Goal: Task Accomplishment & Management: Complete application form

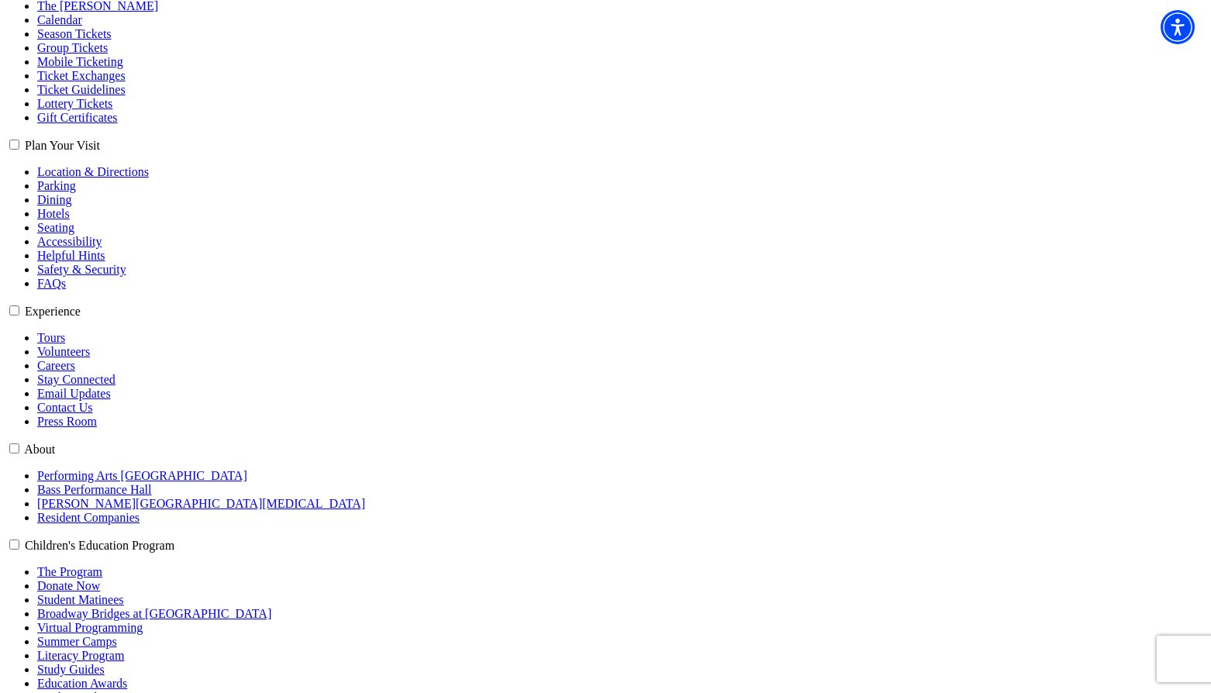
scroll to position [388, 0]
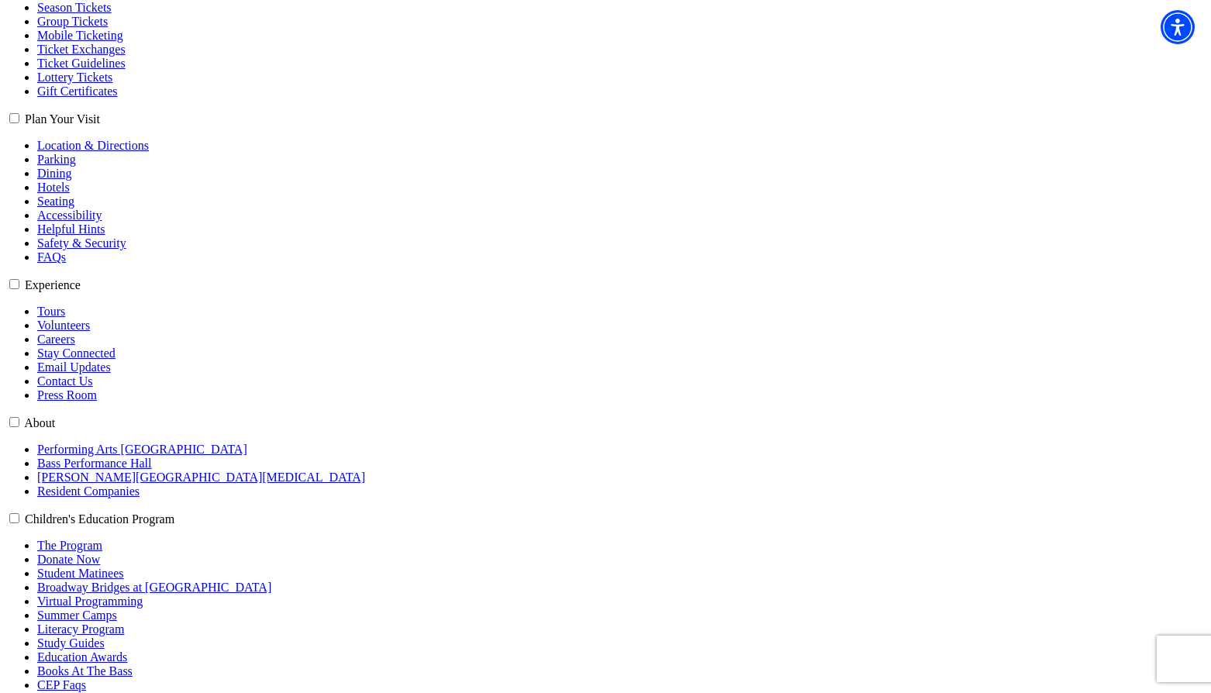
select select "6603"
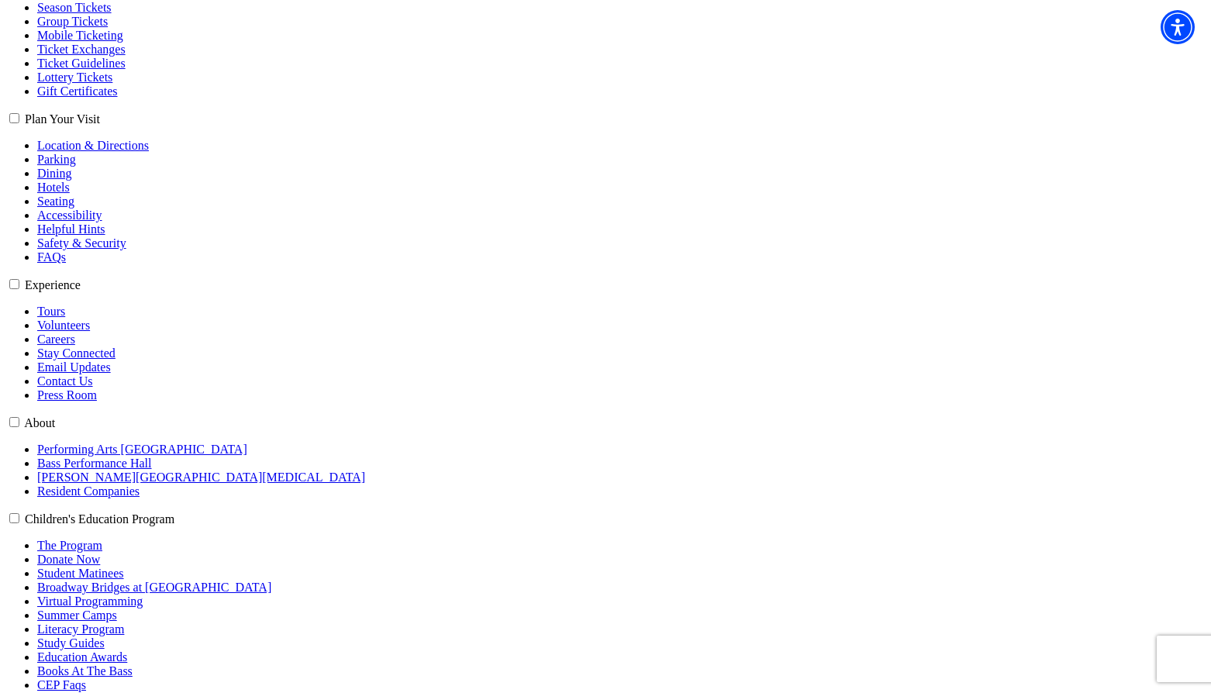
select select "6605"
click input "Pit Premium $118.80" at bounding box center [0, 0] width 0 height 0
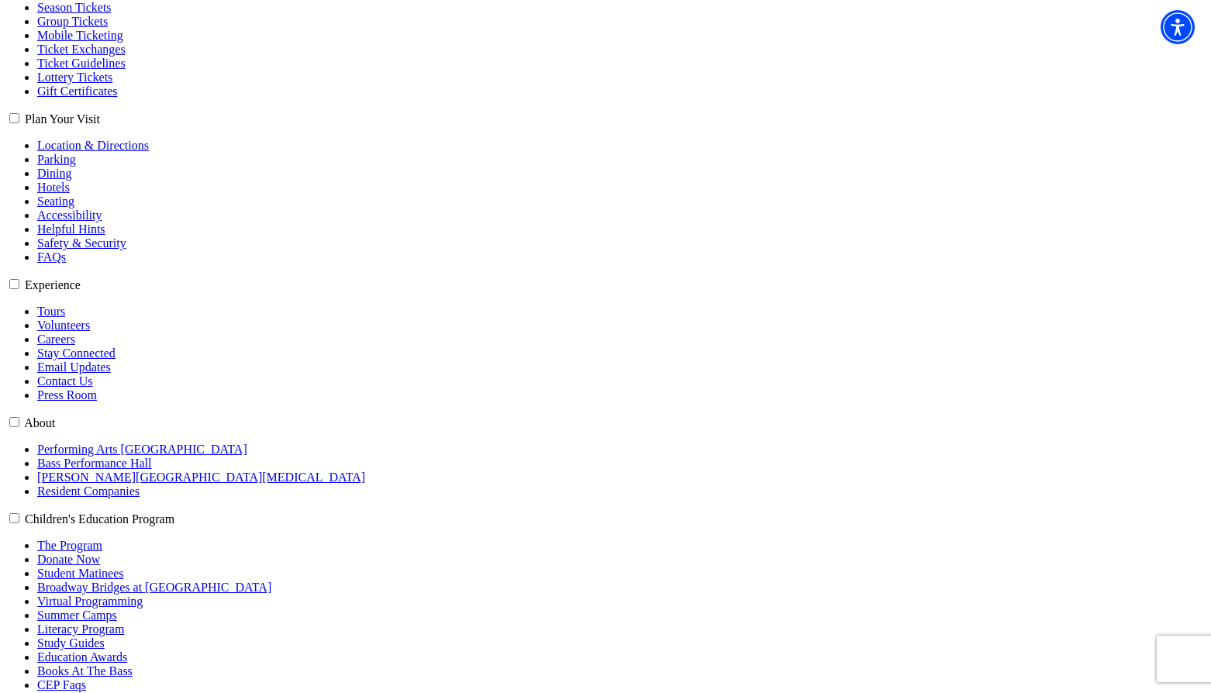
radio input "true"
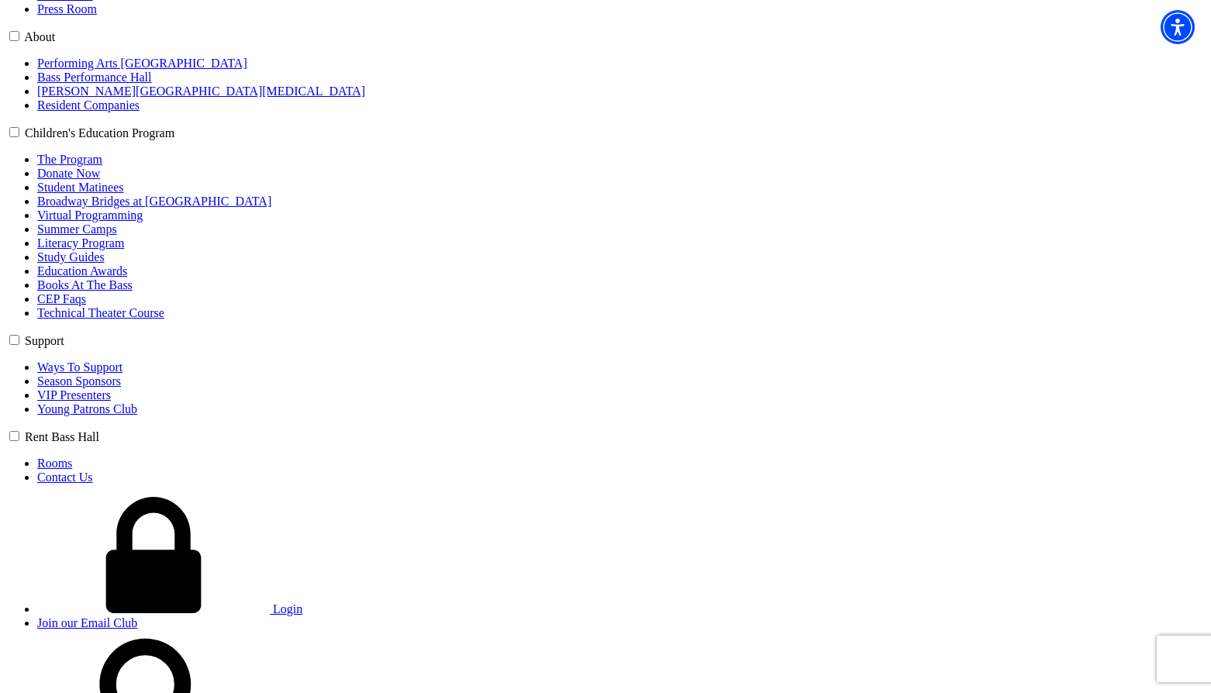
scroll to position [776, 0]
type input "asfasd"
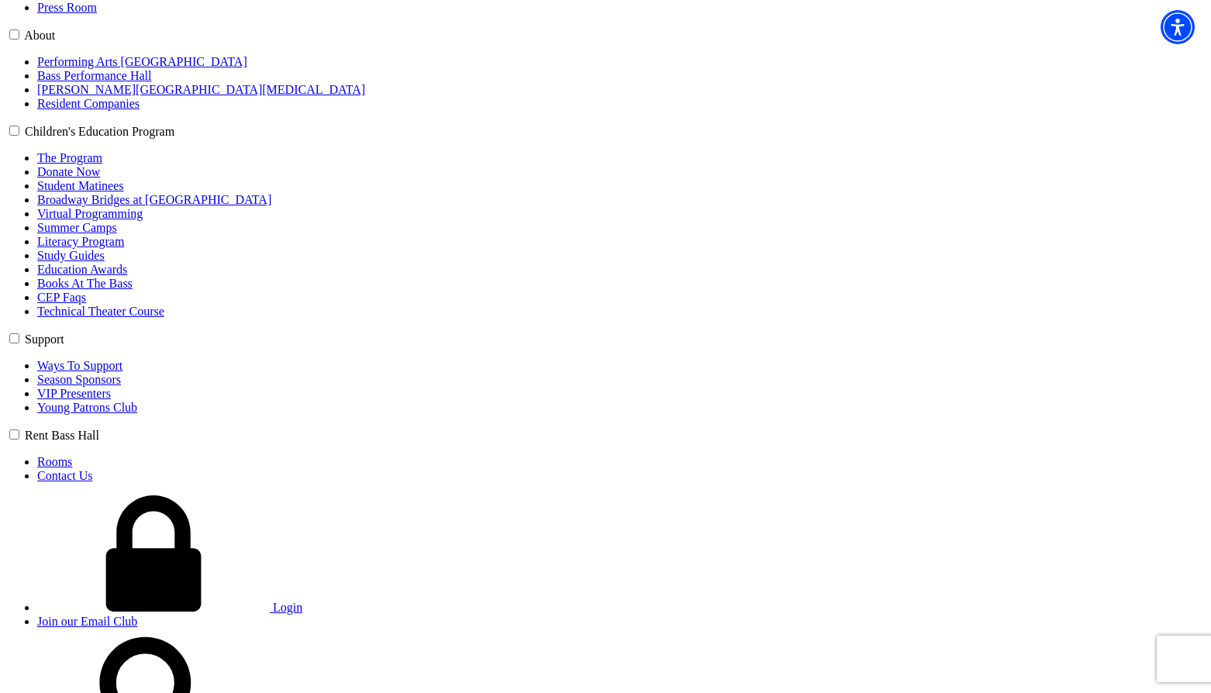
select select "Corporate"
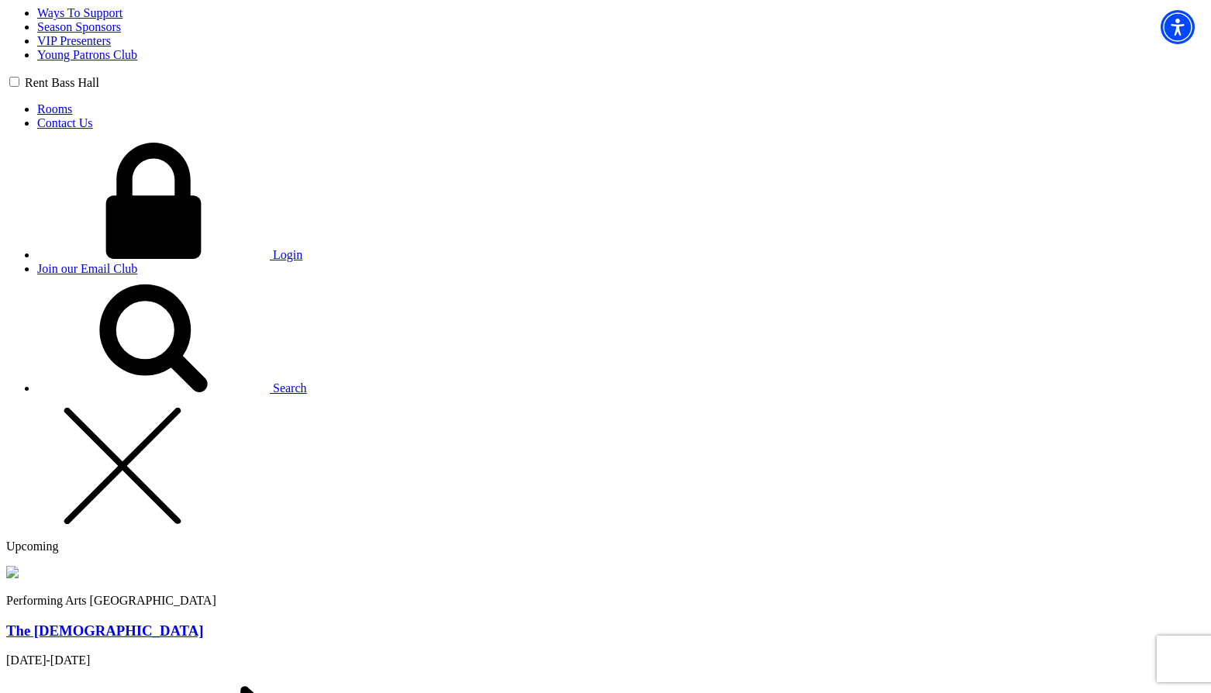
scroll to position [1163, 0]
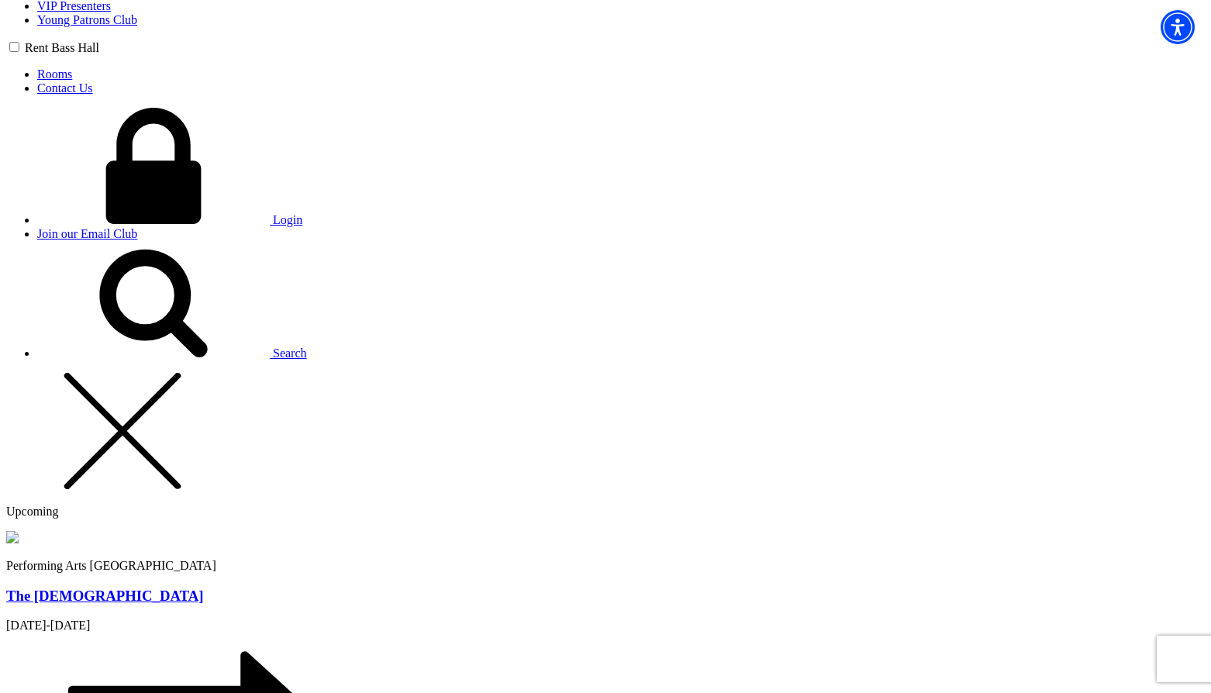
type input "10"
radio input "true"
drag, startPoint x: 570, startPoint y: 320, endPoint x: 571, endPoint y: 354, distance: 34.1
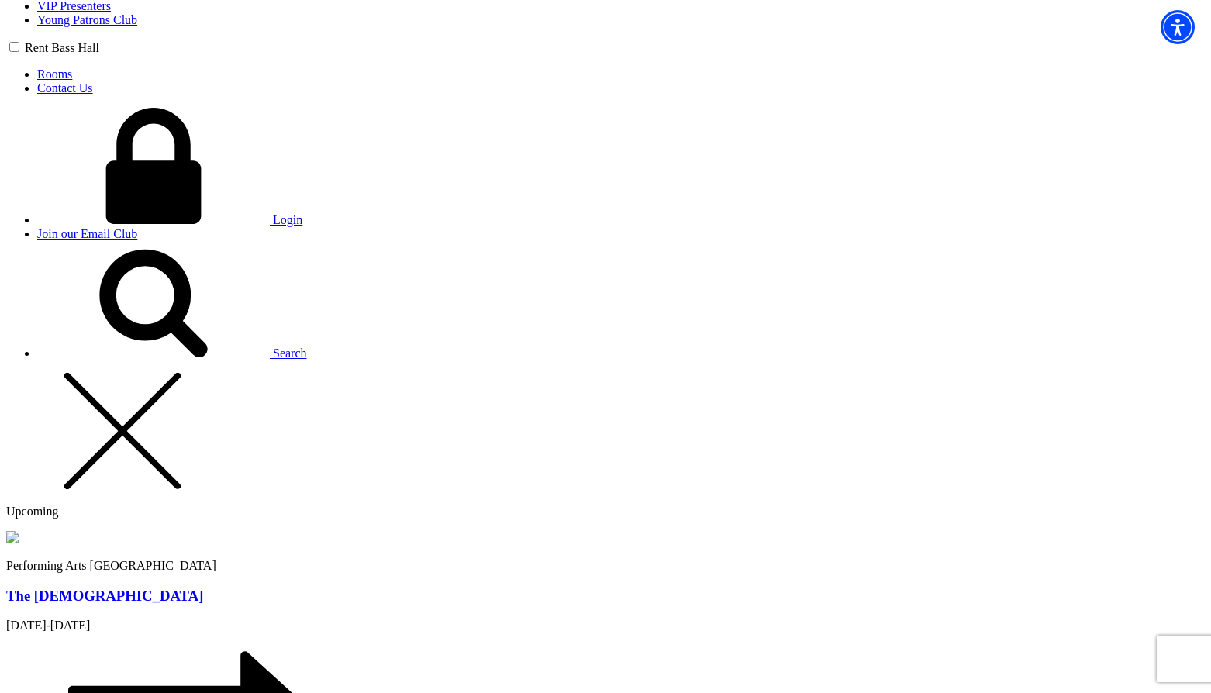
radio input "true"
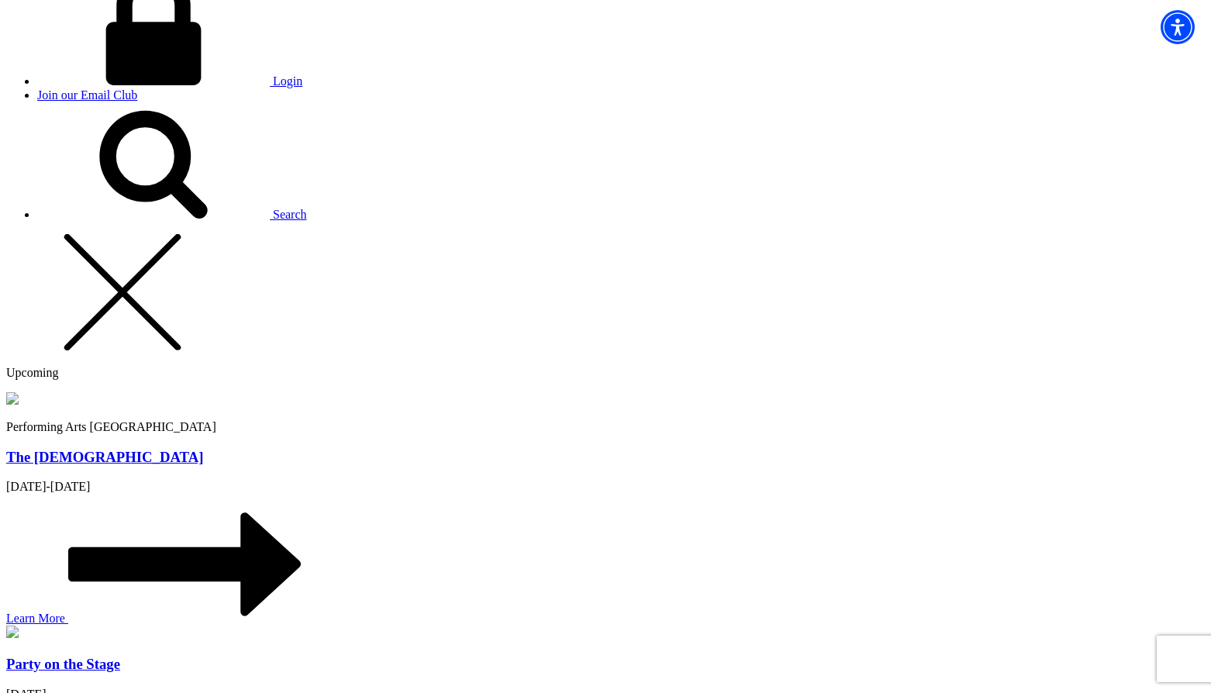
scroll to position [1318, 0]
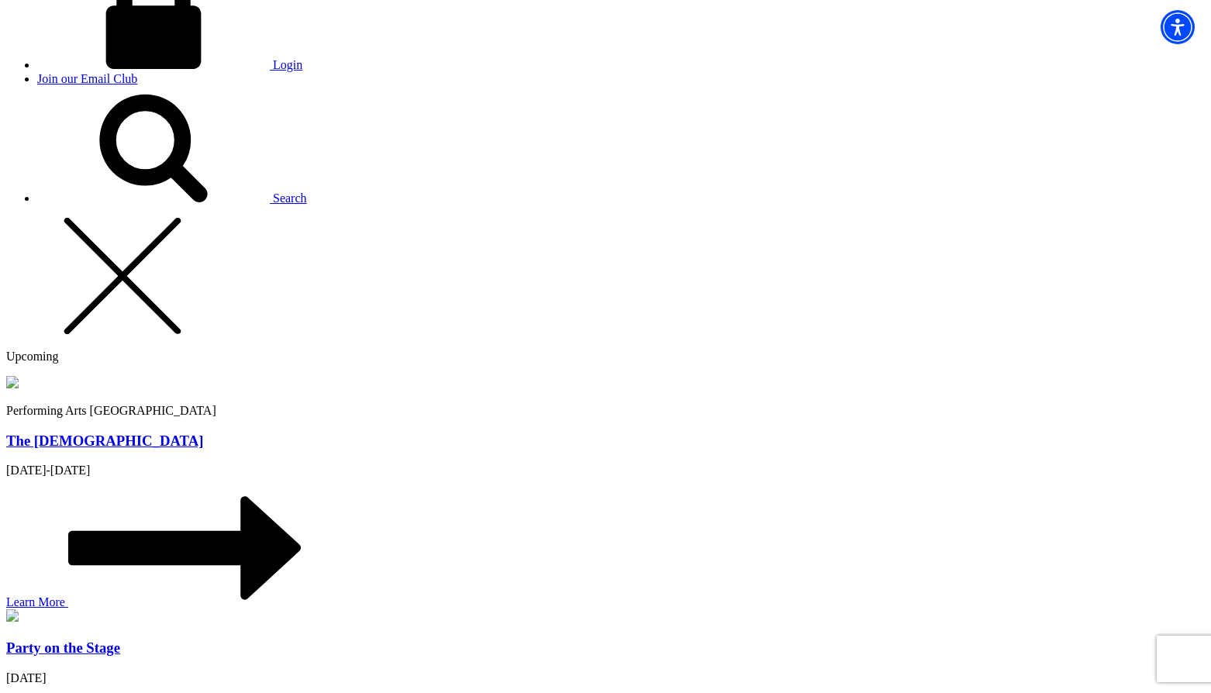
type input "Chris"
type input "cb@jixaw.com"
type input "250-809-5154"
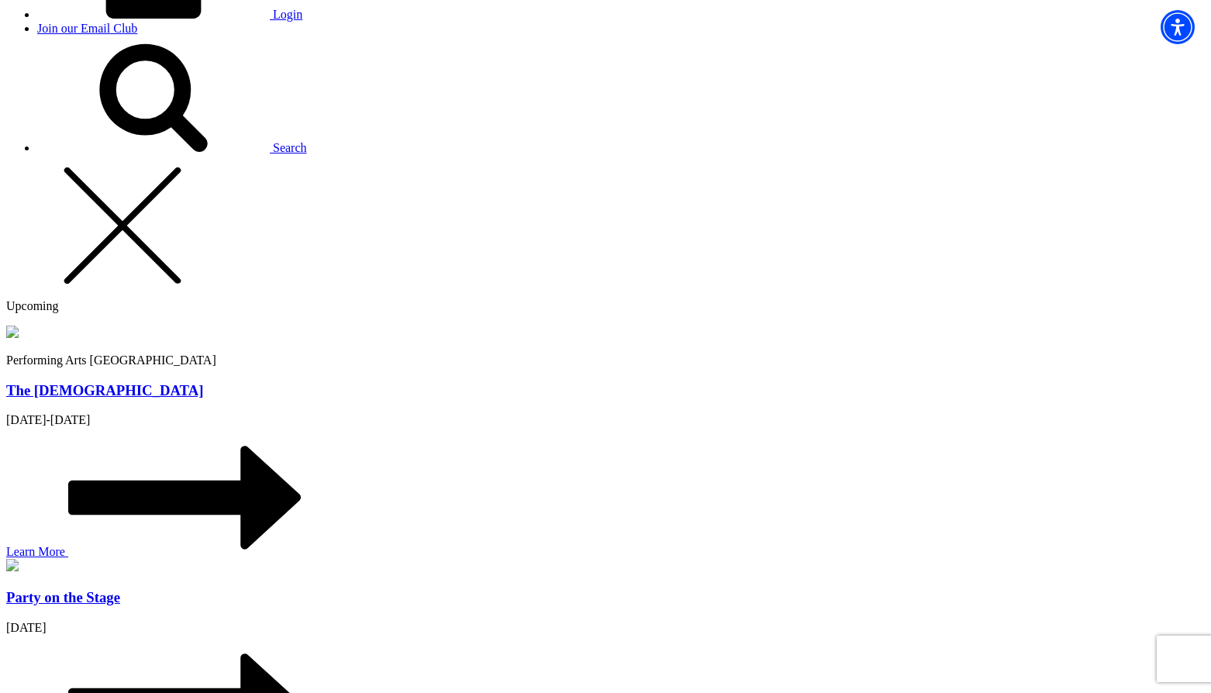
scroll to position [1396, 0]
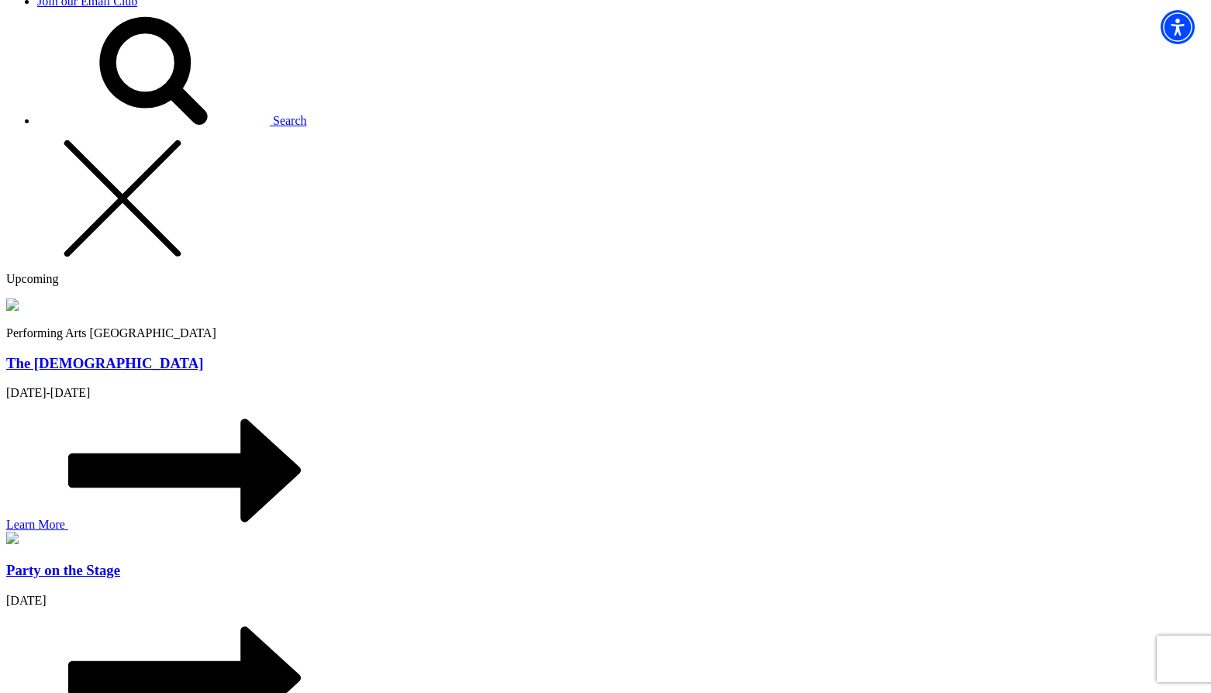
type input "253"
radio input "true"
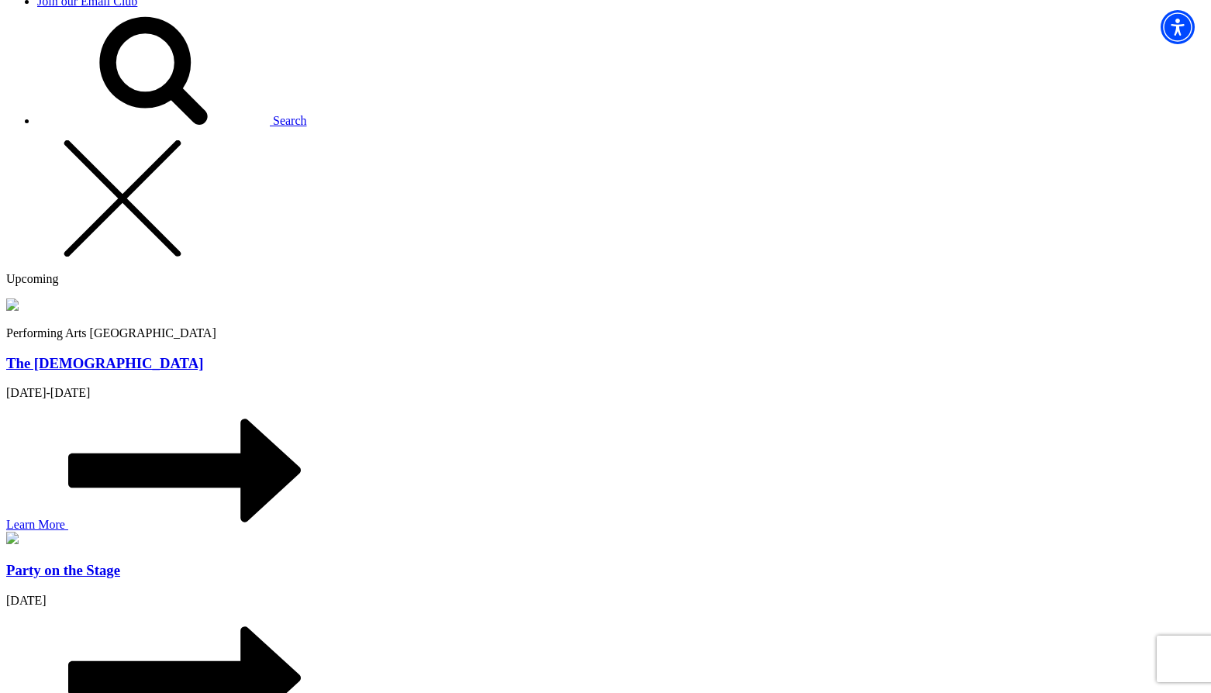
scroll to position [1204, 0]
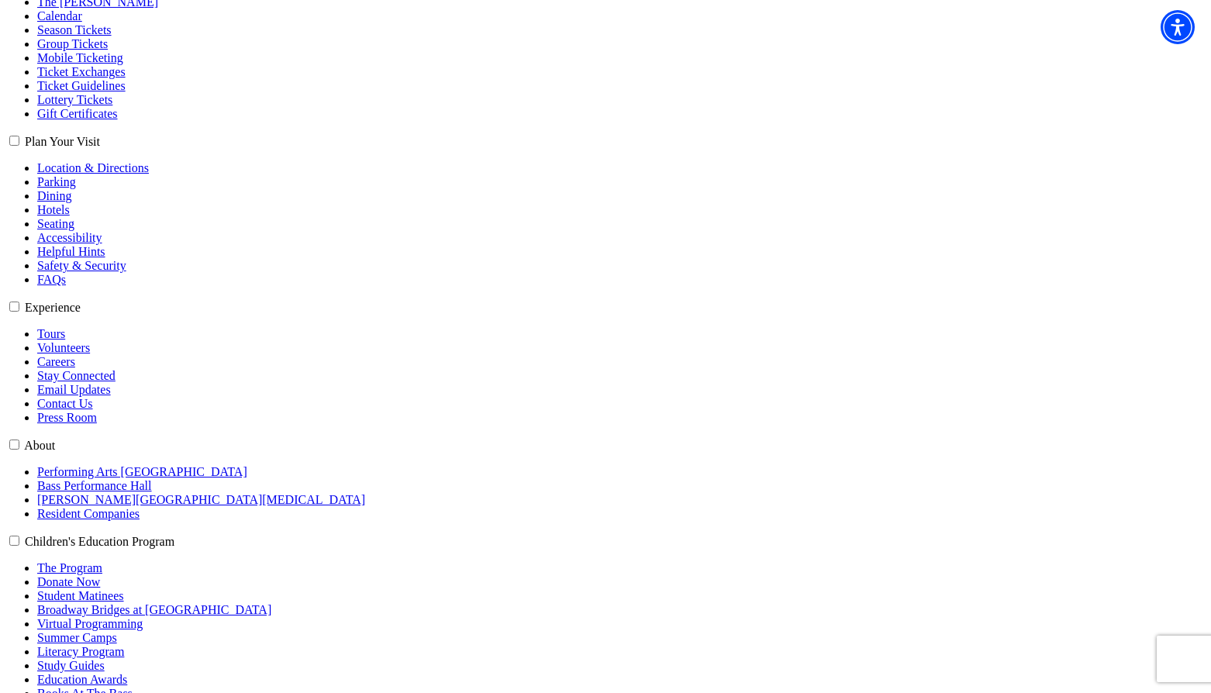
scroll to position [390, 0]
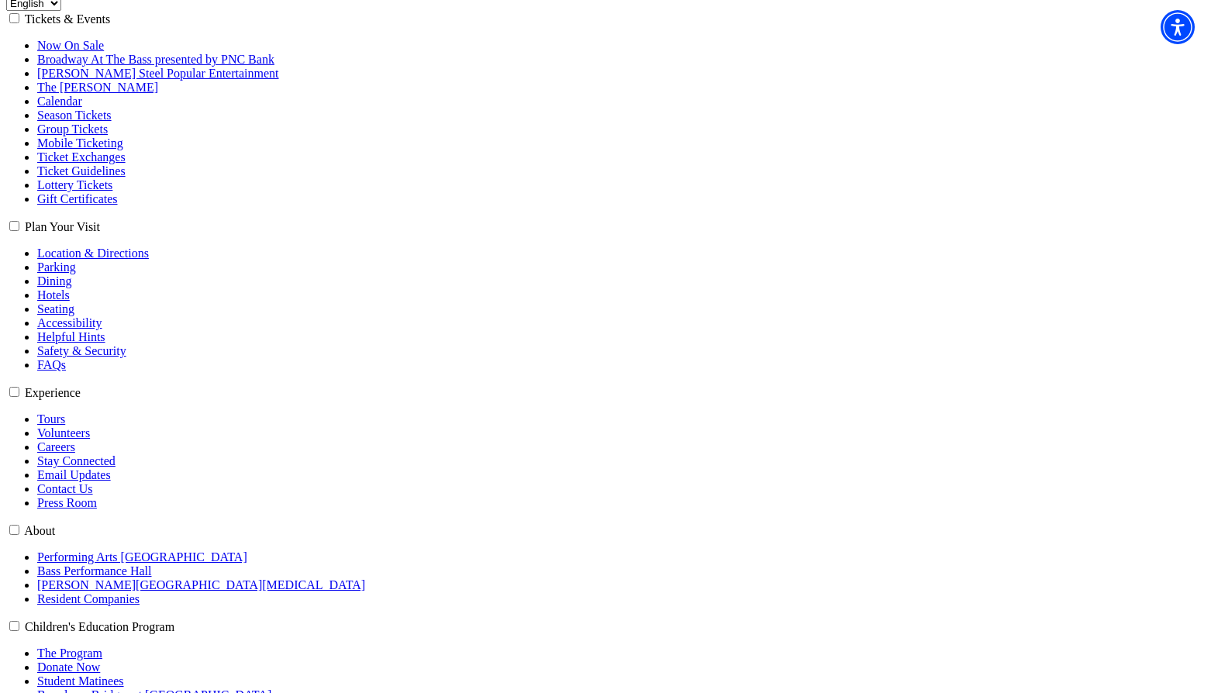
scroll to position [388, 0]
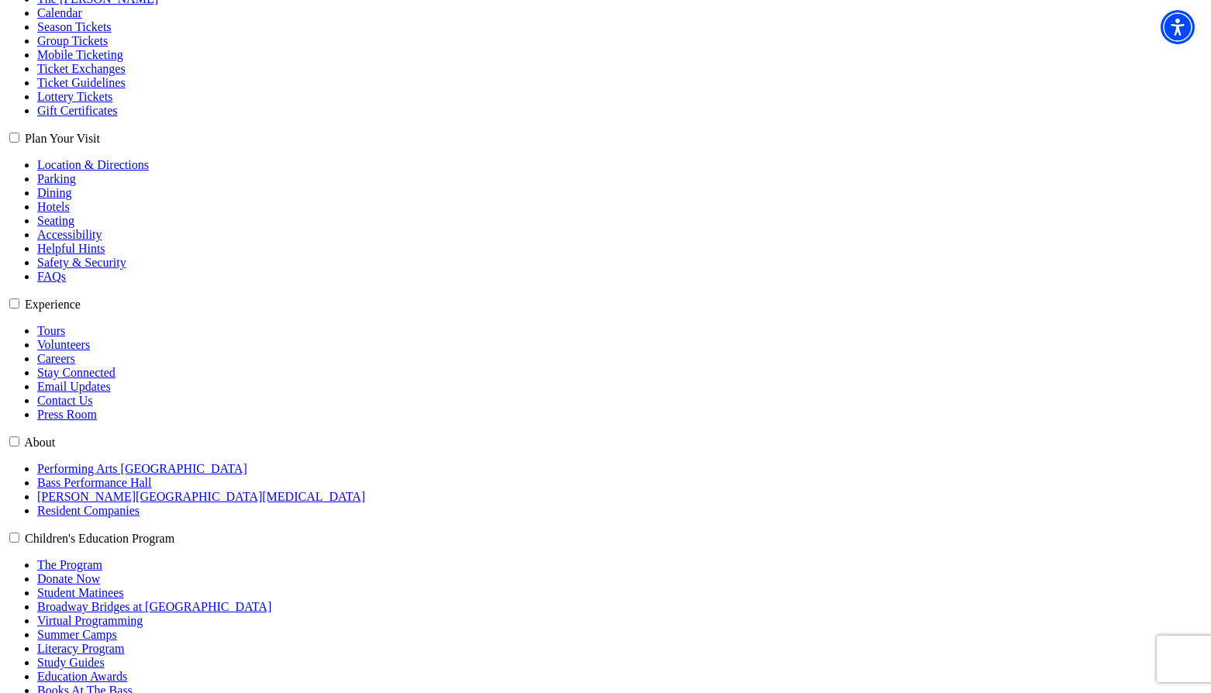
scroll to position [388, 0]
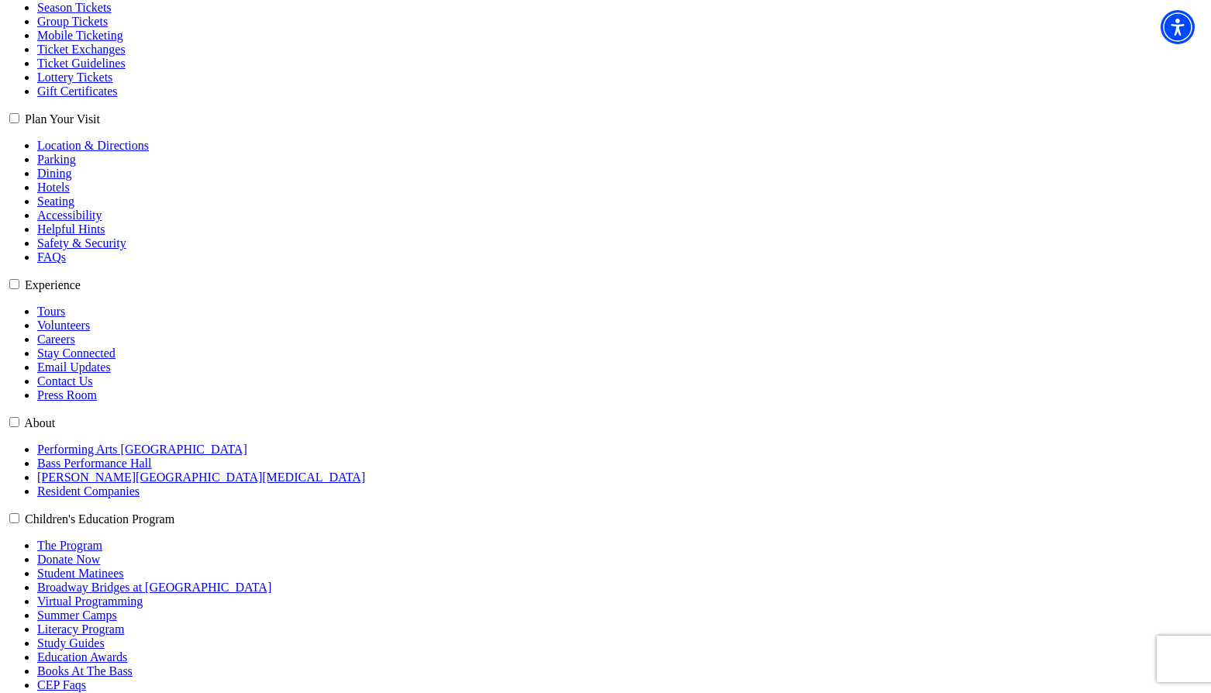
select select "6208"
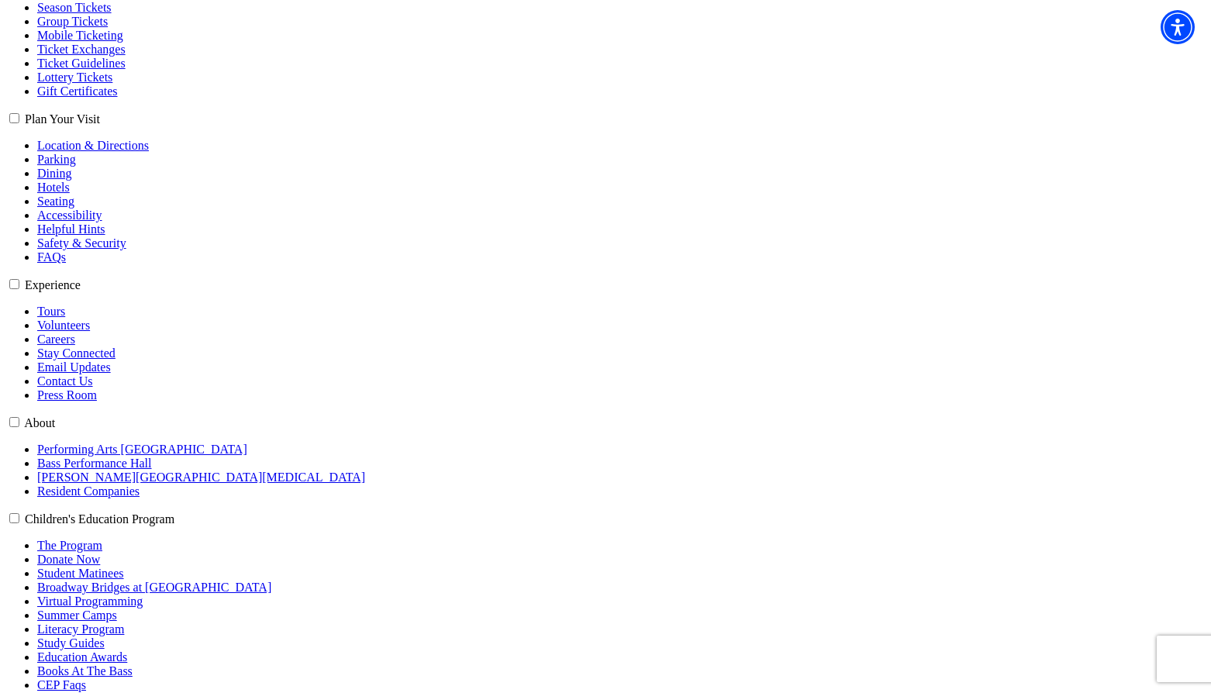
select select "6319"
click input "Premium $159.00" at bounding box center [0, 0] width 0 height 0
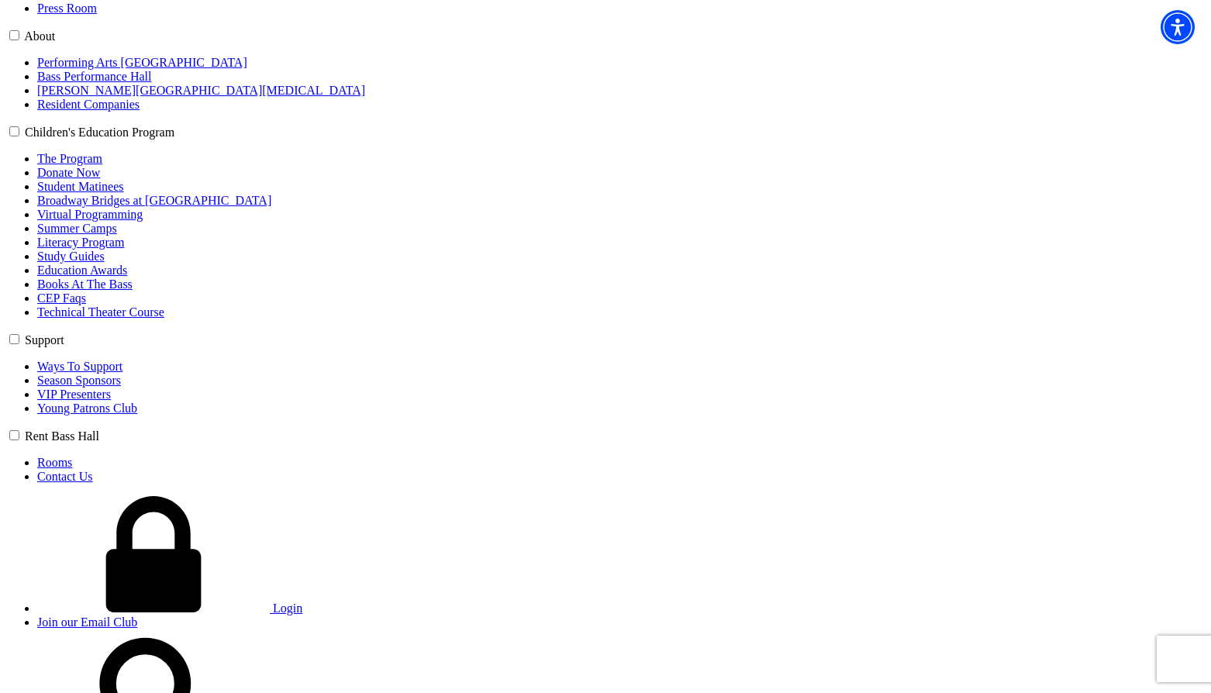
scroll to position [776, 0]
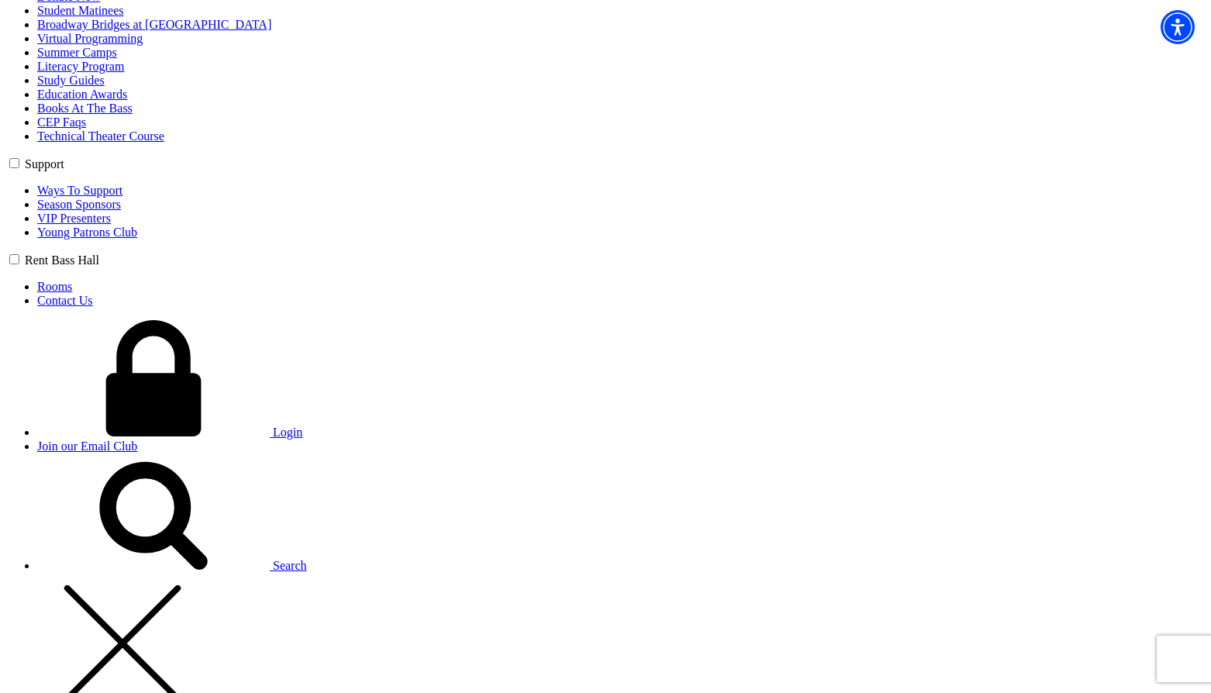
scroll to position [1008, 0]
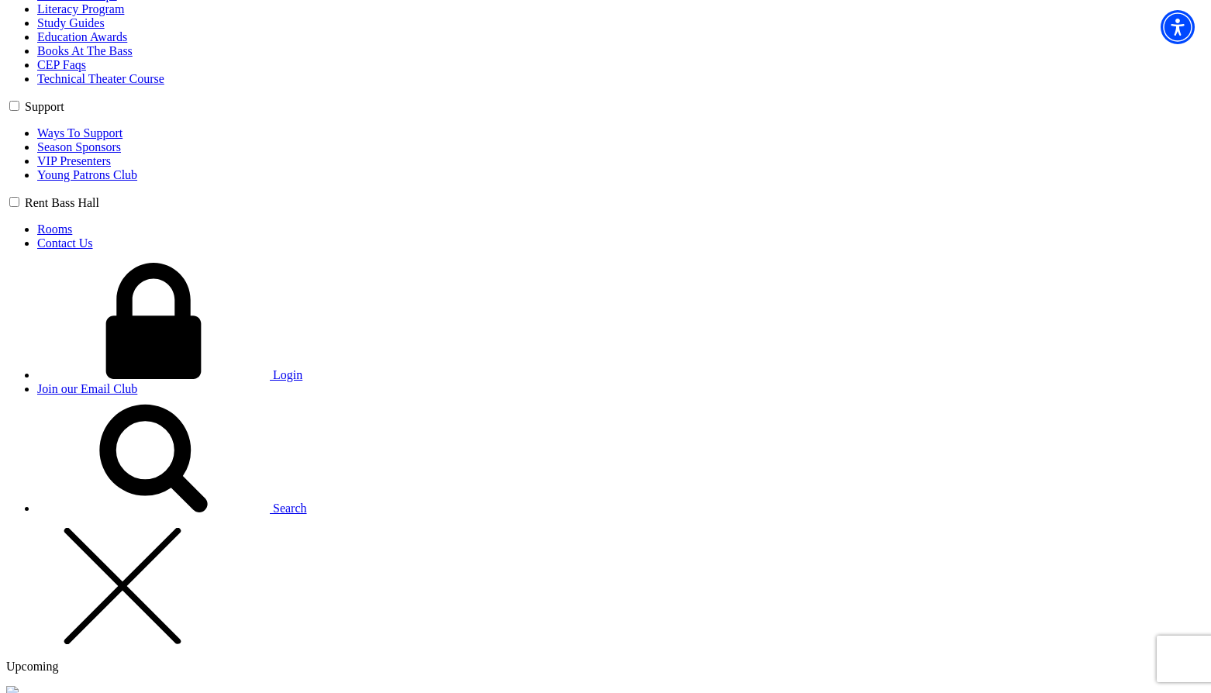
type input "gfxvc zsf"
select select "Corporate"
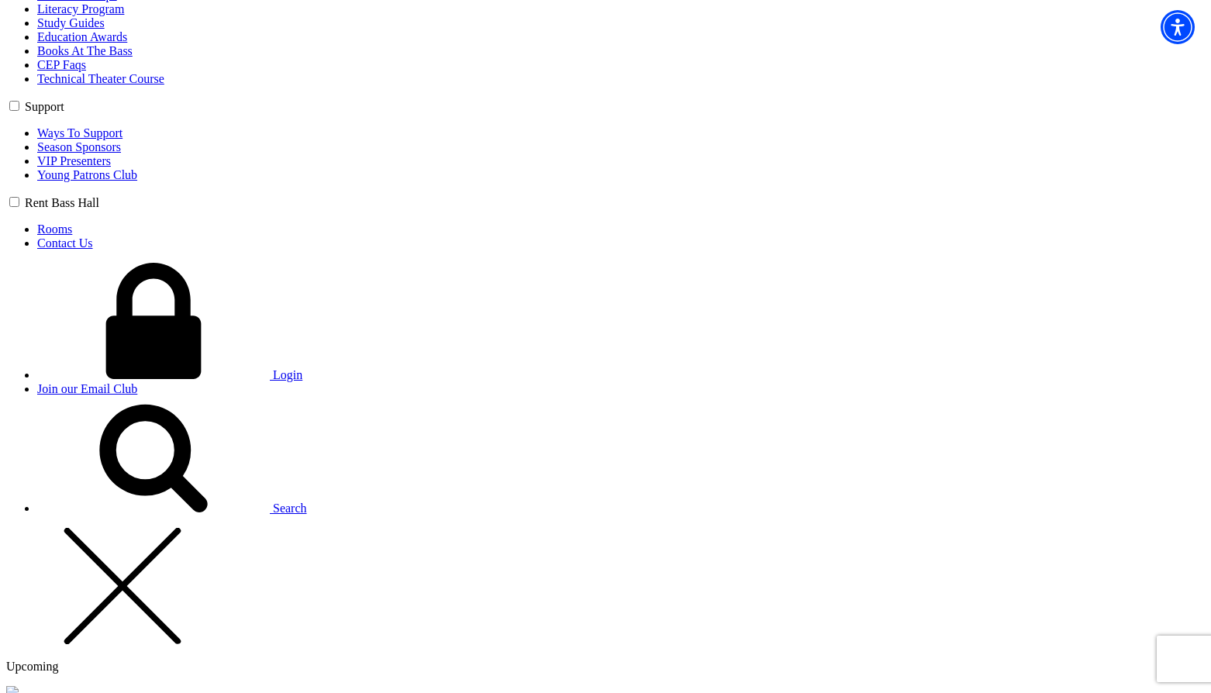
type input "12"
radio input "true"
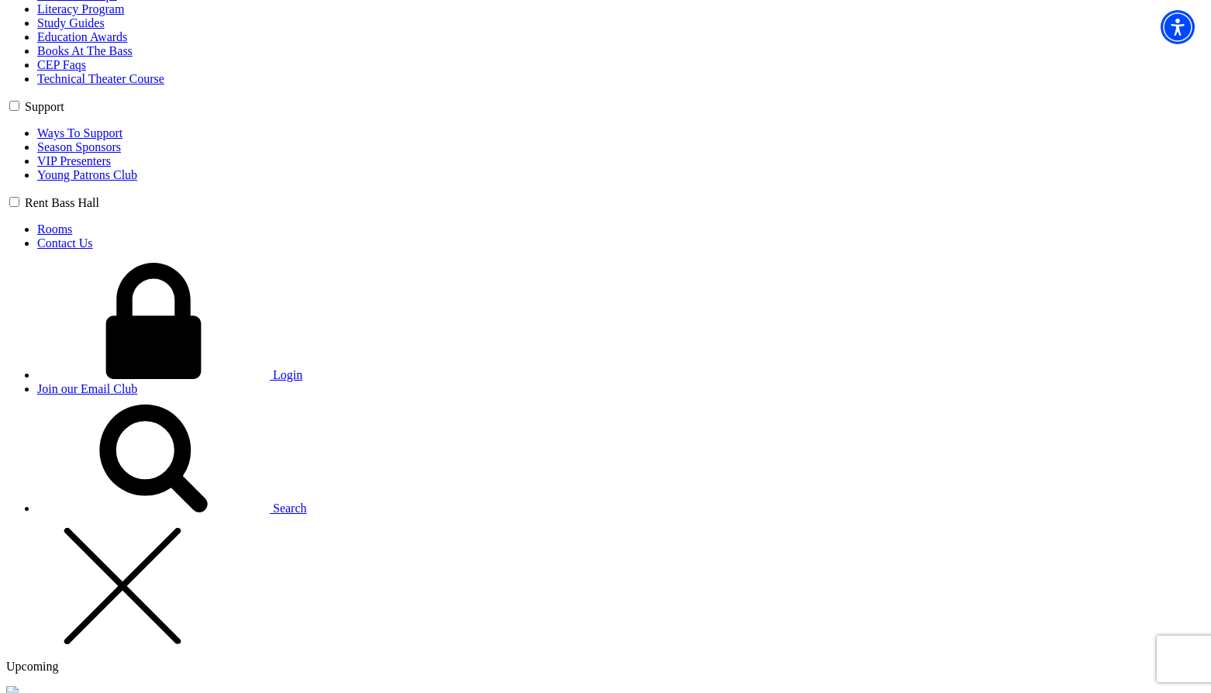
radio input "true"
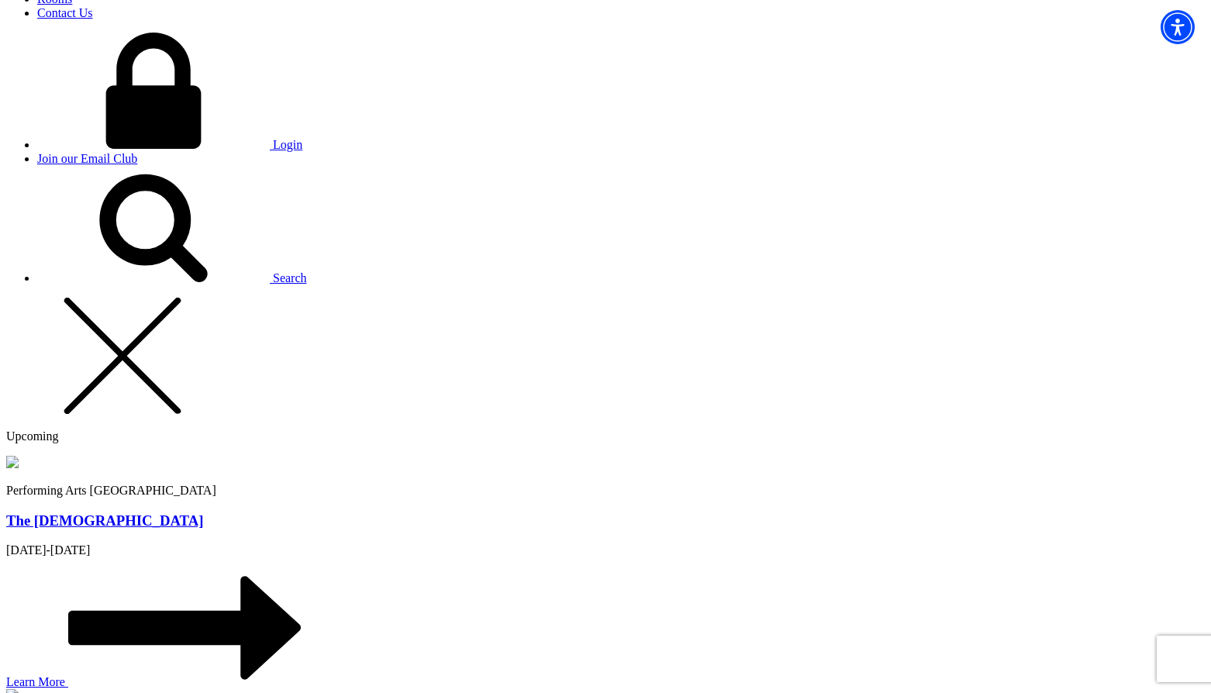
scroll to position [1241, 0]
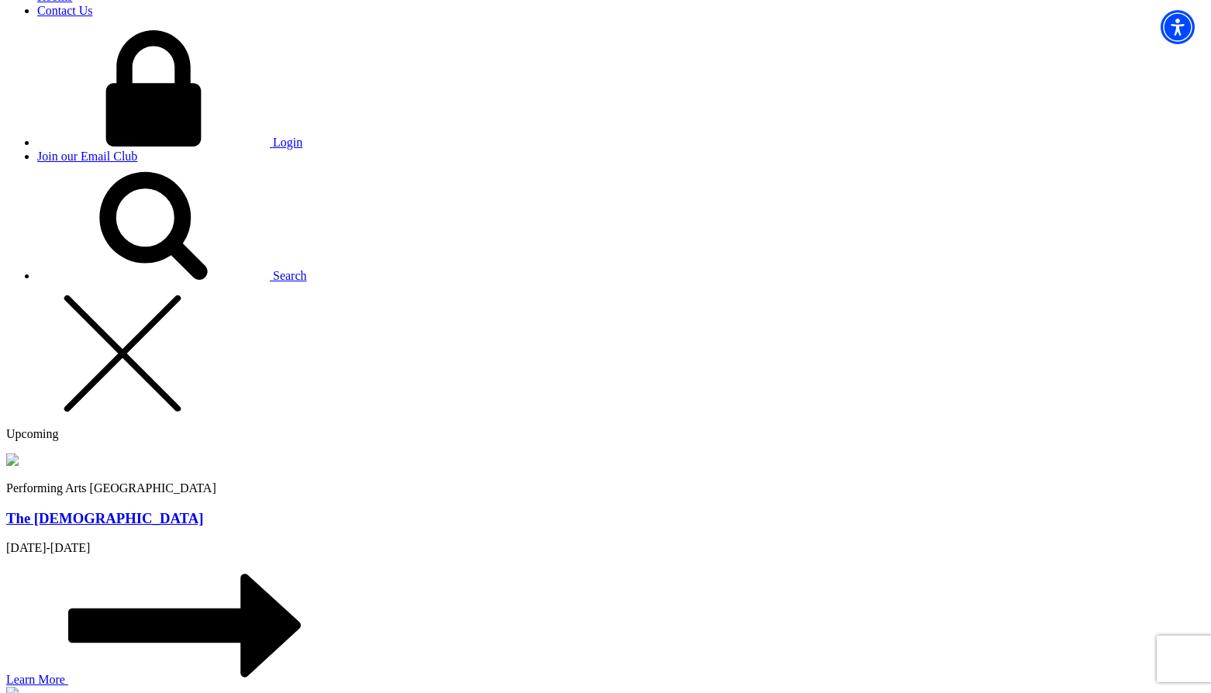
type input "fvxcv"
type input "chris@bremmer.ca"
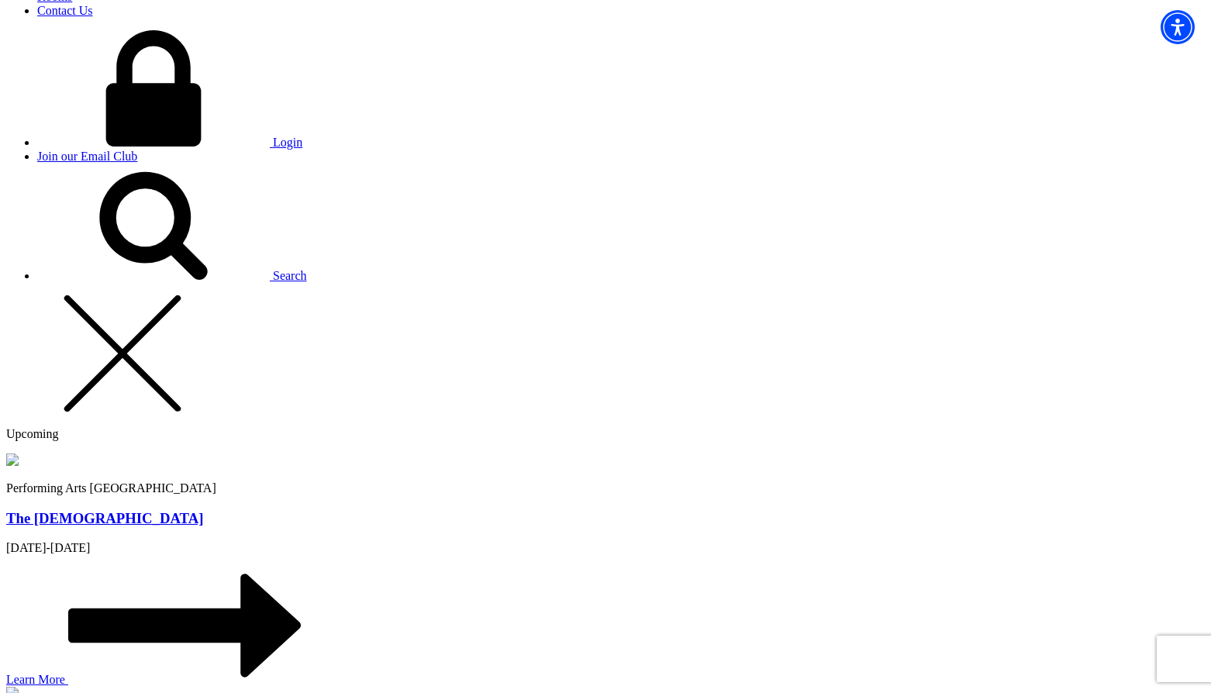
type input "250-809-5154"
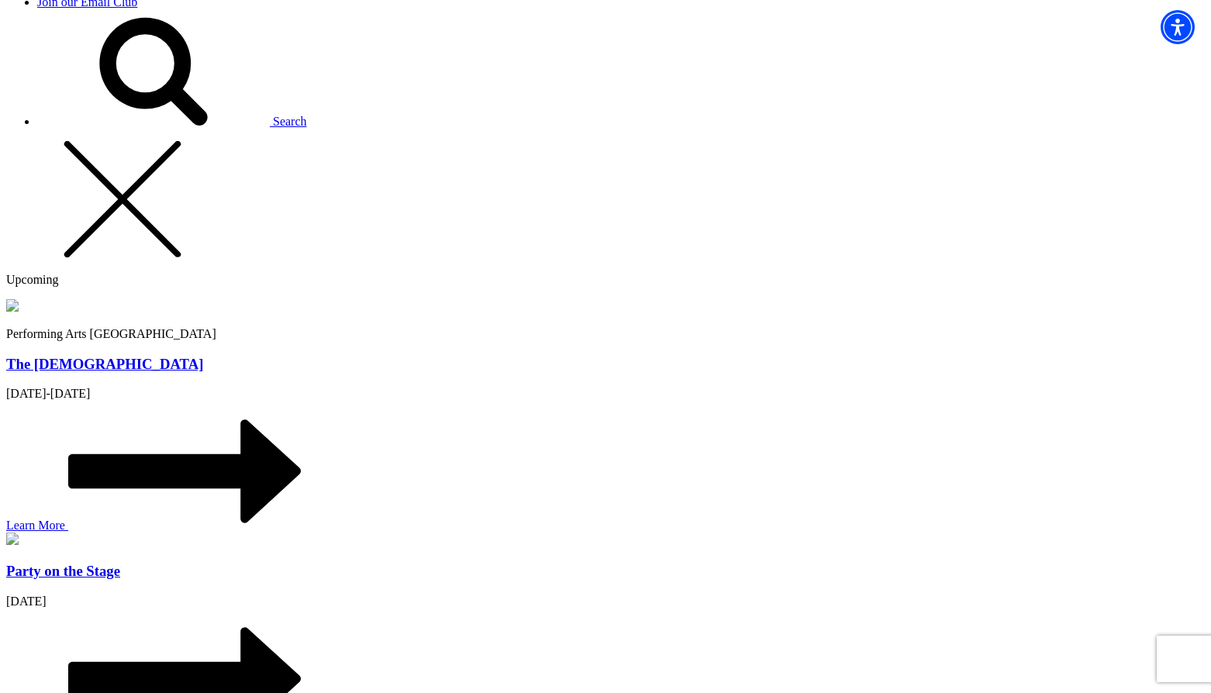
scroll to position [1396, 0]
type input "253"
radio input "true"
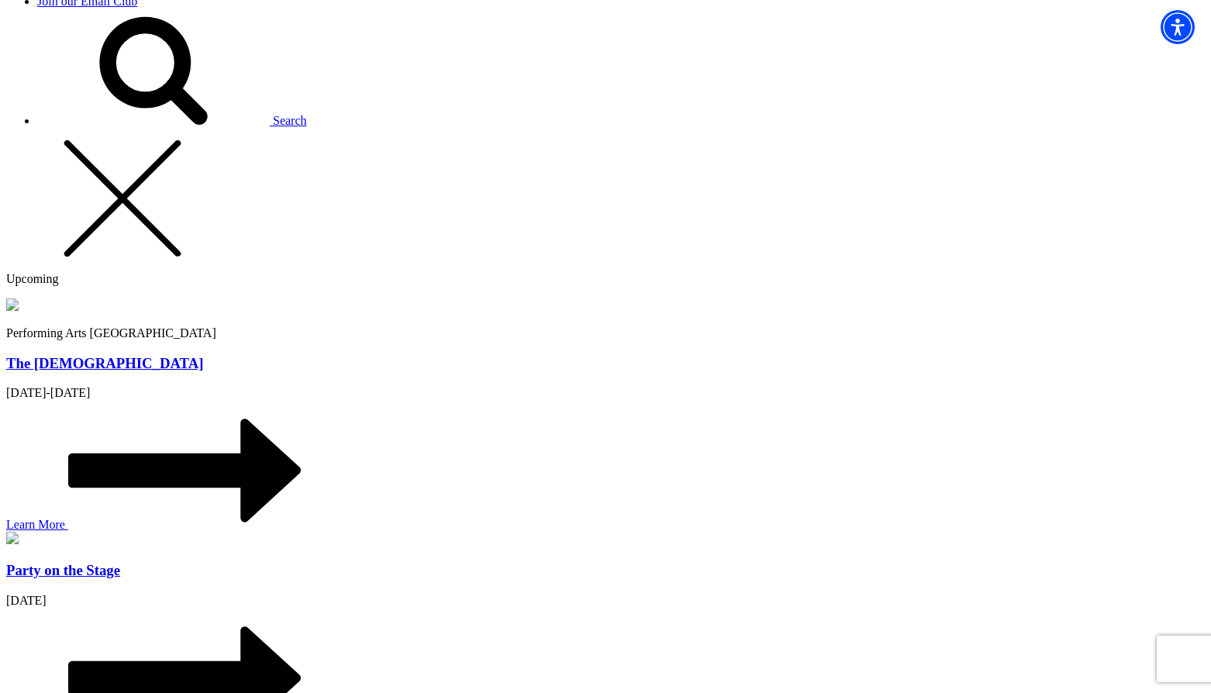
scroll to position [1204, 0]
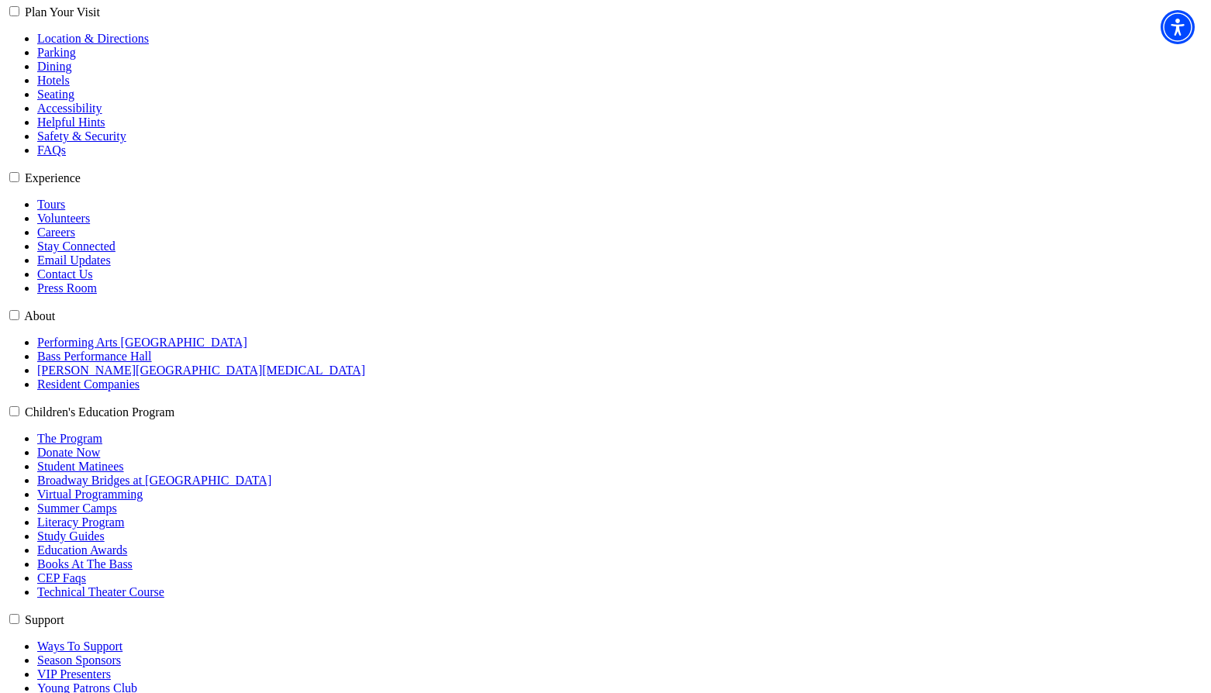
scroll to position [465, 0]
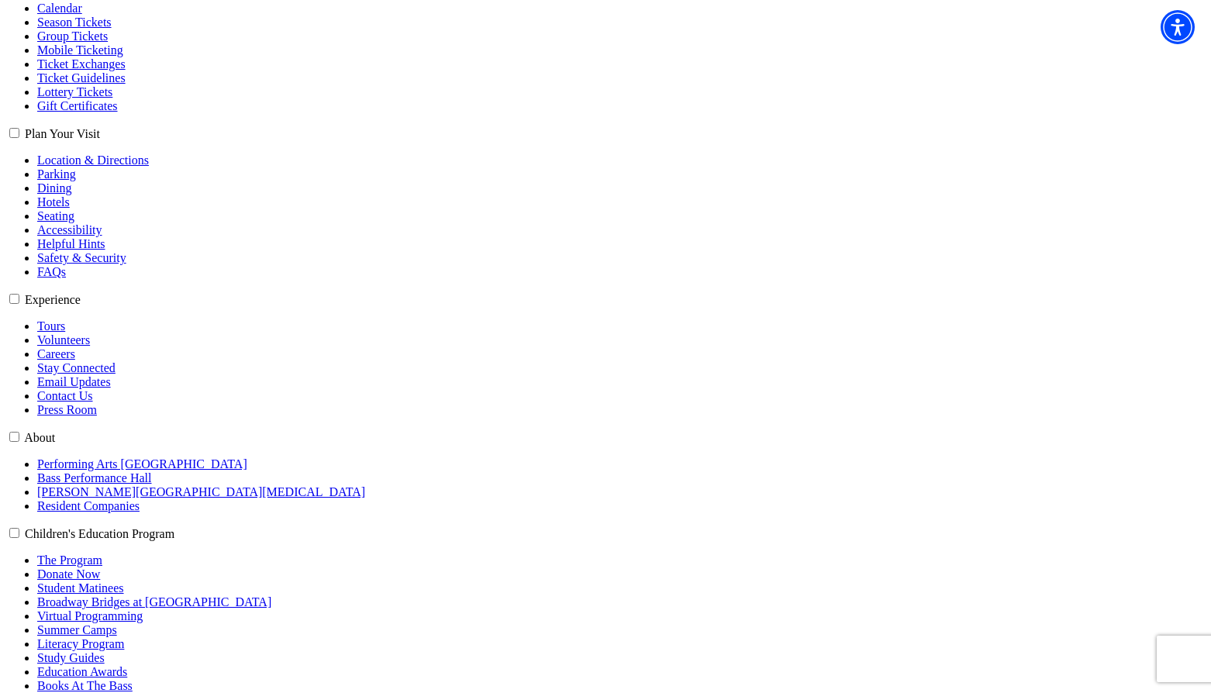
scroll to position [465, 0]
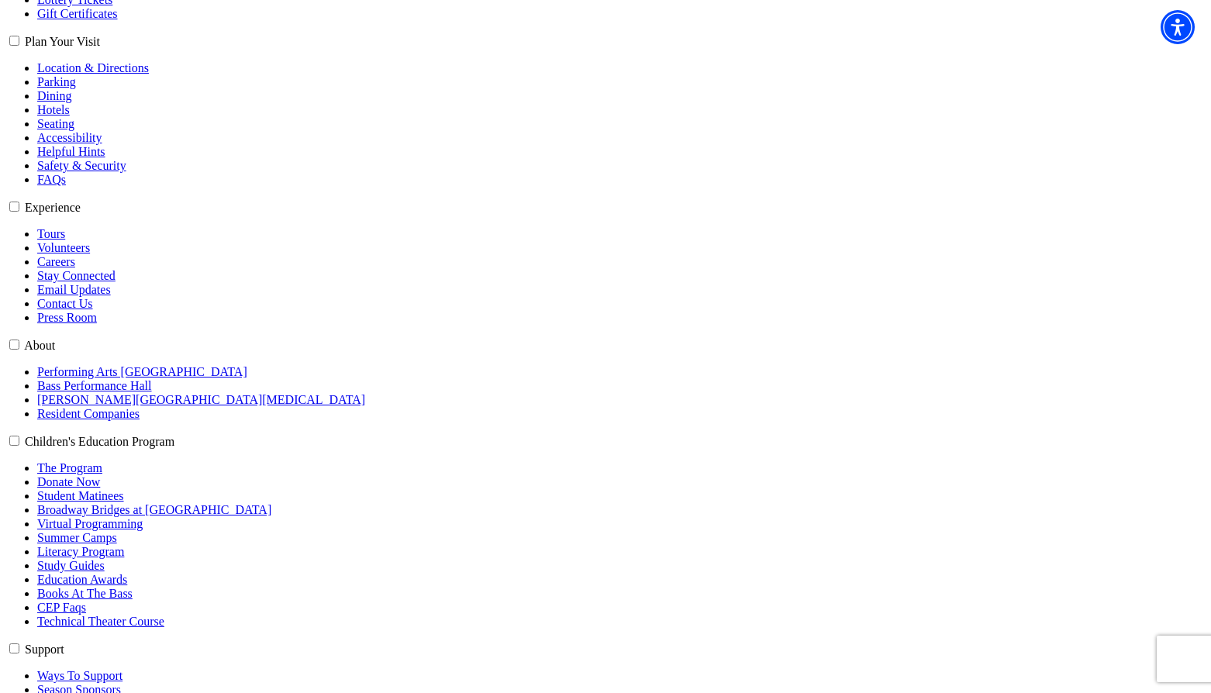
select select "6603"
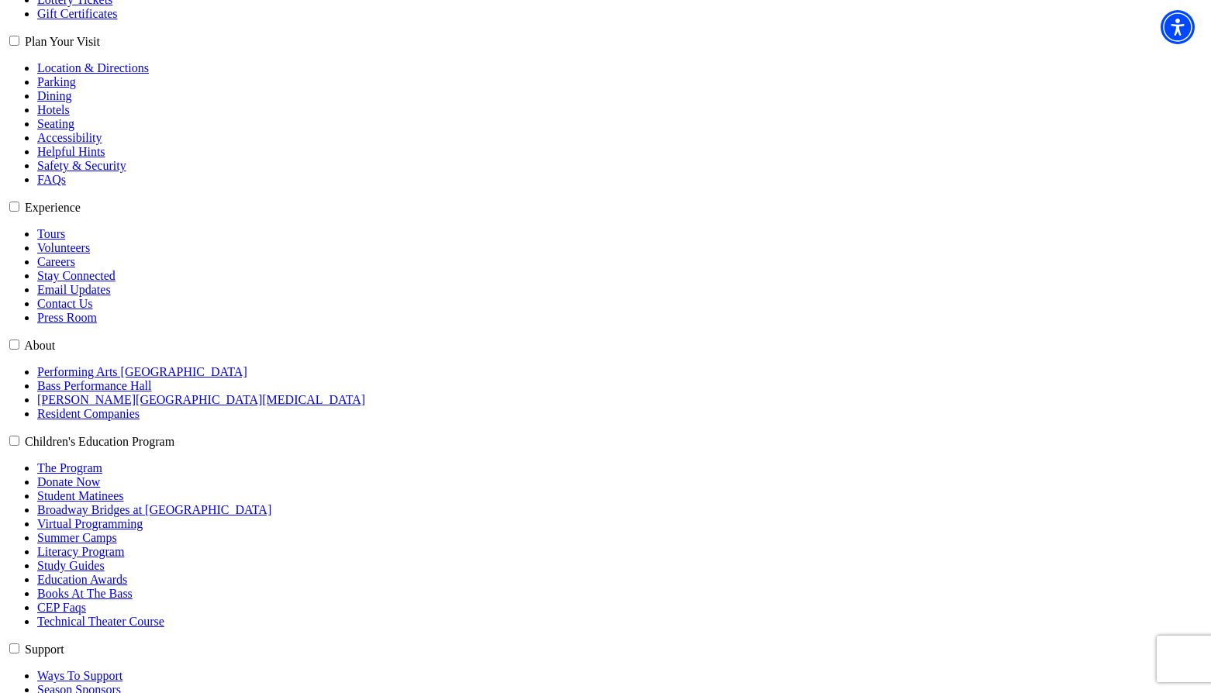
select select "6605"
click input "Pit Premium $118.80" at bounding box center [0, 0] width 0 height 0
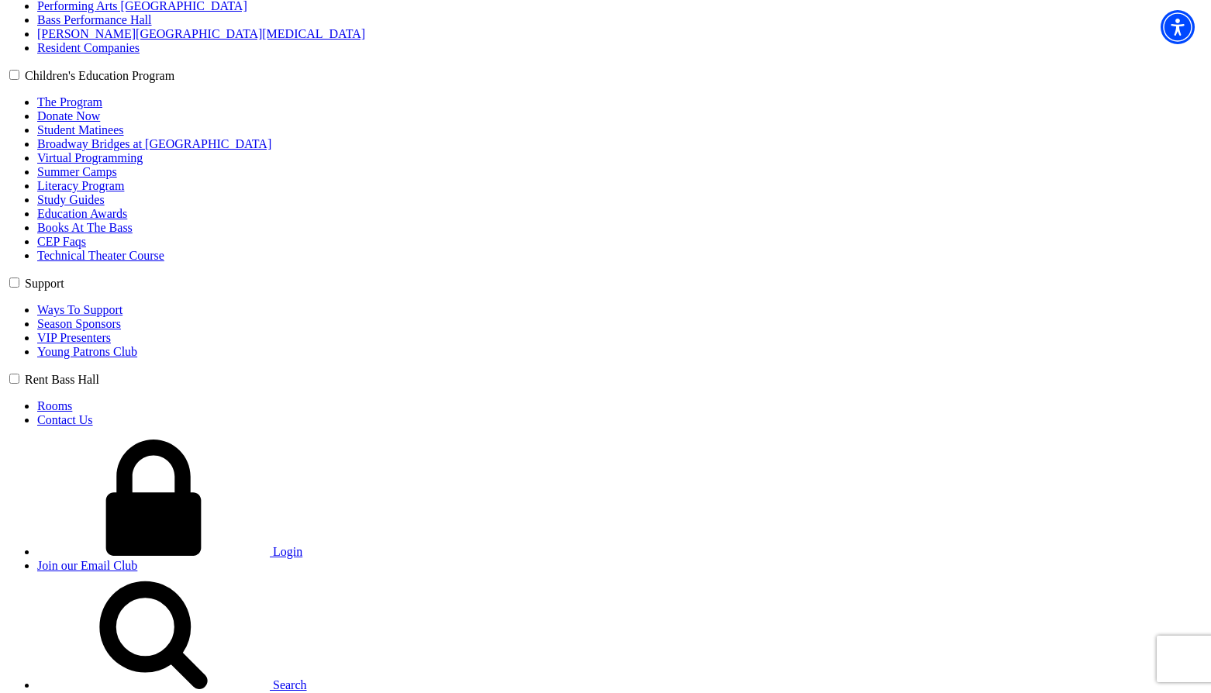
scroll to position [853, 0]
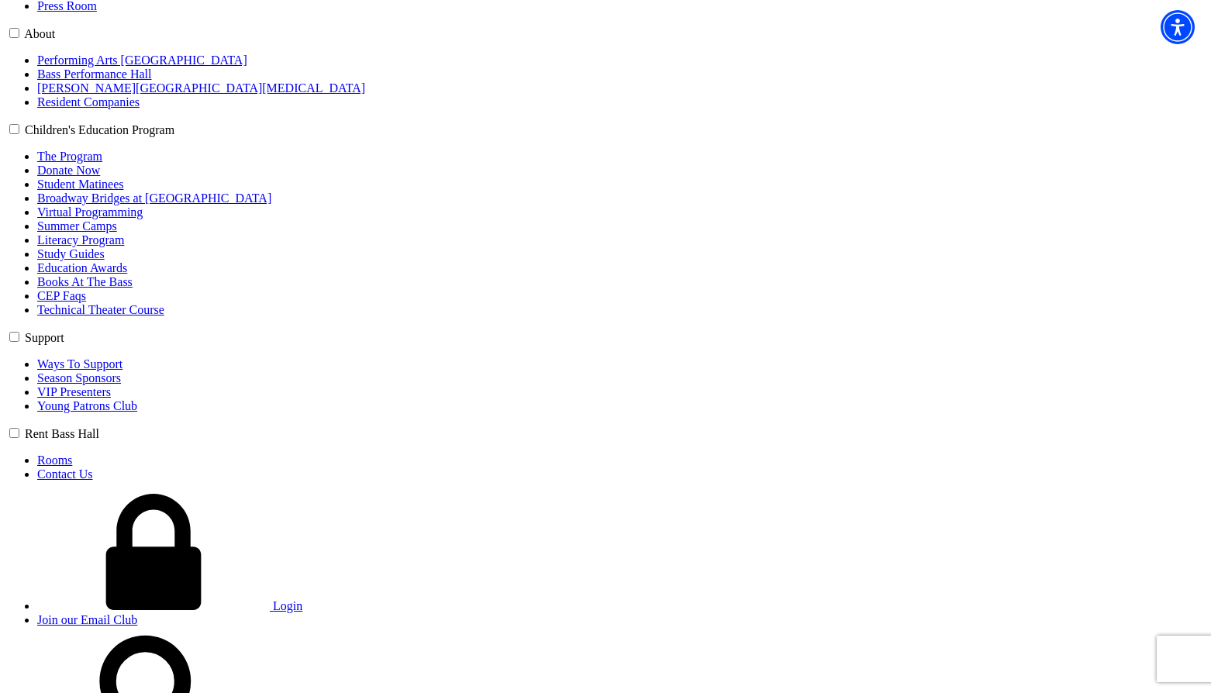
scroll to position [776, 0]
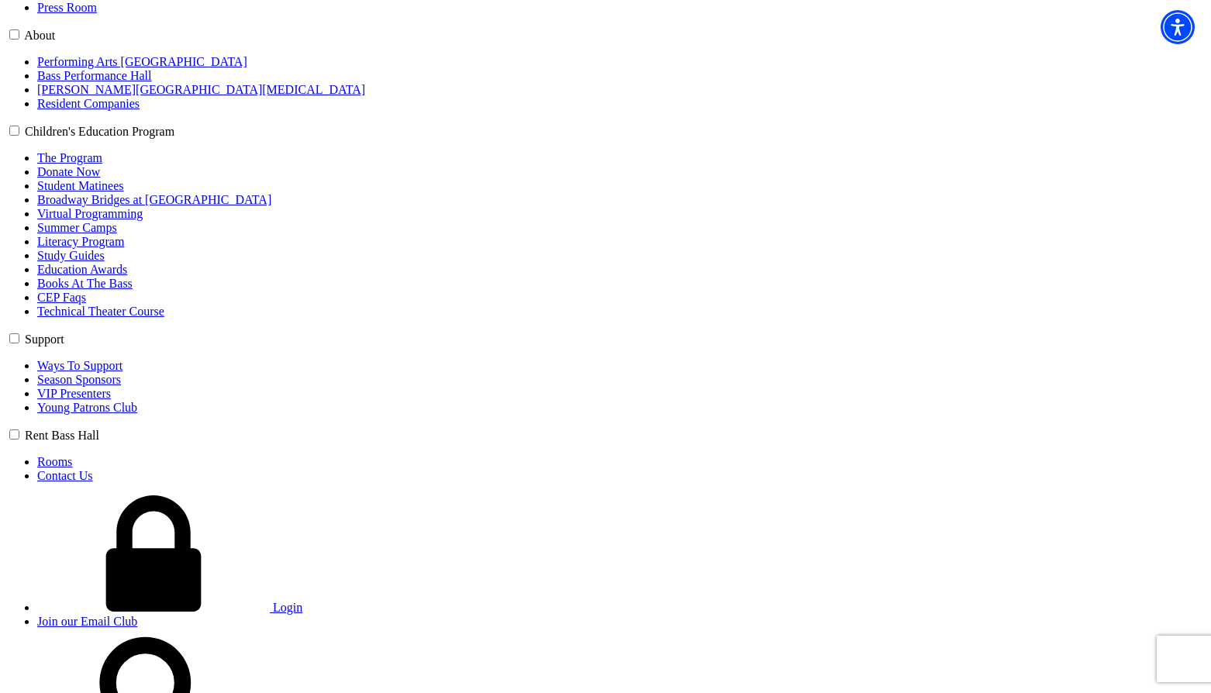
type input "xcxcv"
select select "Tour / Travel"
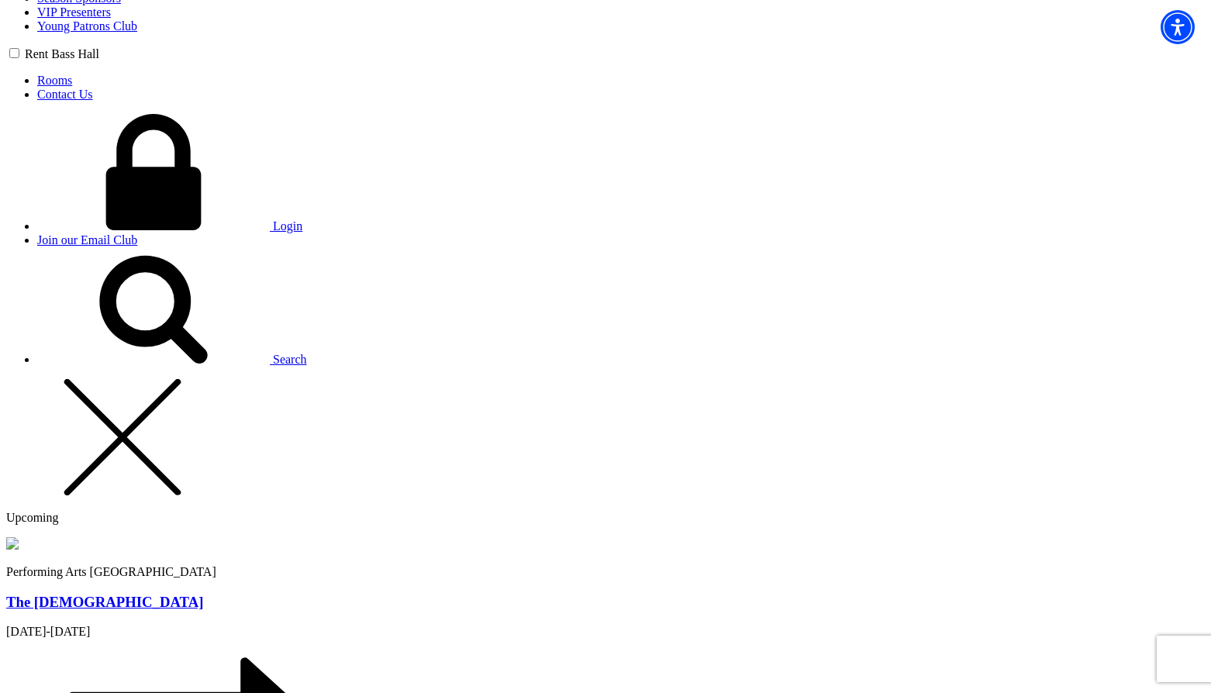
scroll to position [1163, 0]
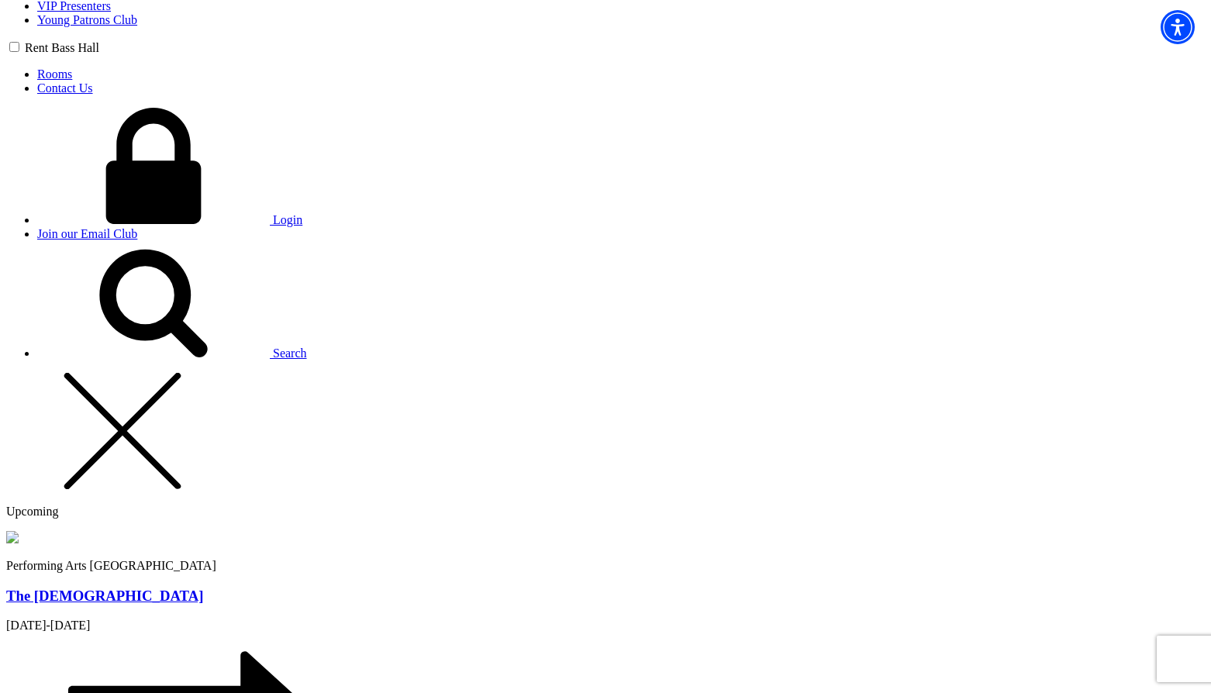
type input "11"
radio input "true"
drag, startPoint x: 568, startPoint y: 319, endPoint x: 569, endPoint y: 330, distance: 10.9
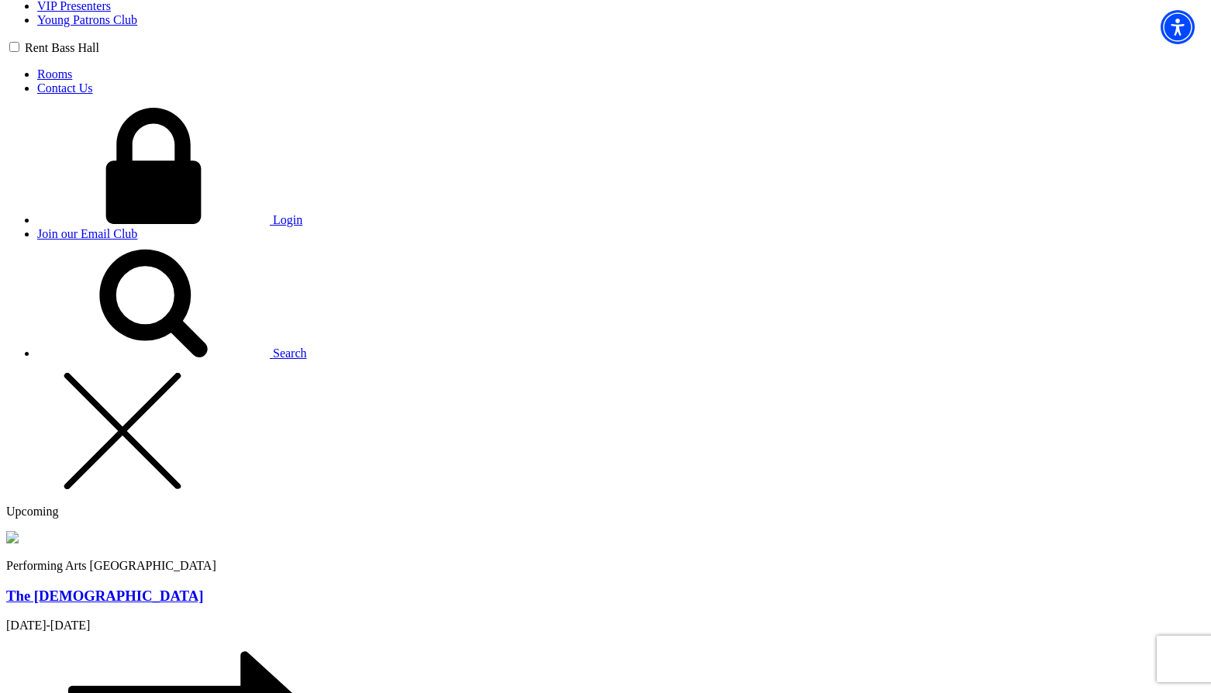
radio input "true"
drag, startPoint x: 568, startPoint y: 383, endPoint x: 583, endPoint y: 444, distance: 63.0
radio input "true"
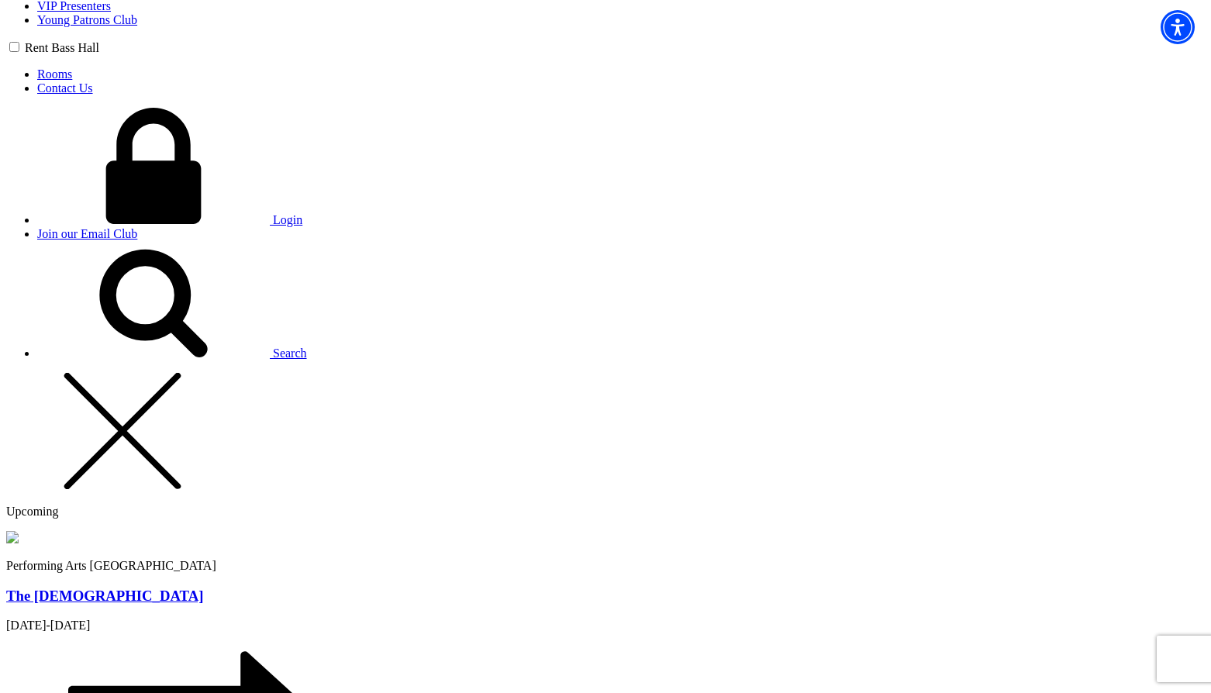
type input "sdfsdf"
type input "chris@bremmer.ca"
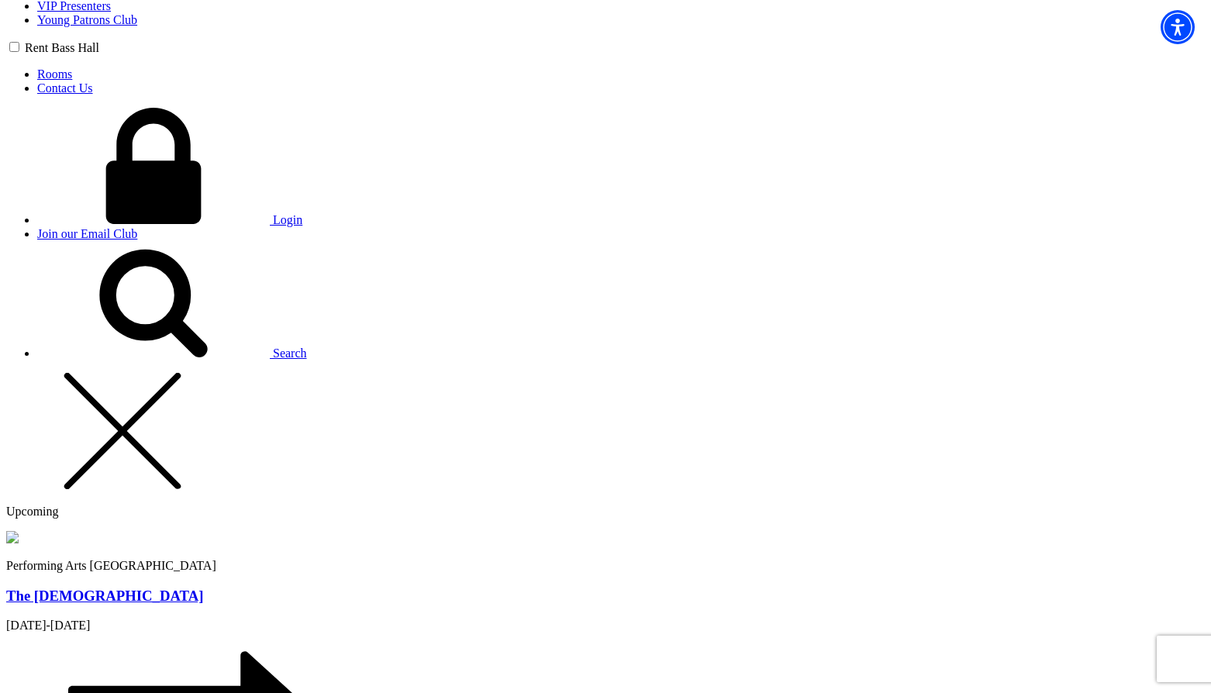
type input "250-809-5154"
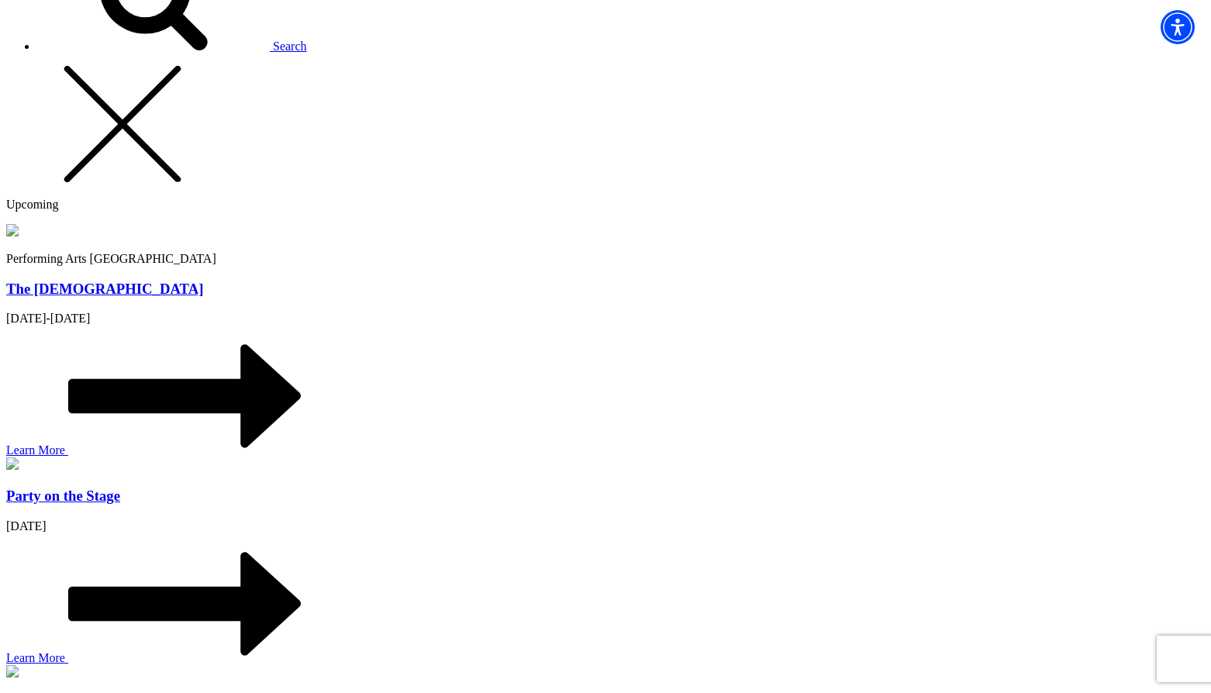
scroll to position [1474, 0]
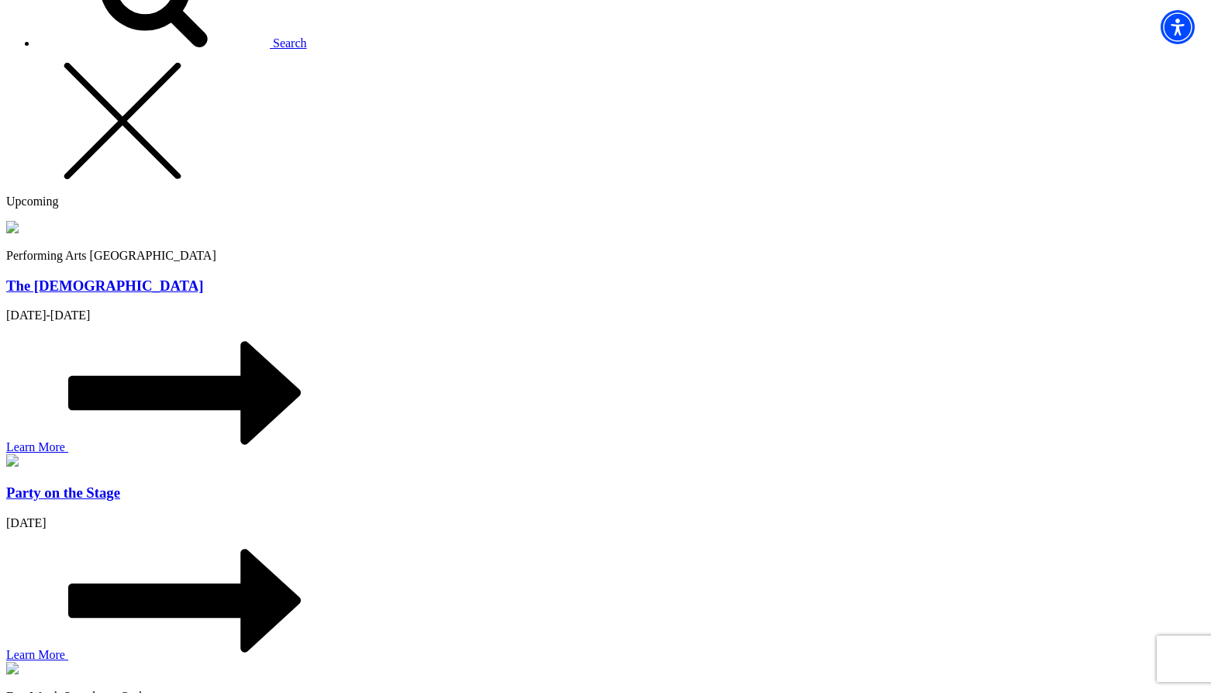
type input "253"
radio input "true"
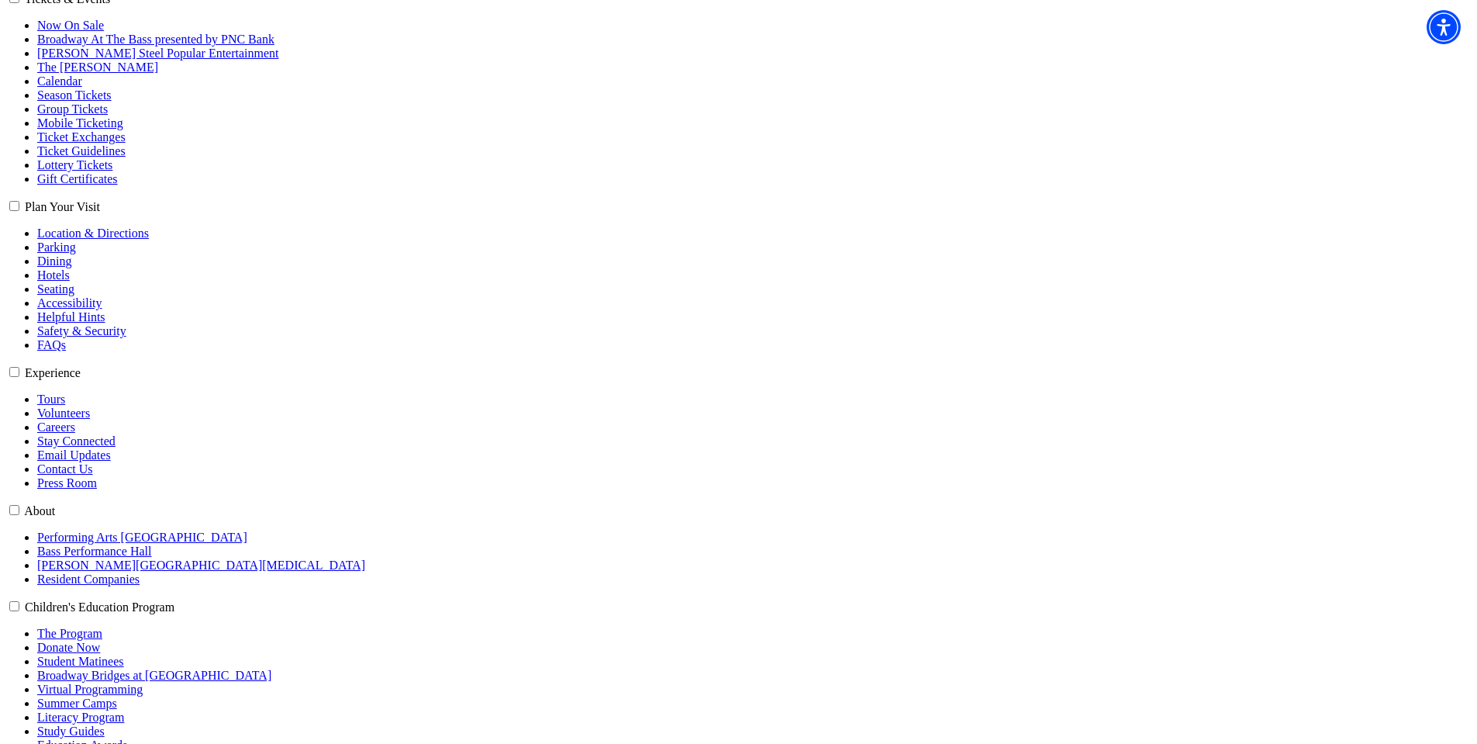
scroll to position [388, 0]
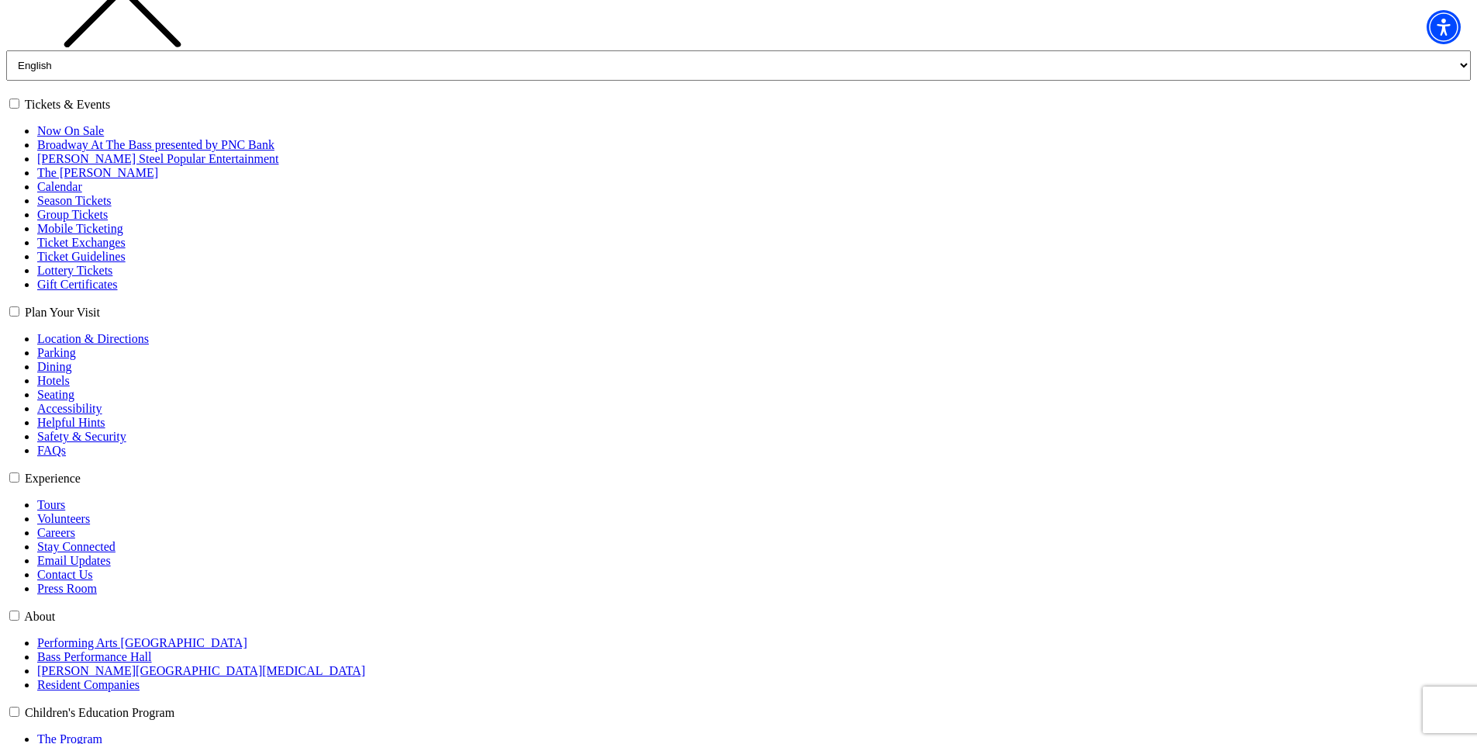
scroll to position [310, 0]
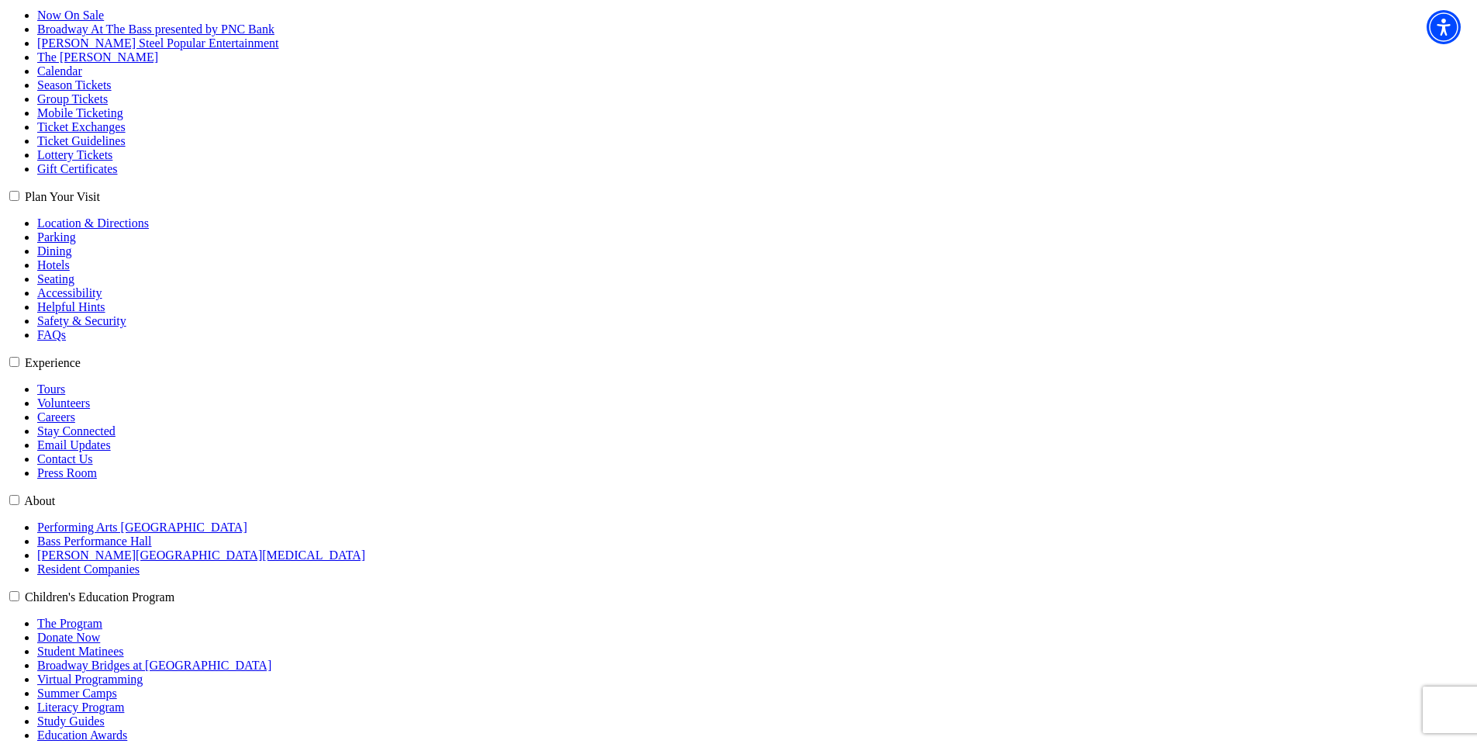
select select "6174"
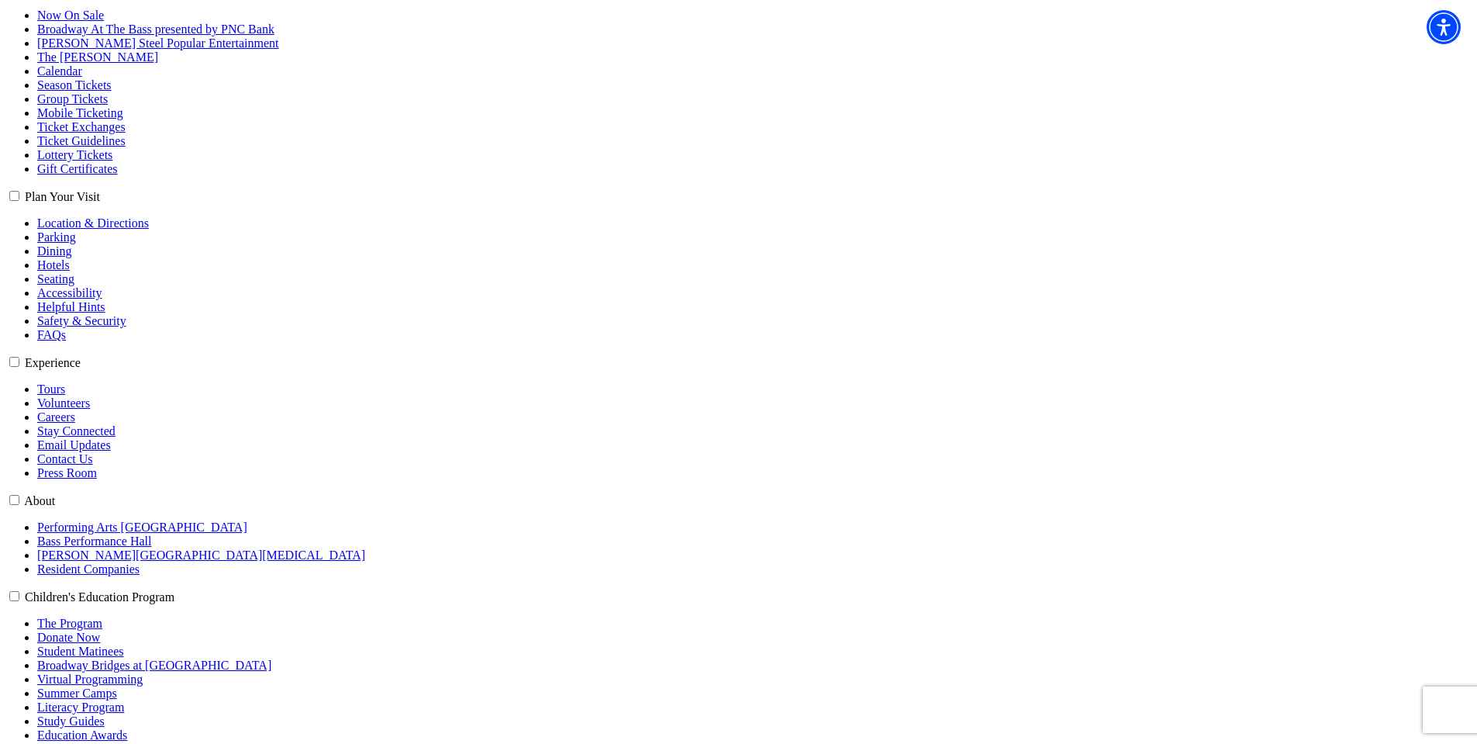
select select "6257"
click input "Premium $132.00" at bounding box center [0, 0] width 0 height 0
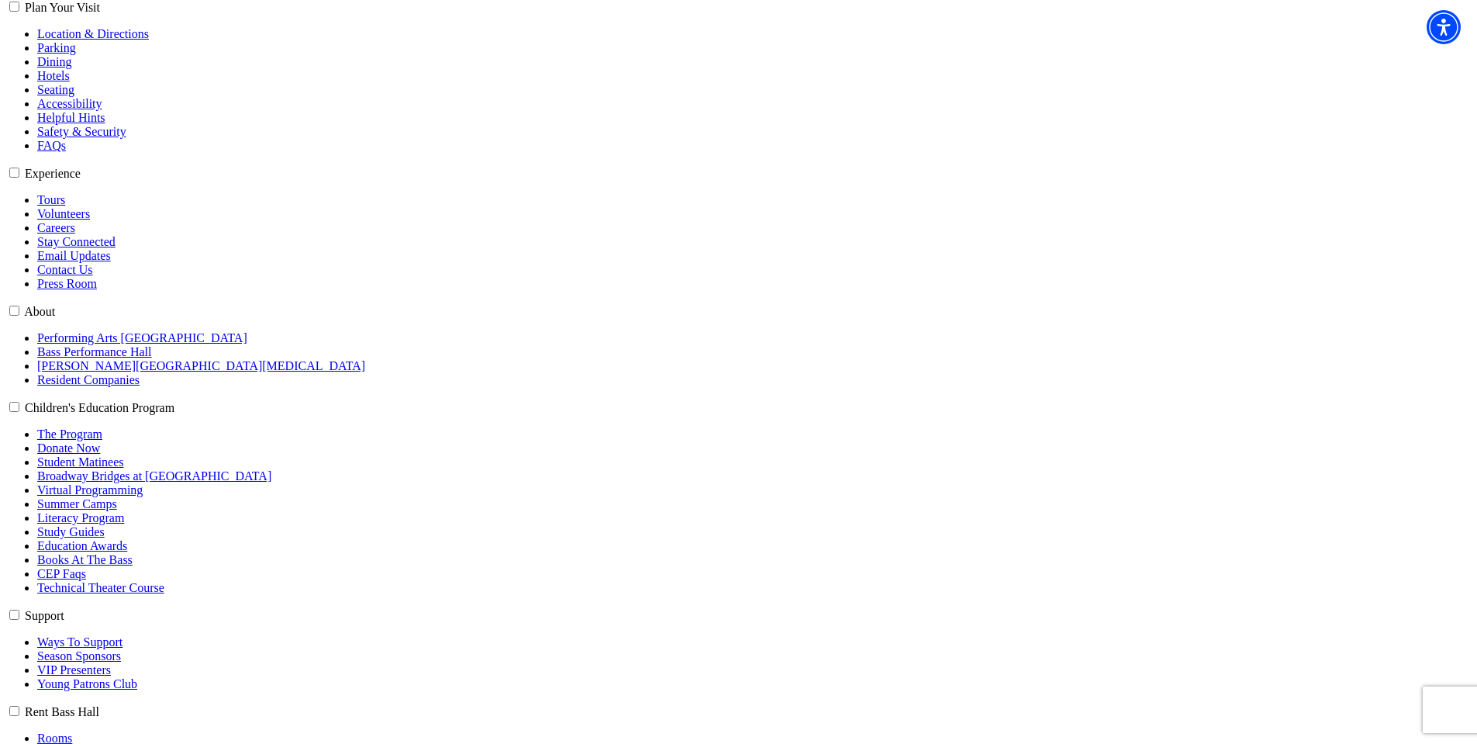
scroll to position [620, 0]
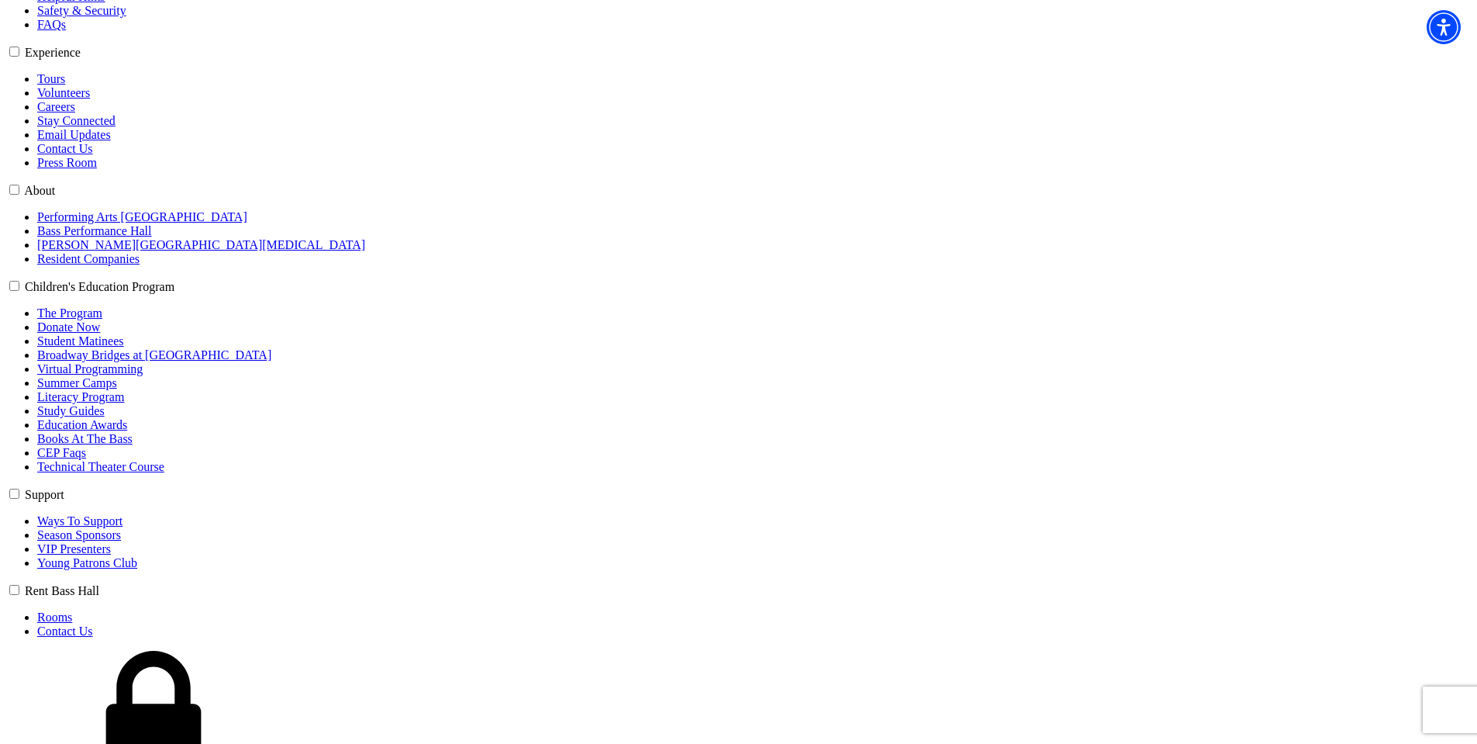
drag, startPoint x: 749, startPoint y: 601, endPoint x: 586, endPoint y: 622, distance: 164.2
type input "ljhkjhk"
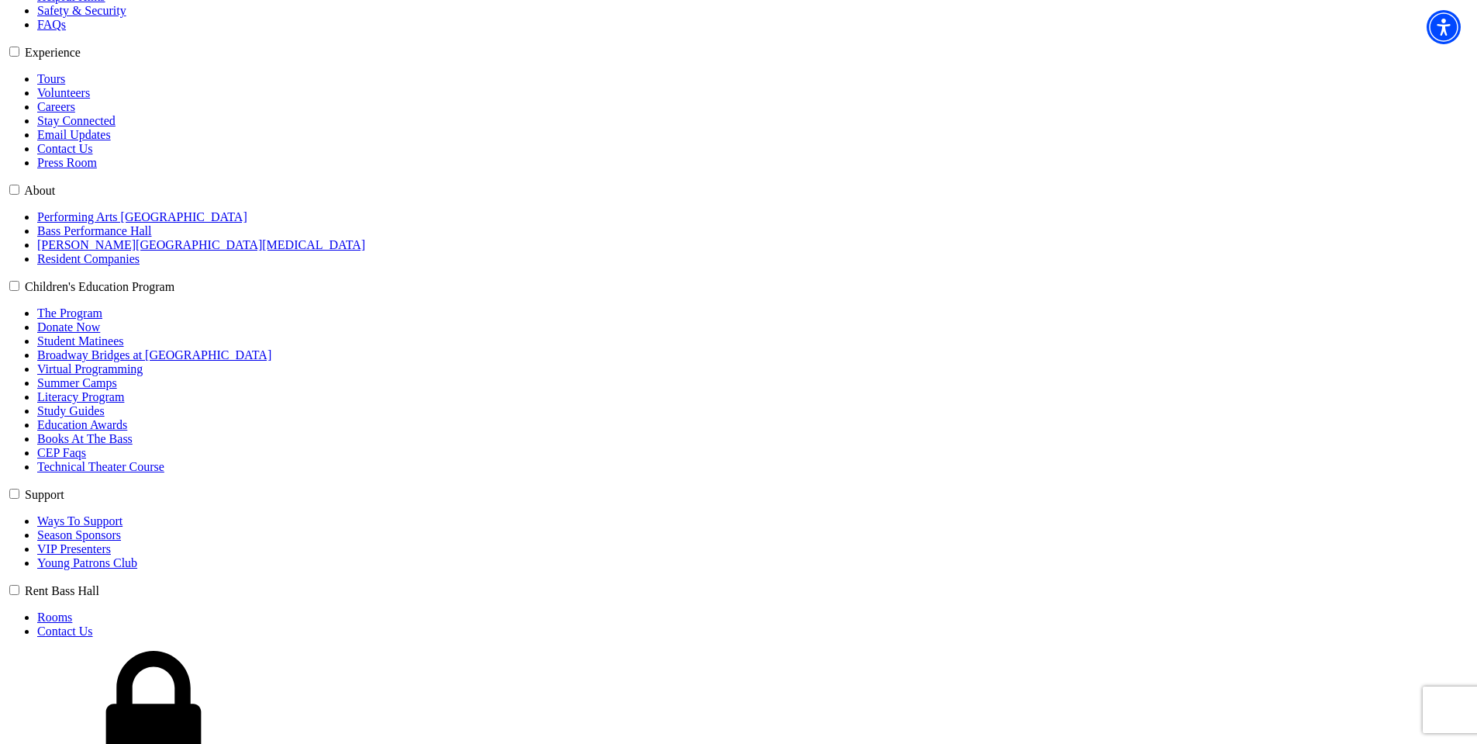
select select "Middle School"
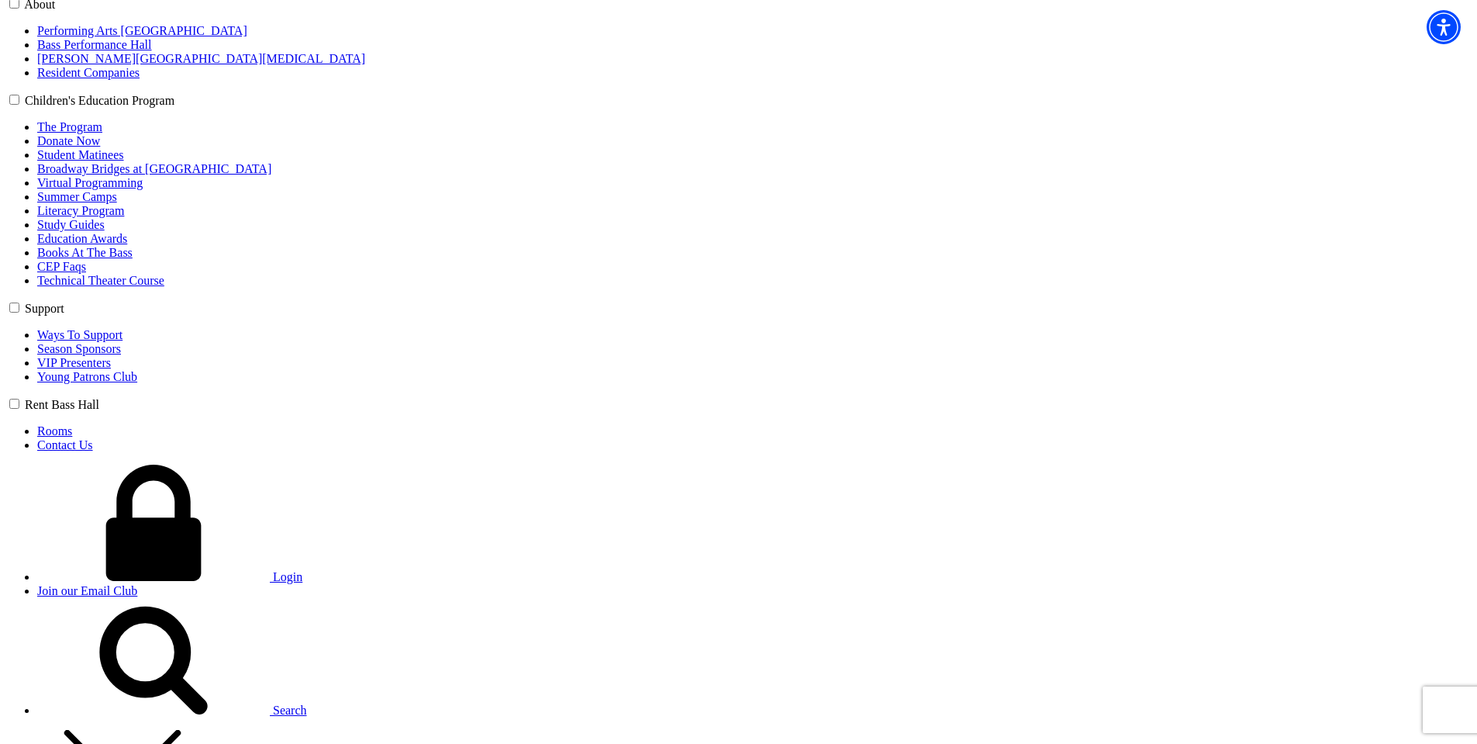
scroll to position [853, 0]
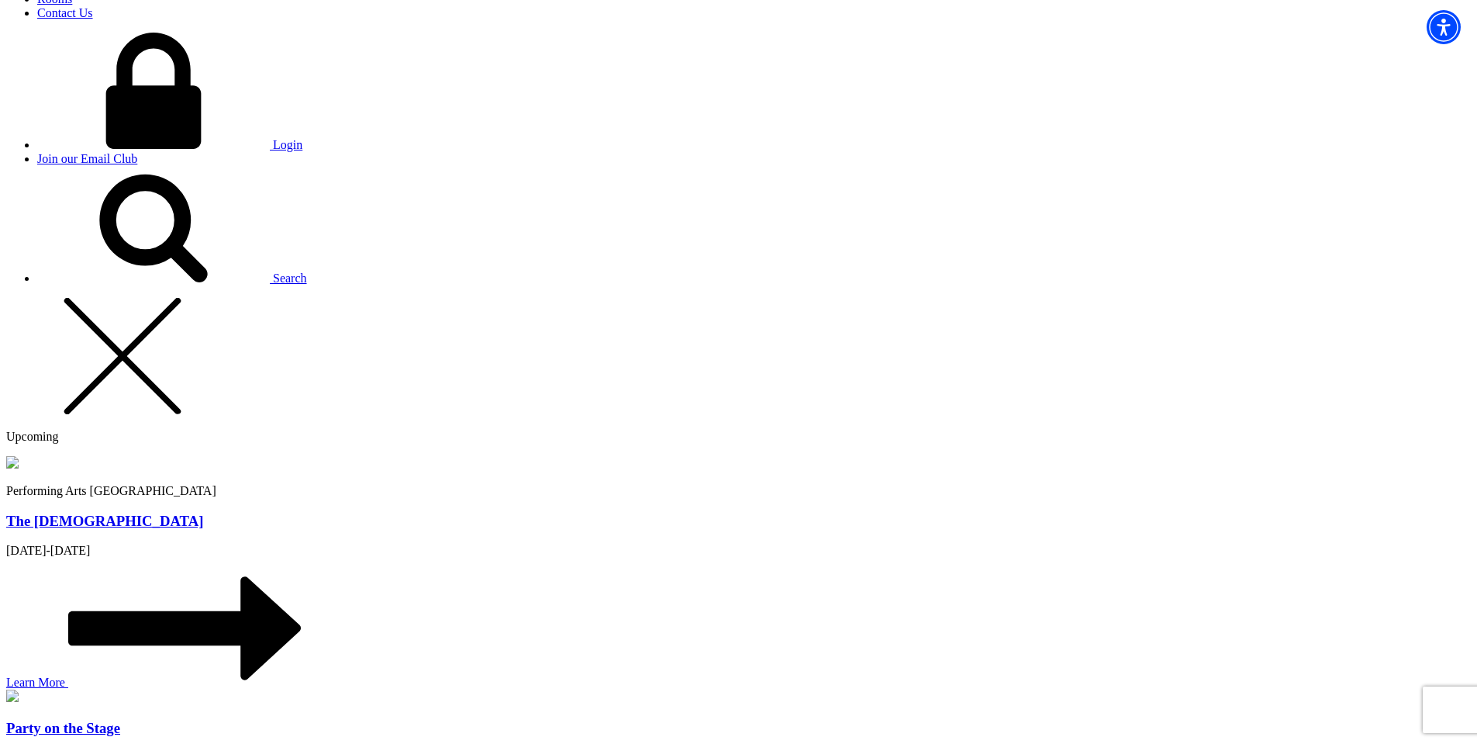
scroll to position [1241, 0]
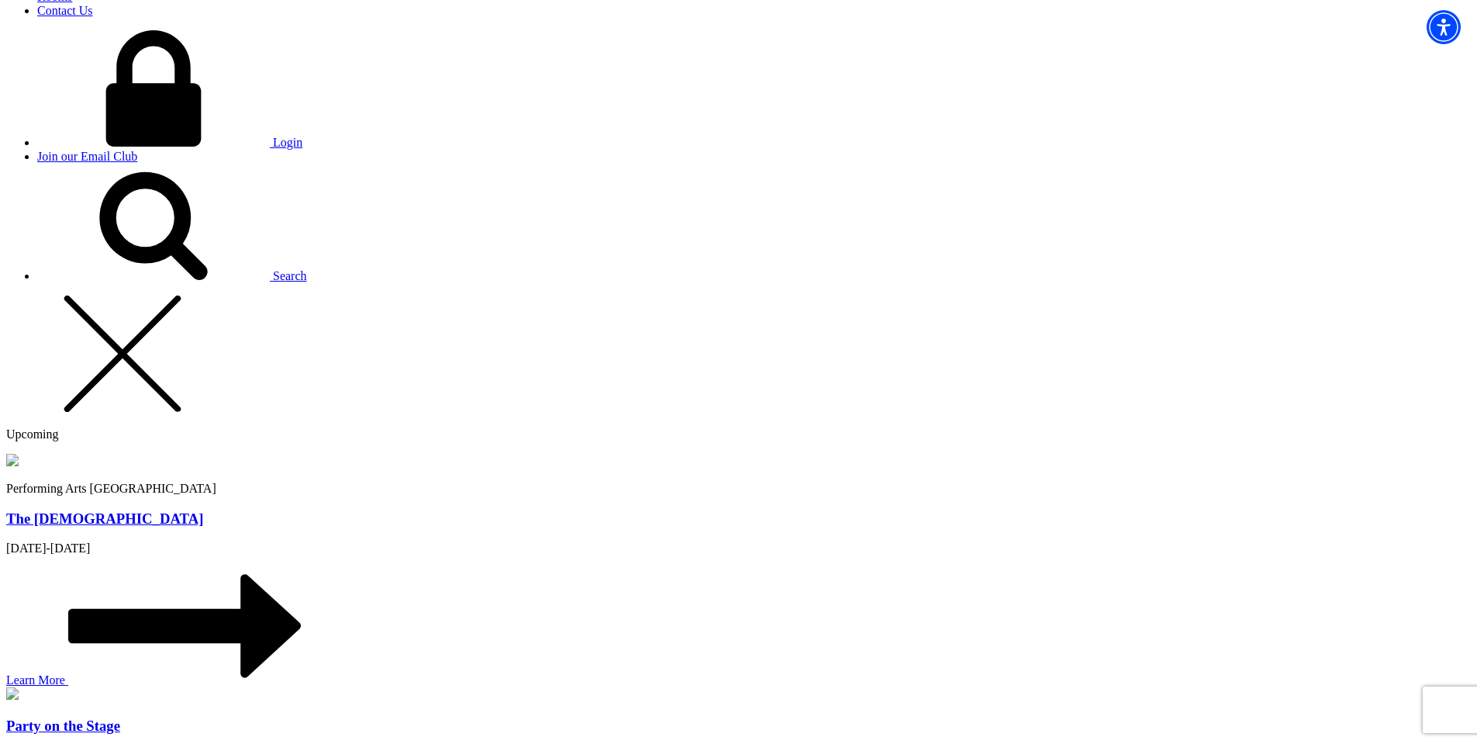
type input "12"
radio input "true"
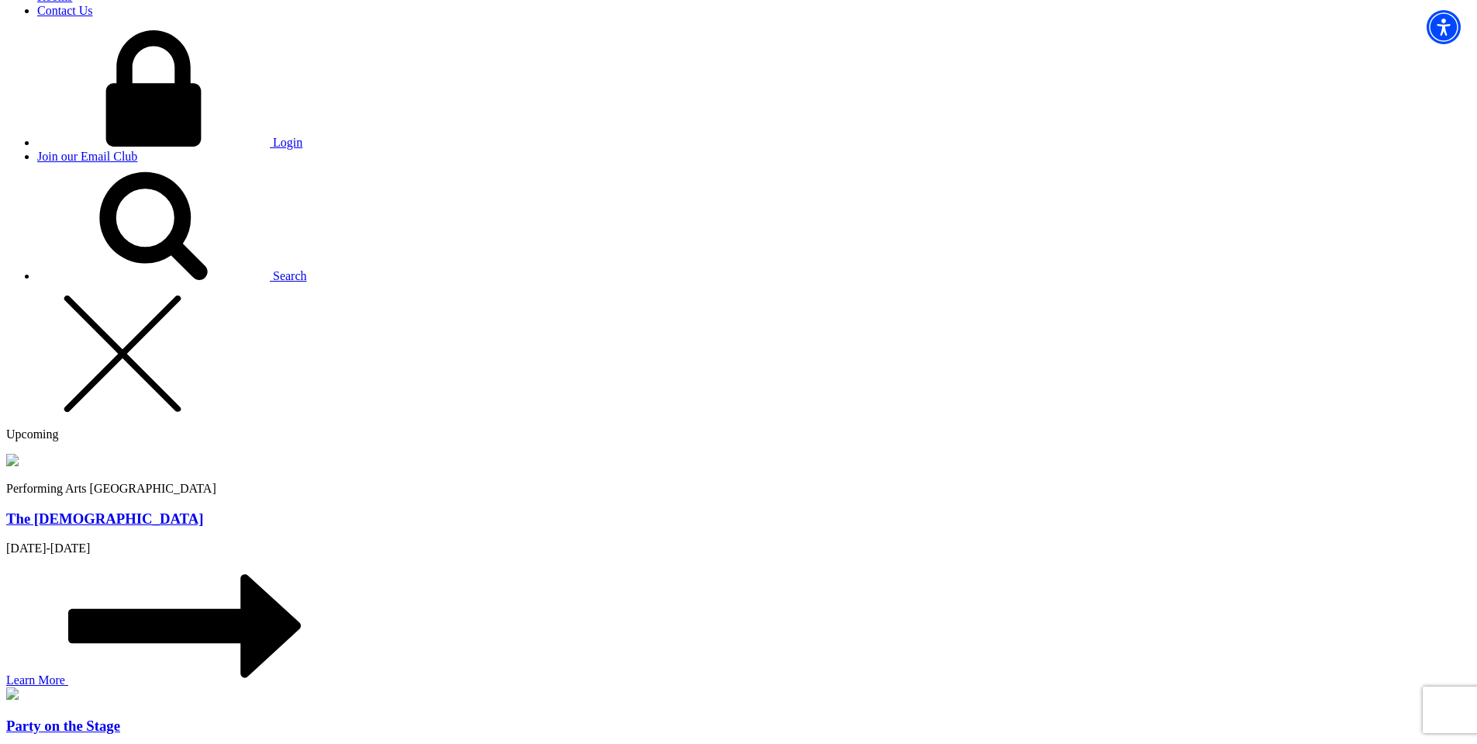
radio input "true"
type input "chris"
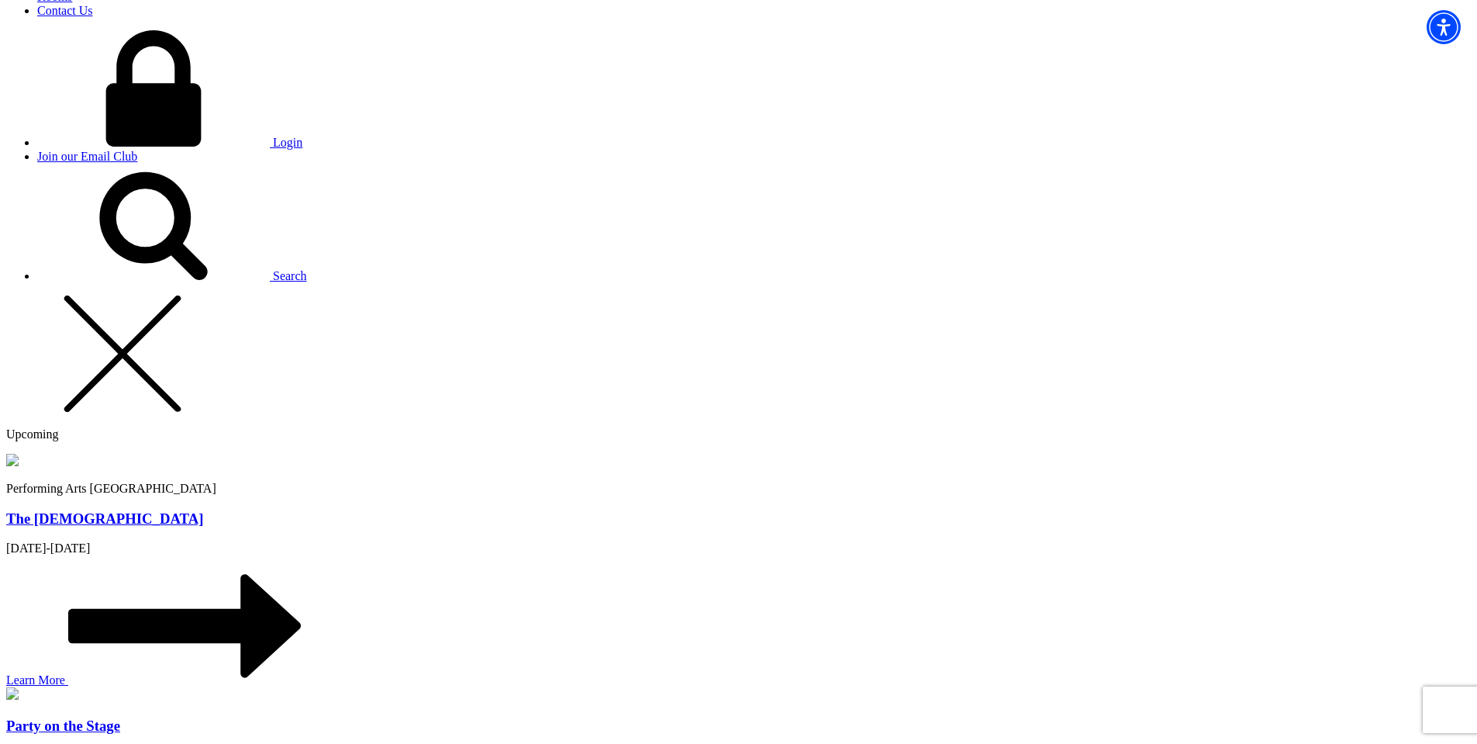
type input "chris@bremmer.ca"
type input "250-809-5154"
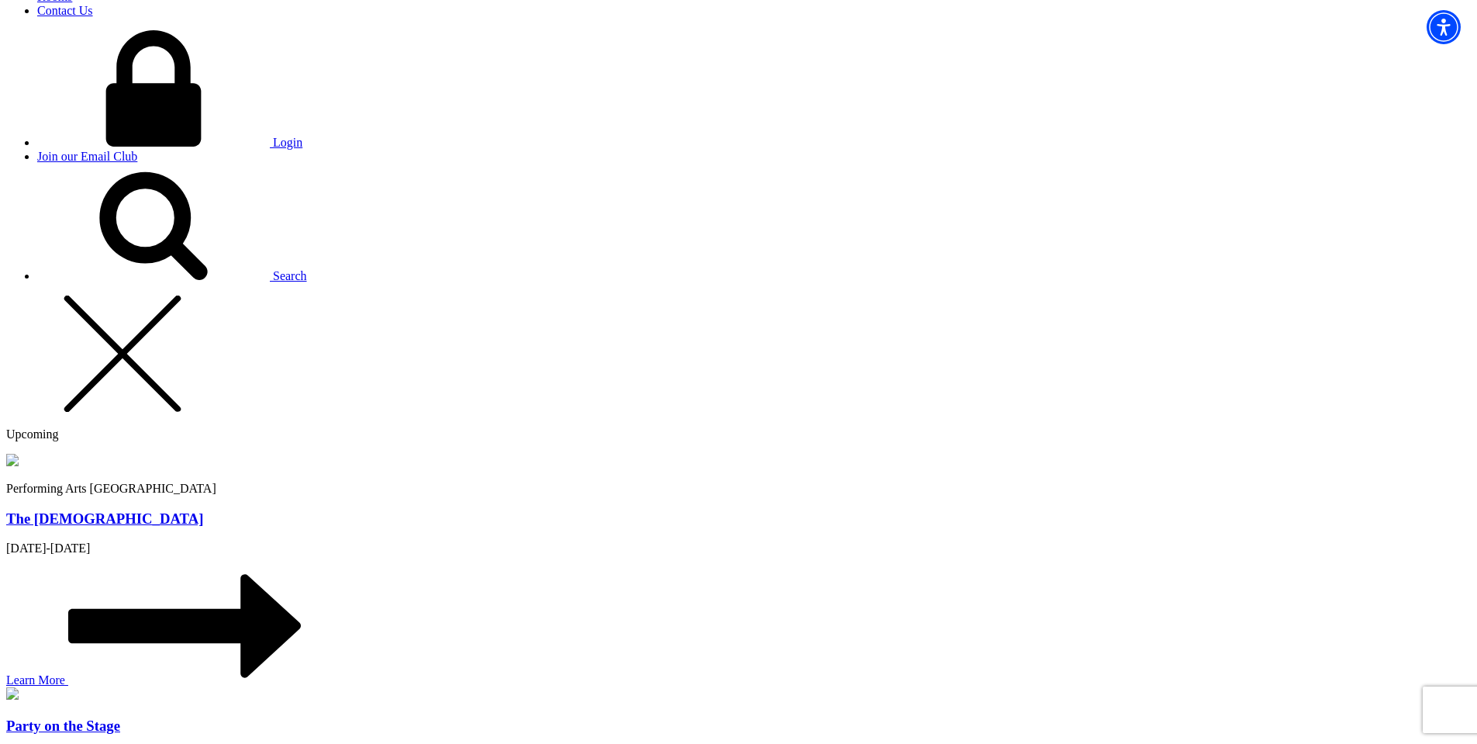
type input "253"
radio input "true"
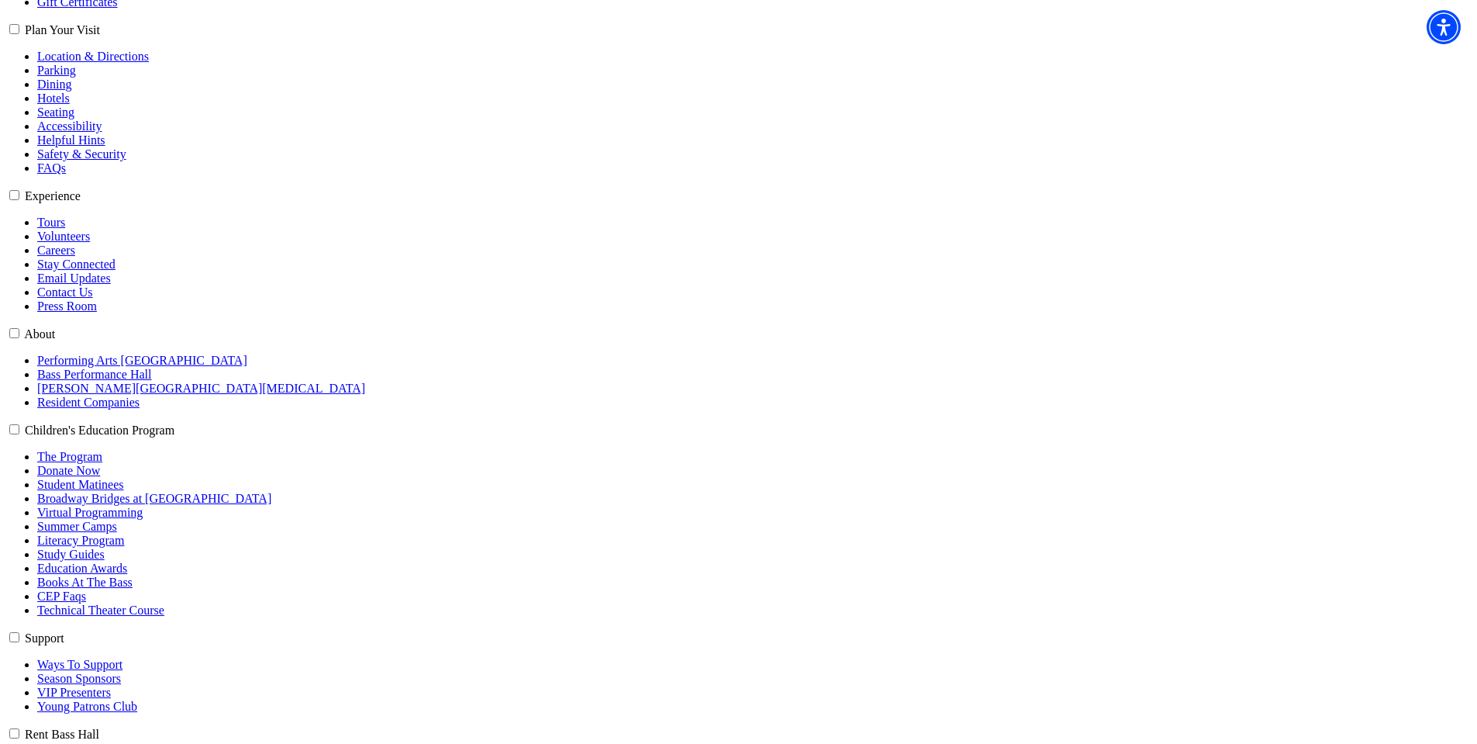
scroll to position [465, 0]
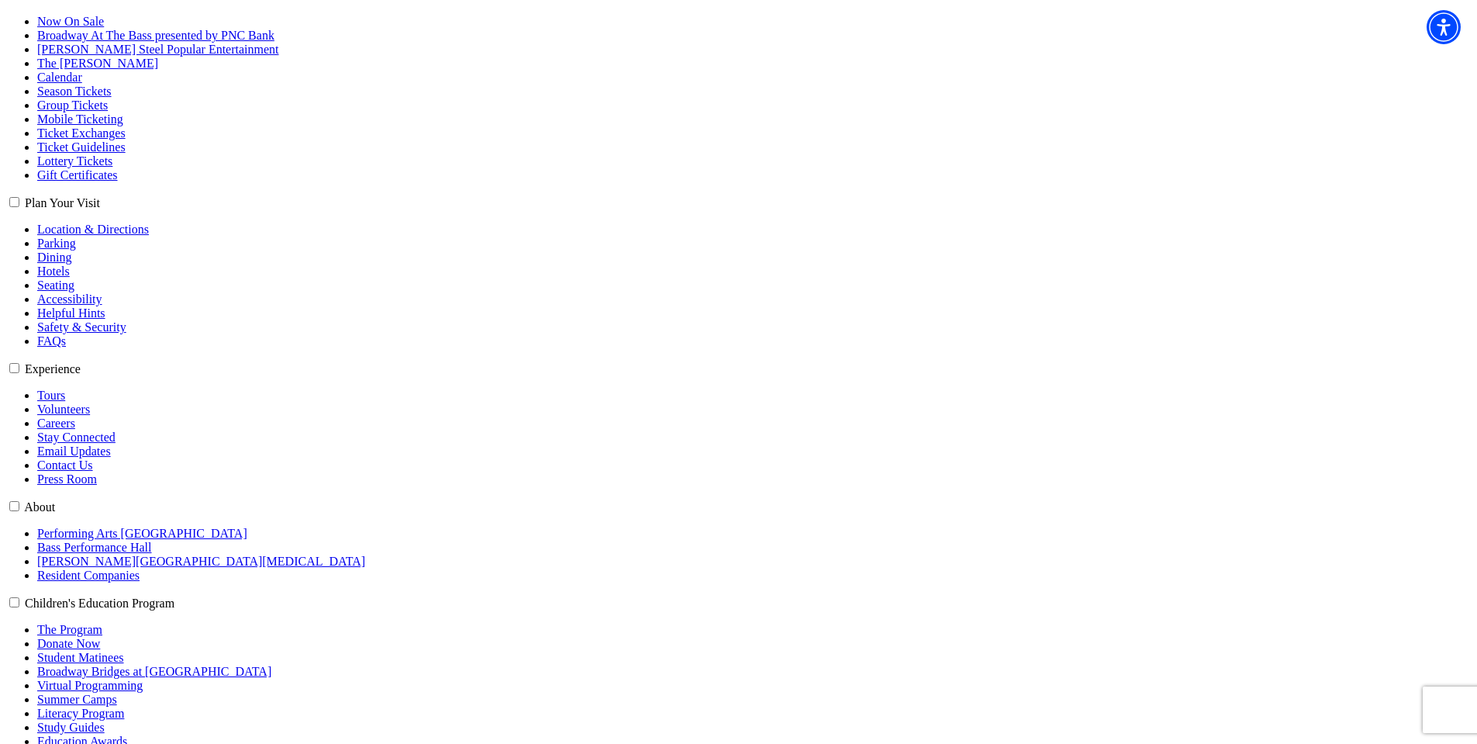
scroll to position [310, 0]
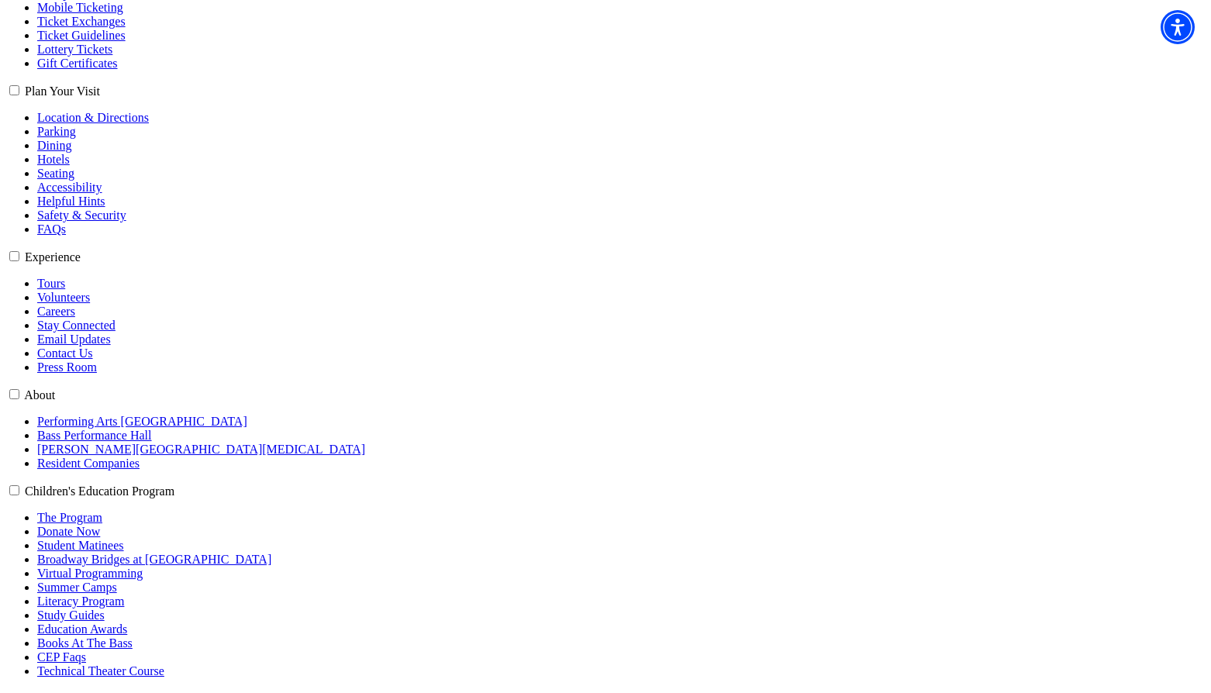
scroll to position [388, 0]
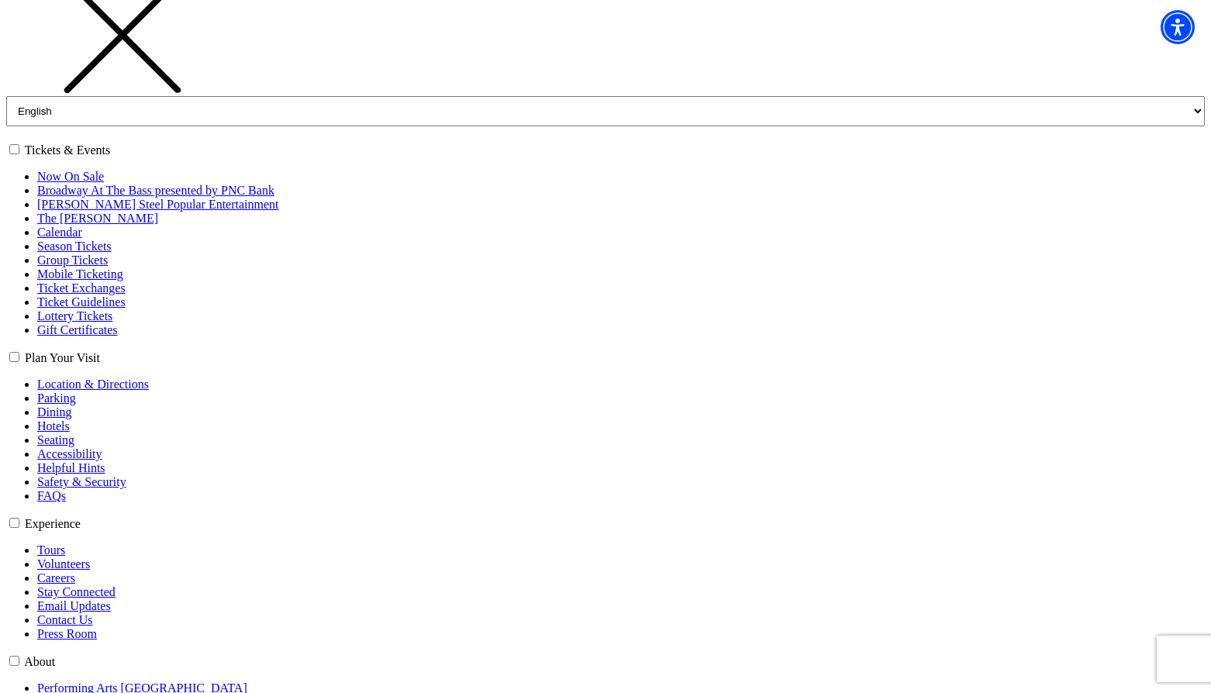
scroll to position [155, 0]
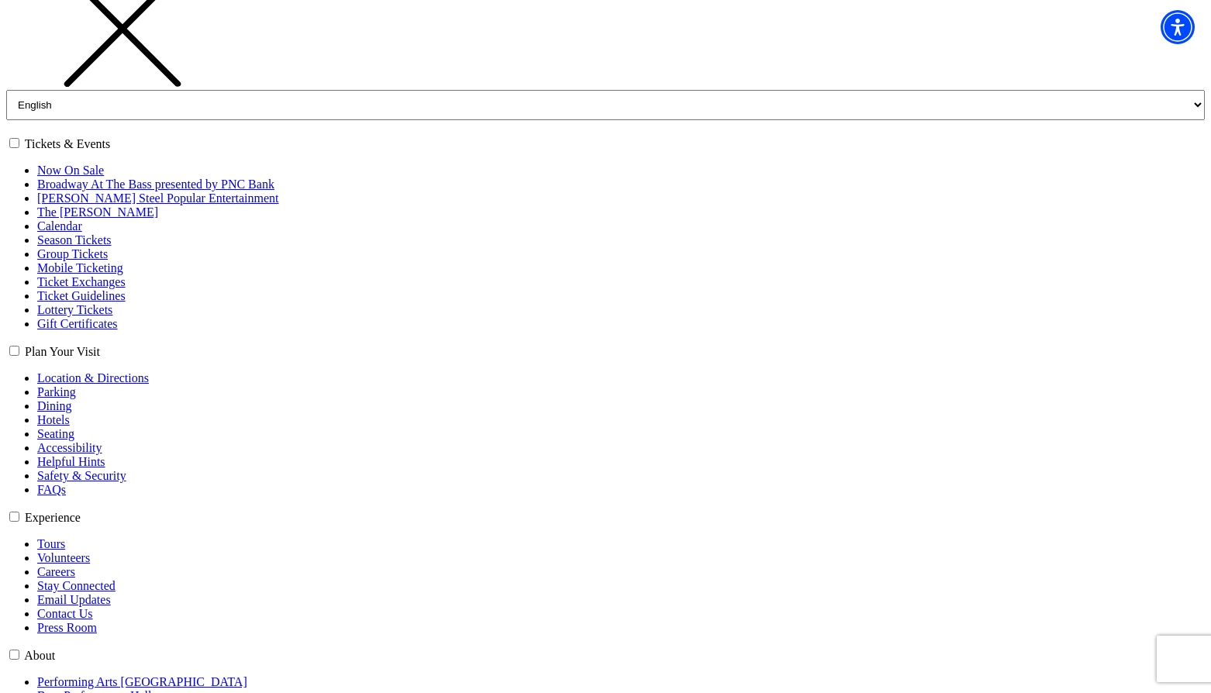
select select "6574"
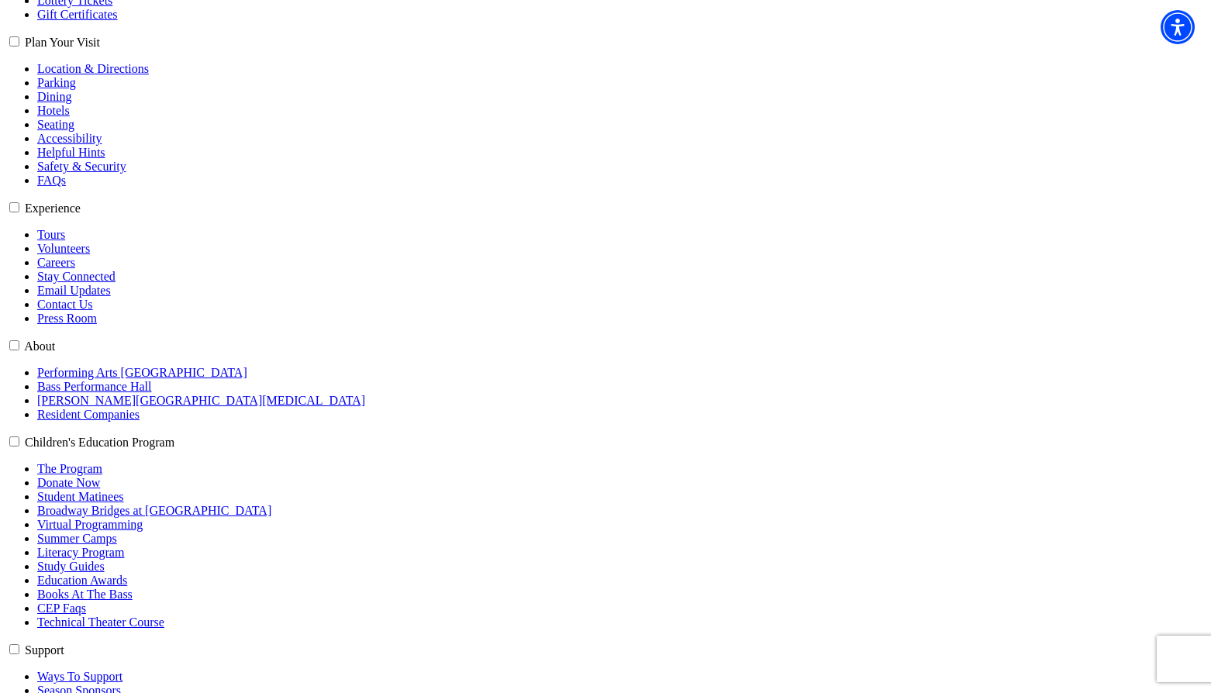
scroll to position [465, 0]
select select "6576"
click input "Pit Premium $110.00" at bounding box center [0, 0] width 0 height 0
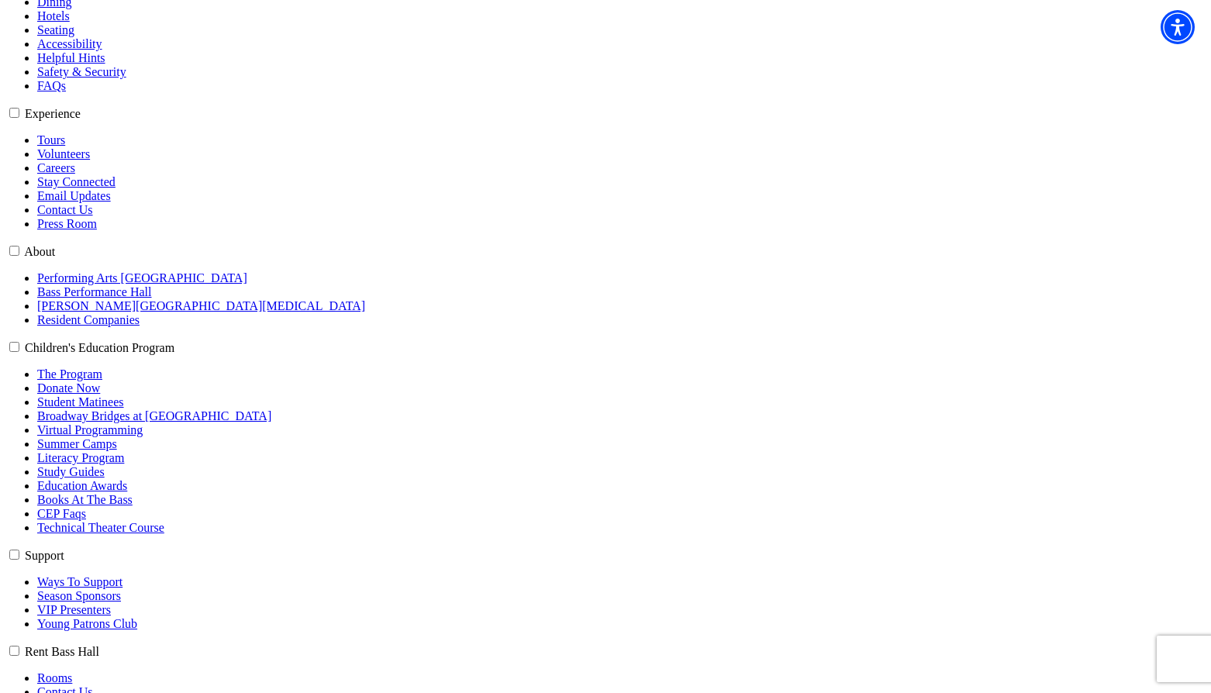
scroll to position [776, 0]
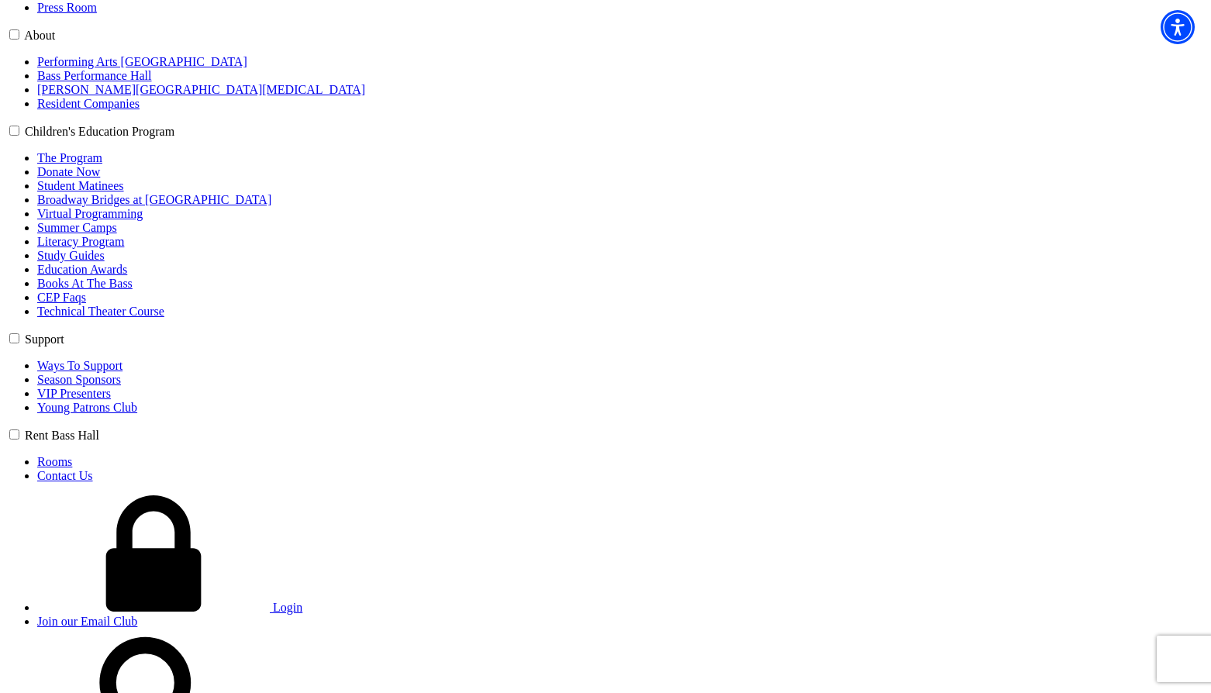
type input "oiyoiy"
select select "Family / Friends"
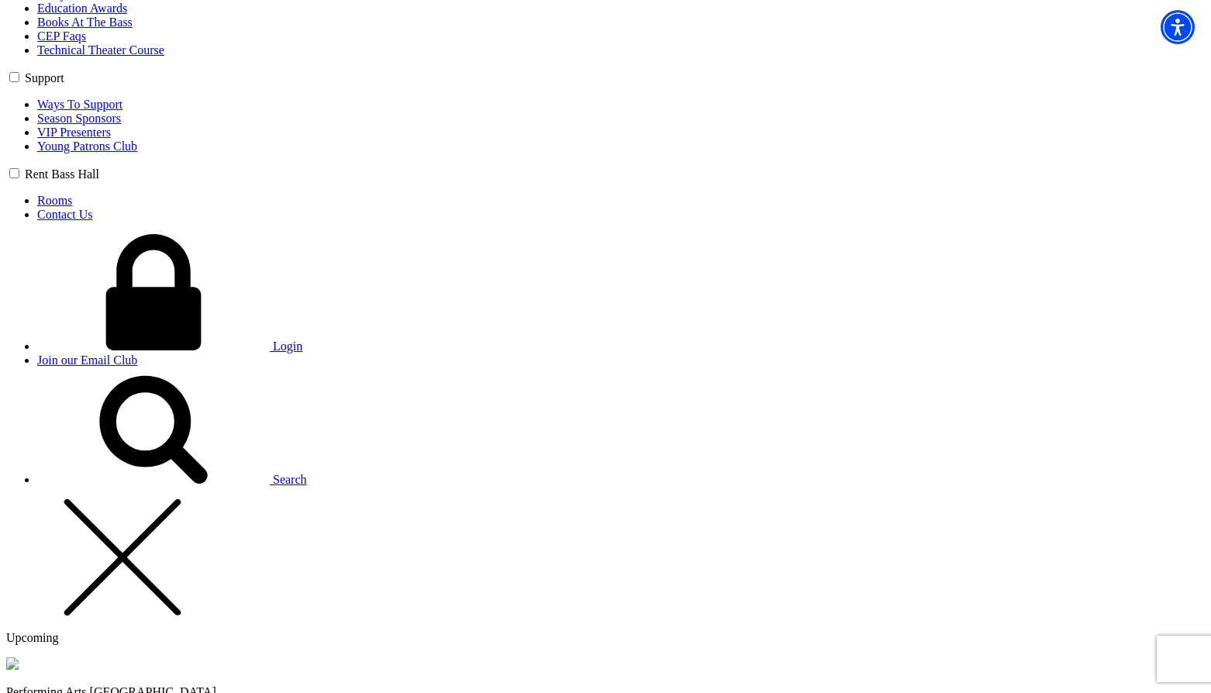
scroll to position [1163, 0]
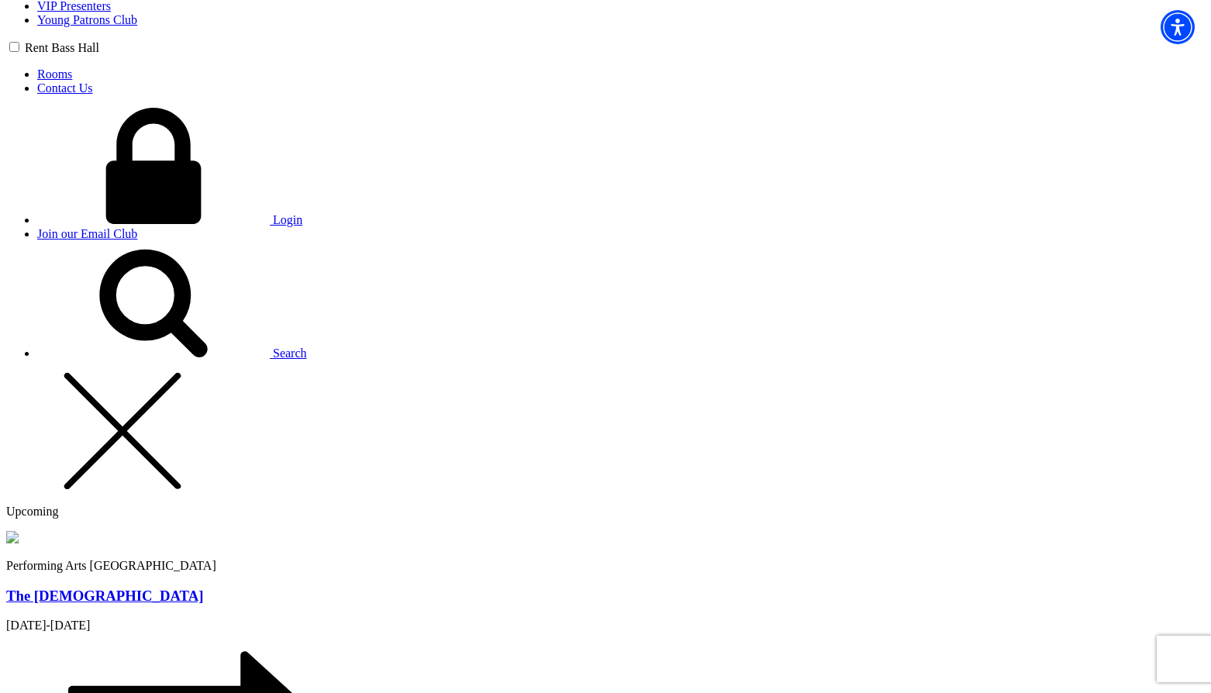
type input "31"
radio input "true"
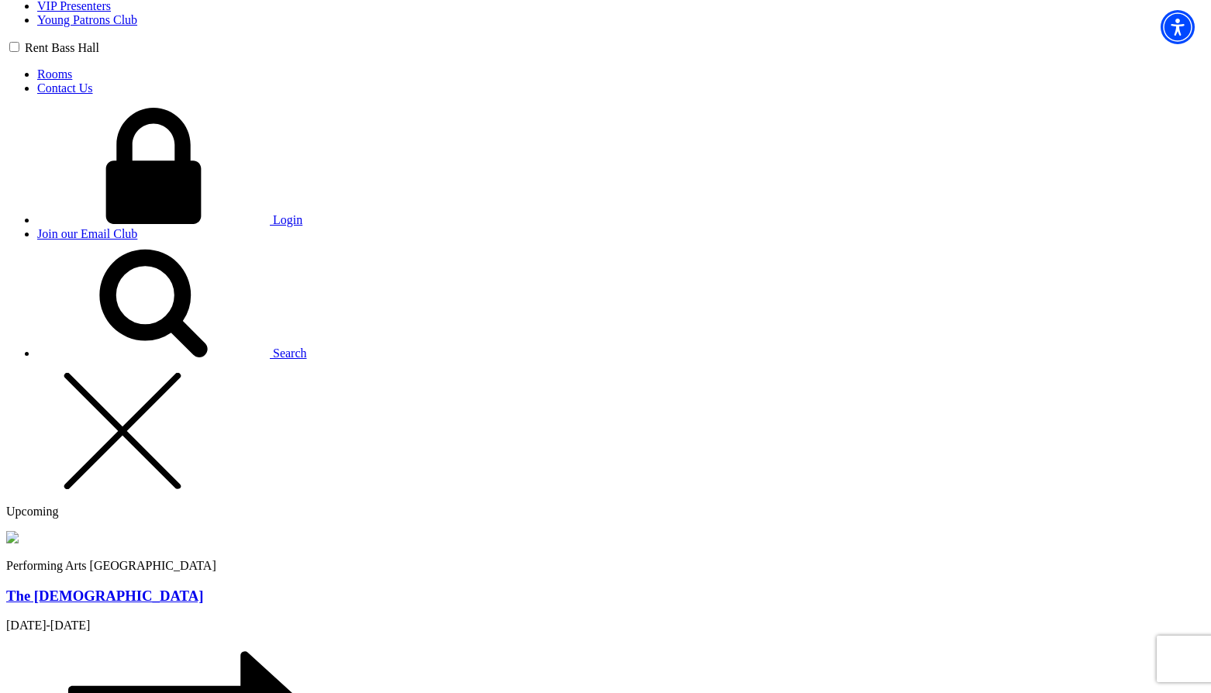
drag, startPoint x: 568, startPoint y: 320, endPoint x: 570, endPoint y: 373, distance: 53.6
radio input "true"
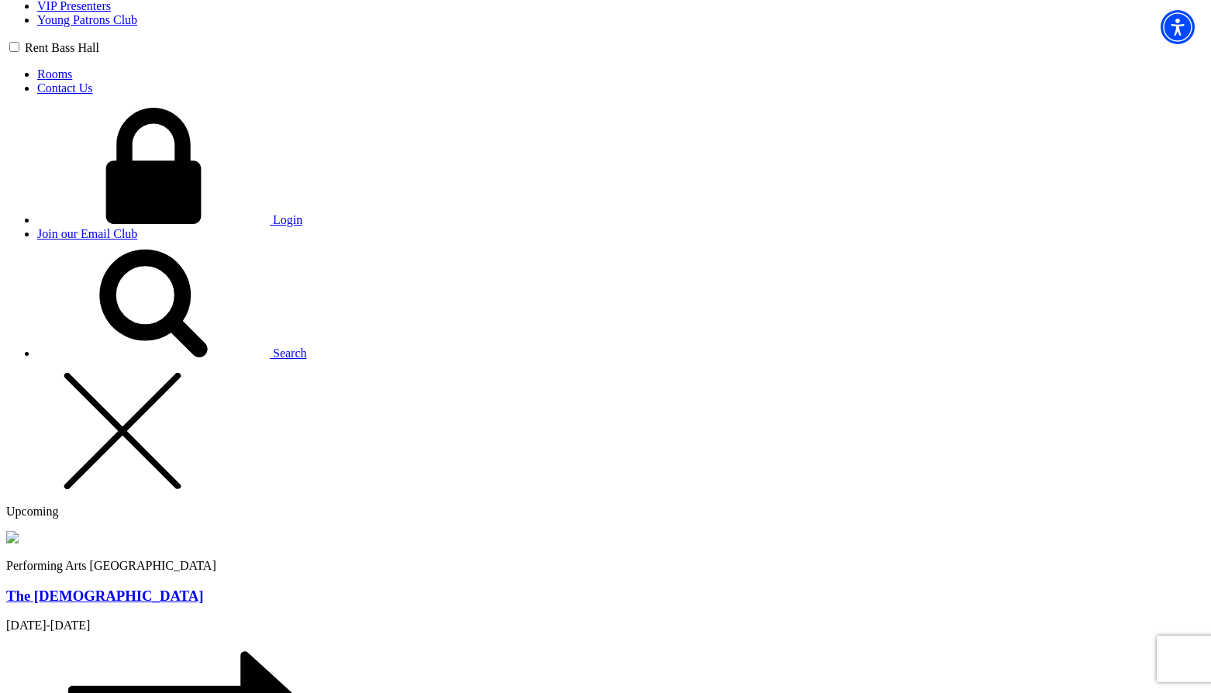
radio input "true"
type input "[PERSON_NAME]"
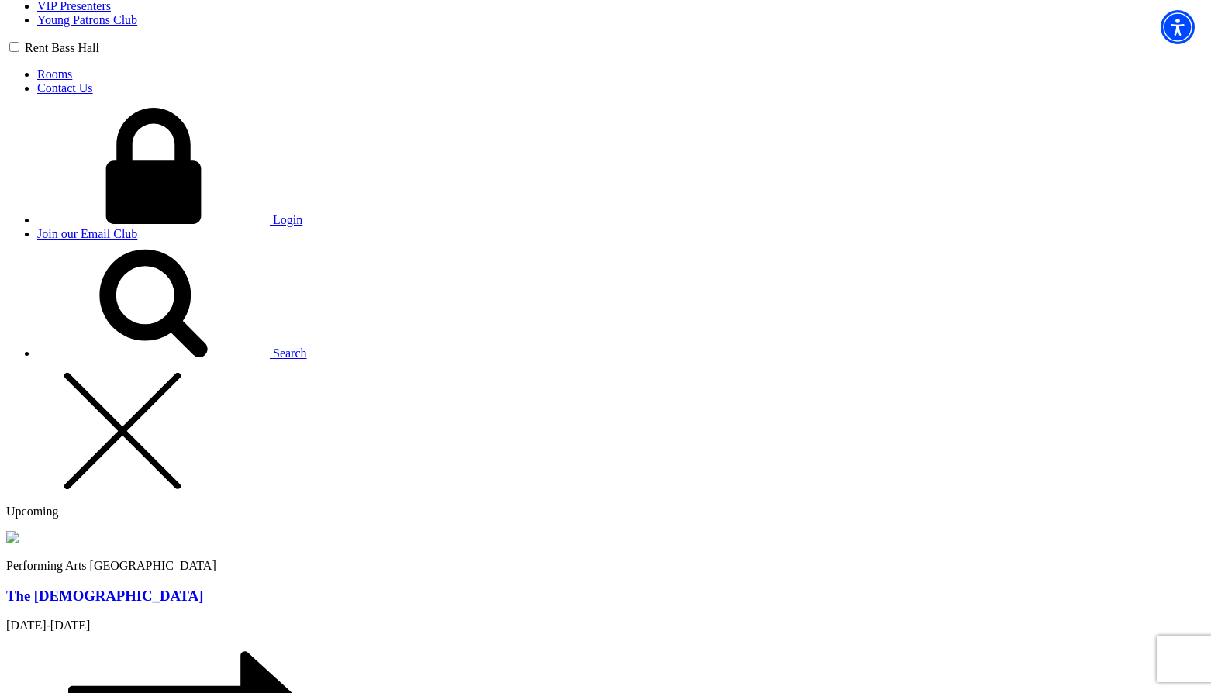
type input "[PERSON_NAME][EMAIL_ADDRESS][PERSON_NAME][DOMAIN_NAME]"
type input "250-809-5154"
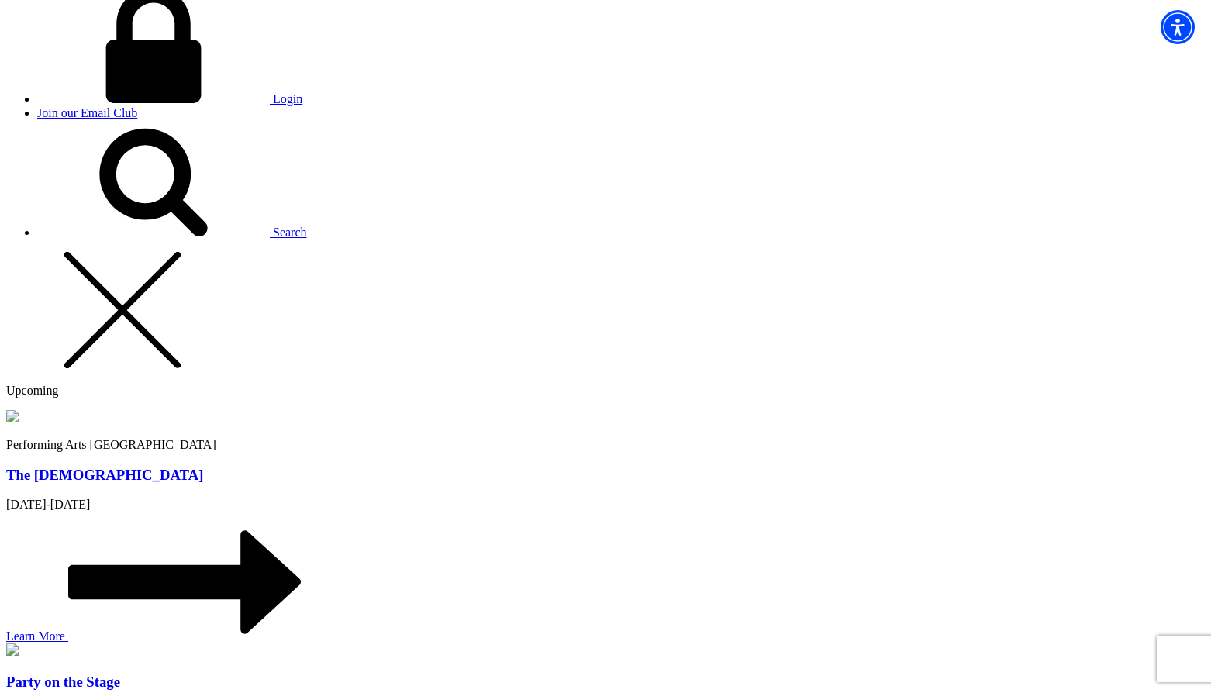
scroll to position [1318, 0]
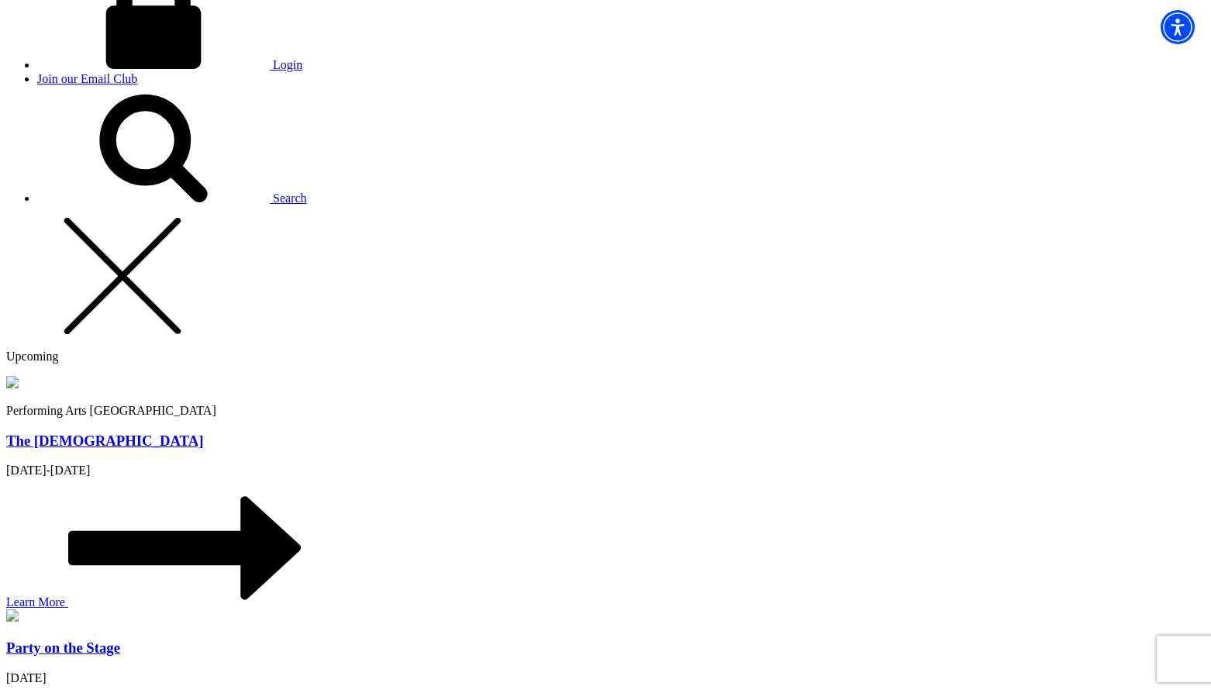
type input "253"
radio input "true"
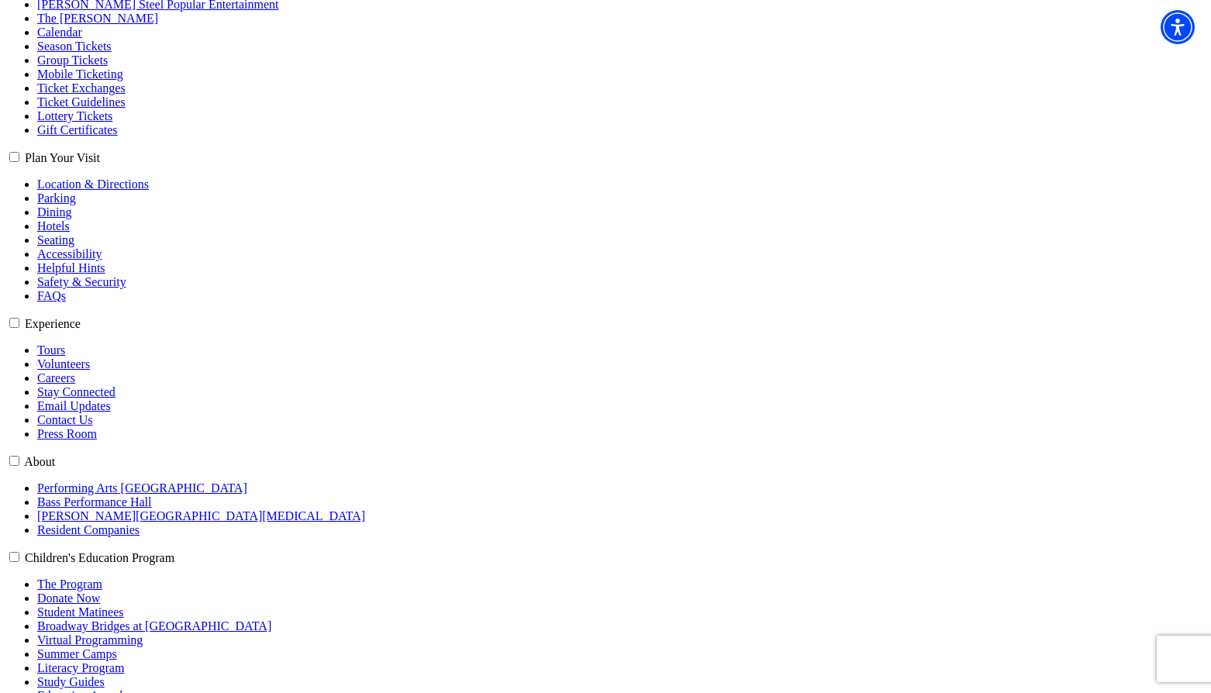
scroll to position [313, 0]
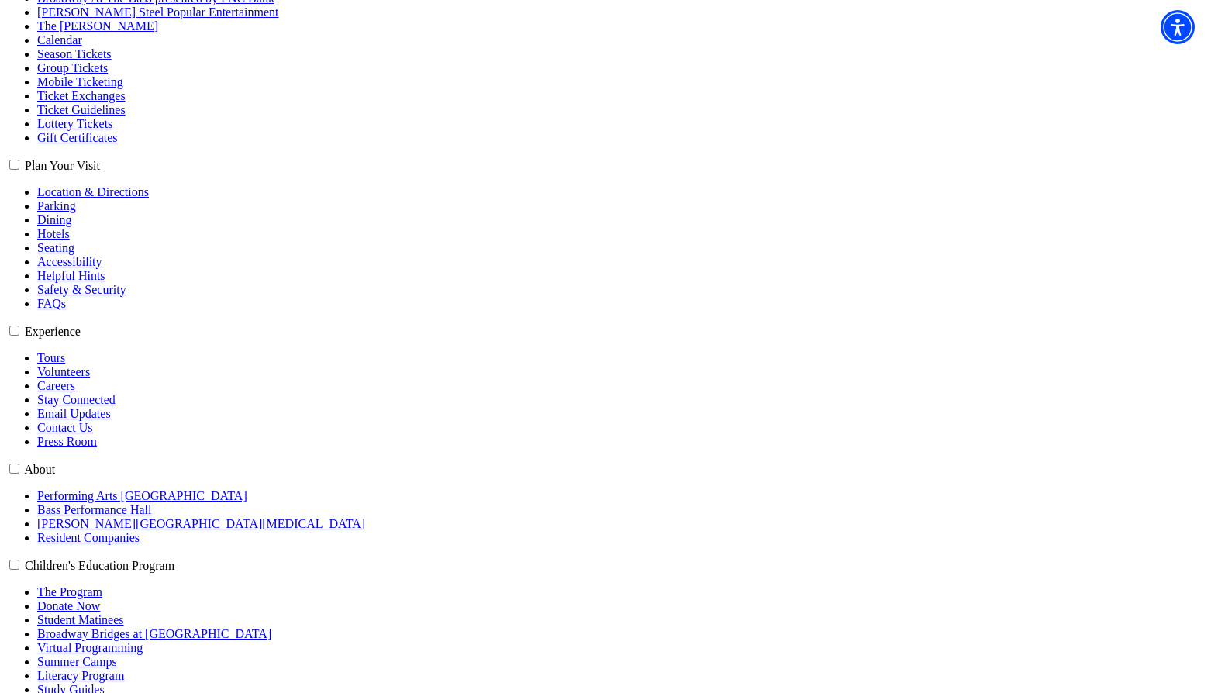
scroll to position [388, 0]
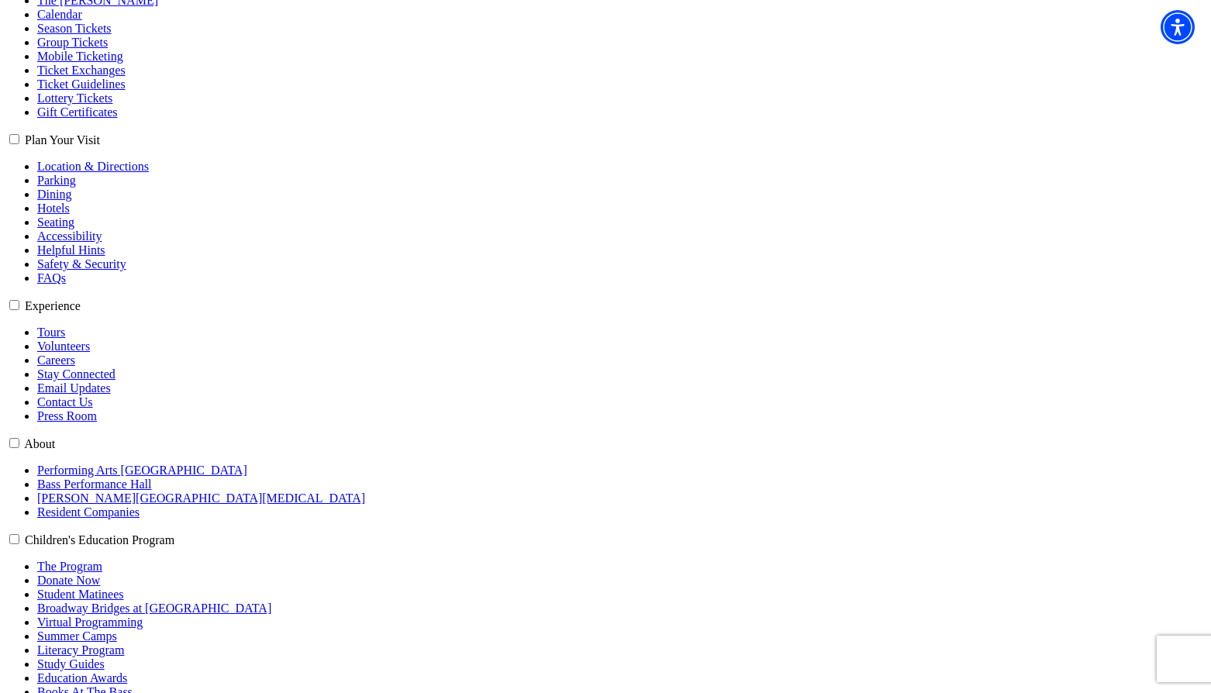
scroll to position [388, 0]
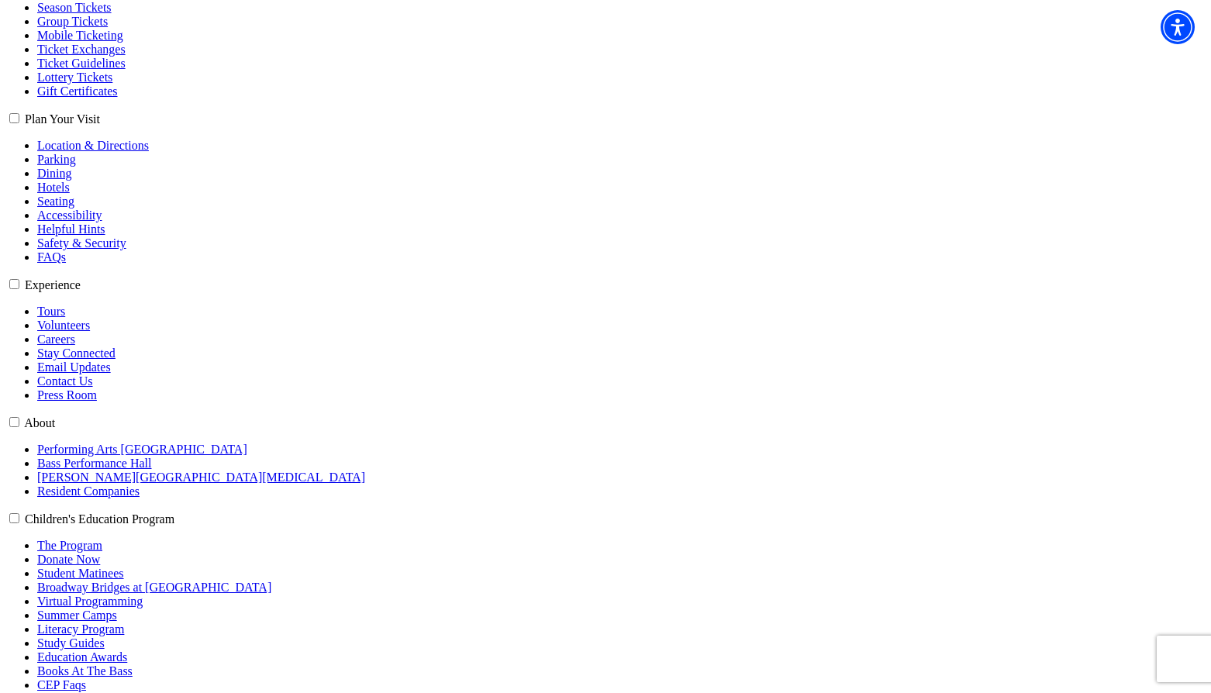
select select "6170"
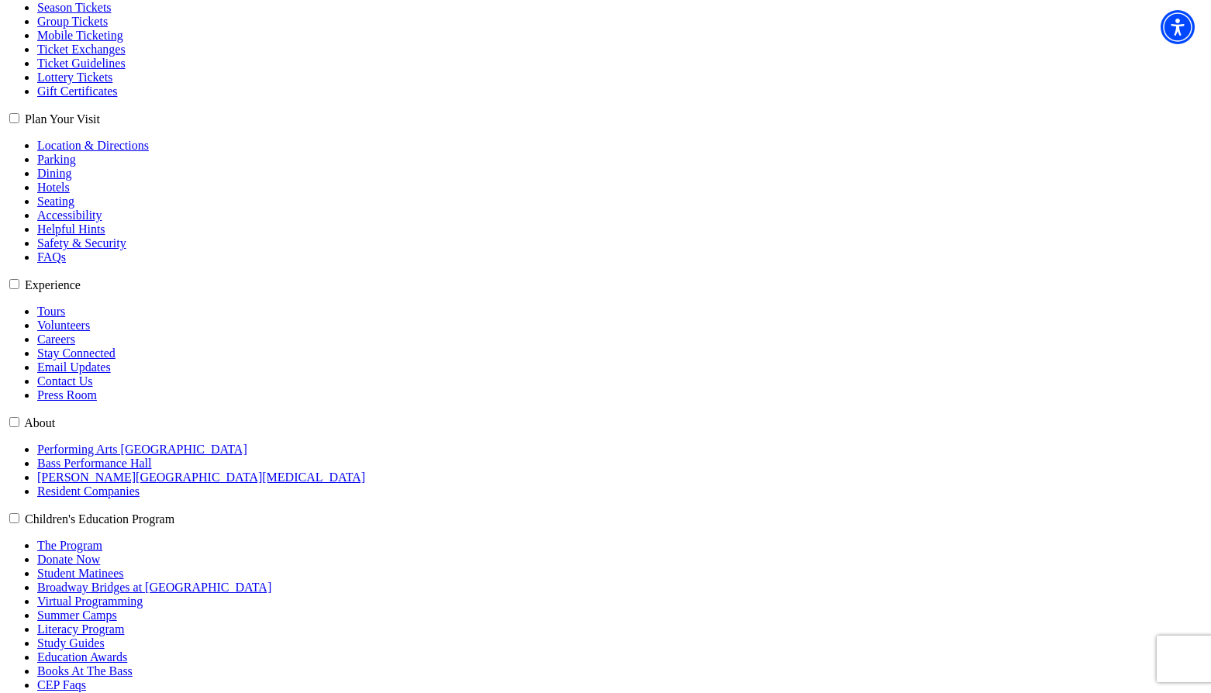
select select "6245"
click input "Premium $94.05" at bounding box center [0, 0] width 0 height 0
radio input "true"
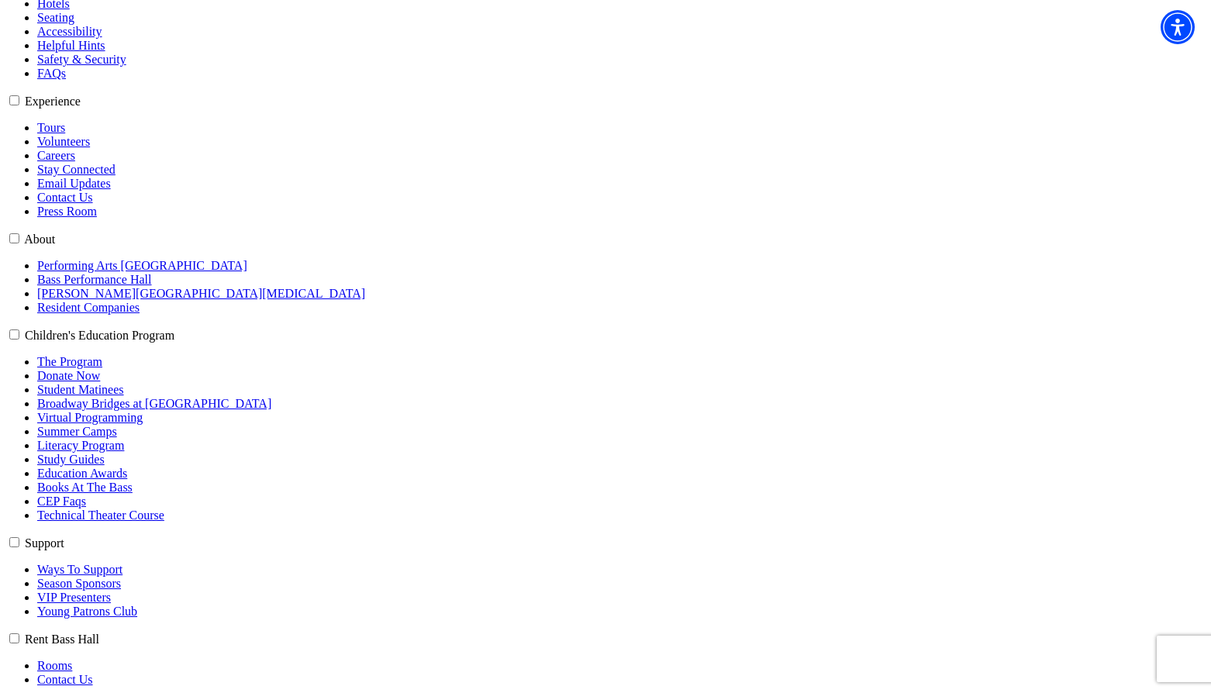
scroll to position [620, 0]
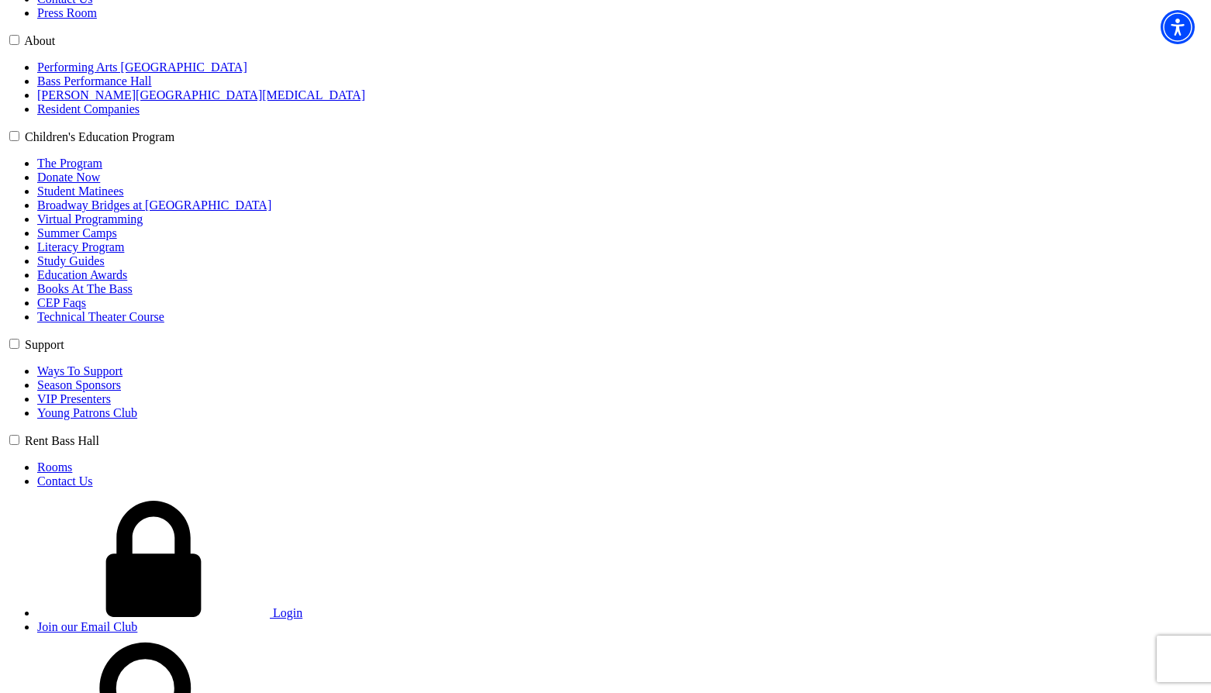
scroll to position [776, 0]
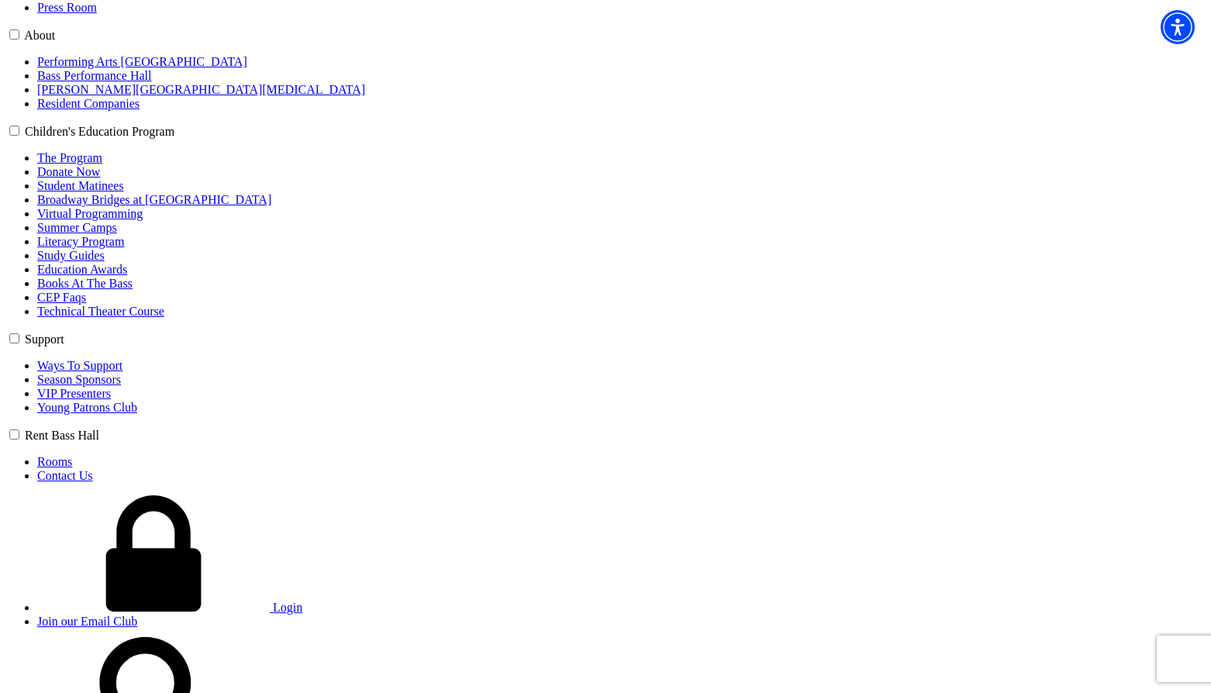
type input "xcvx"
select select "Senior"
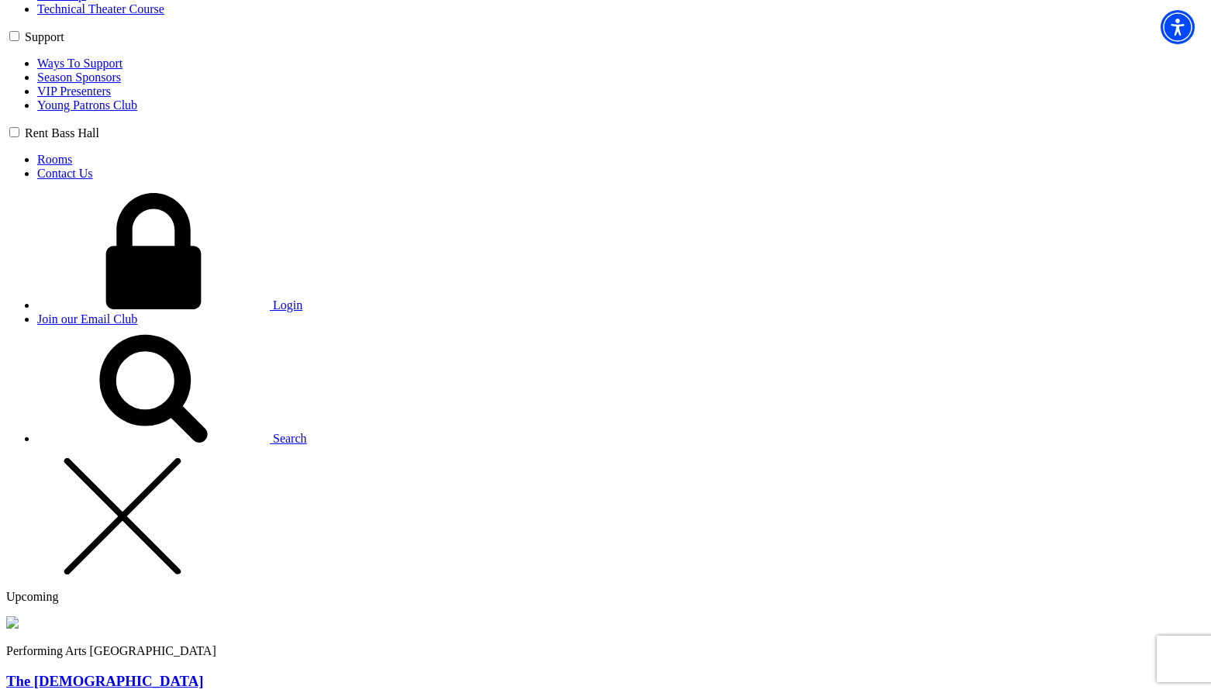
scroll to position [1086, 0]
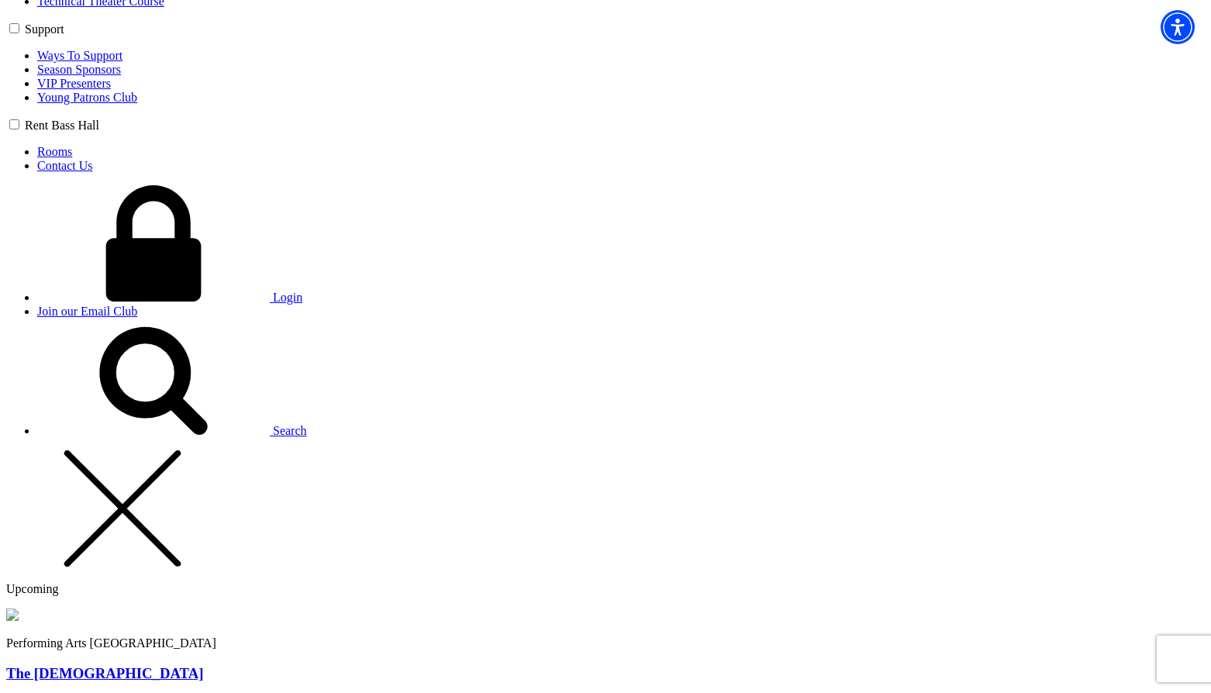
type input "13"
radio input "true"
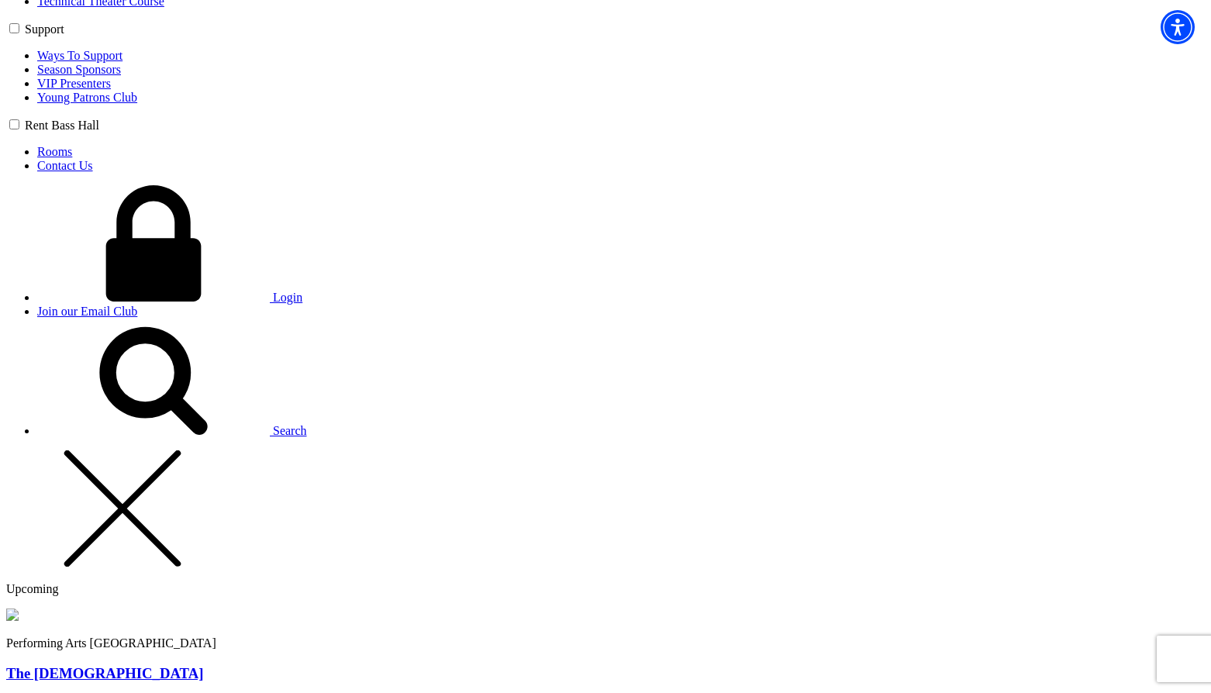
radio input "true"
type input "Chris"
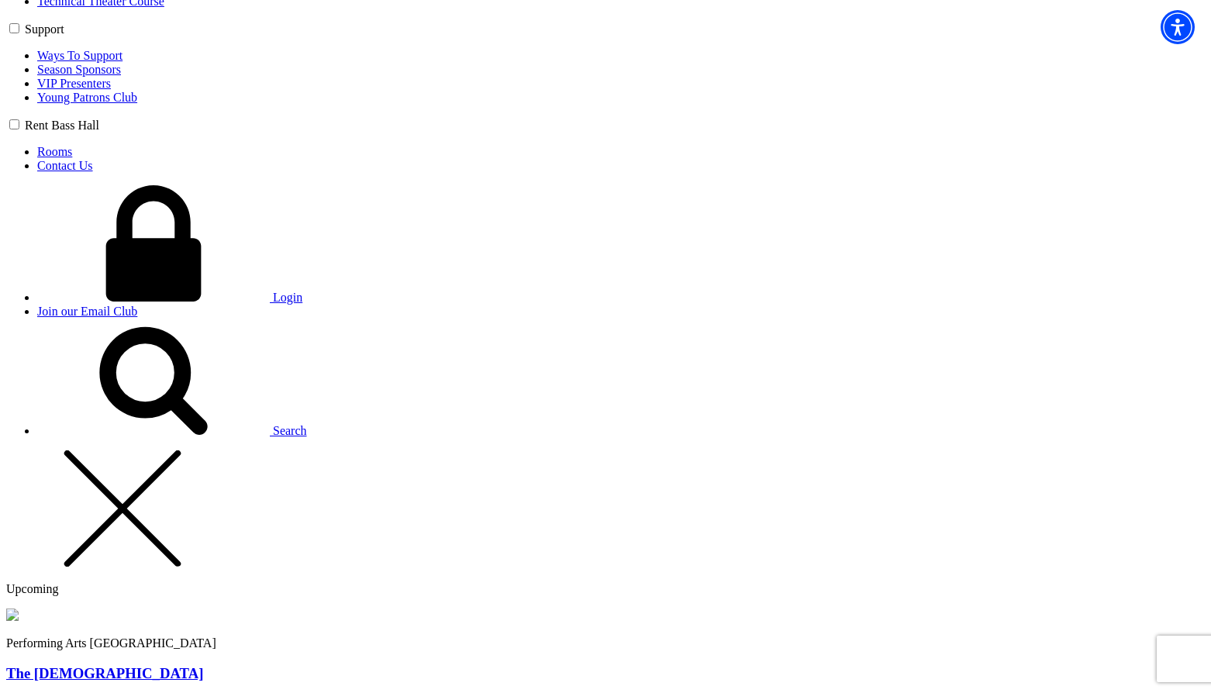
type input "[PERSON_NAME][EMAIL_ADDRESS][PERSON_NAME][DOMAIN_NAME]"
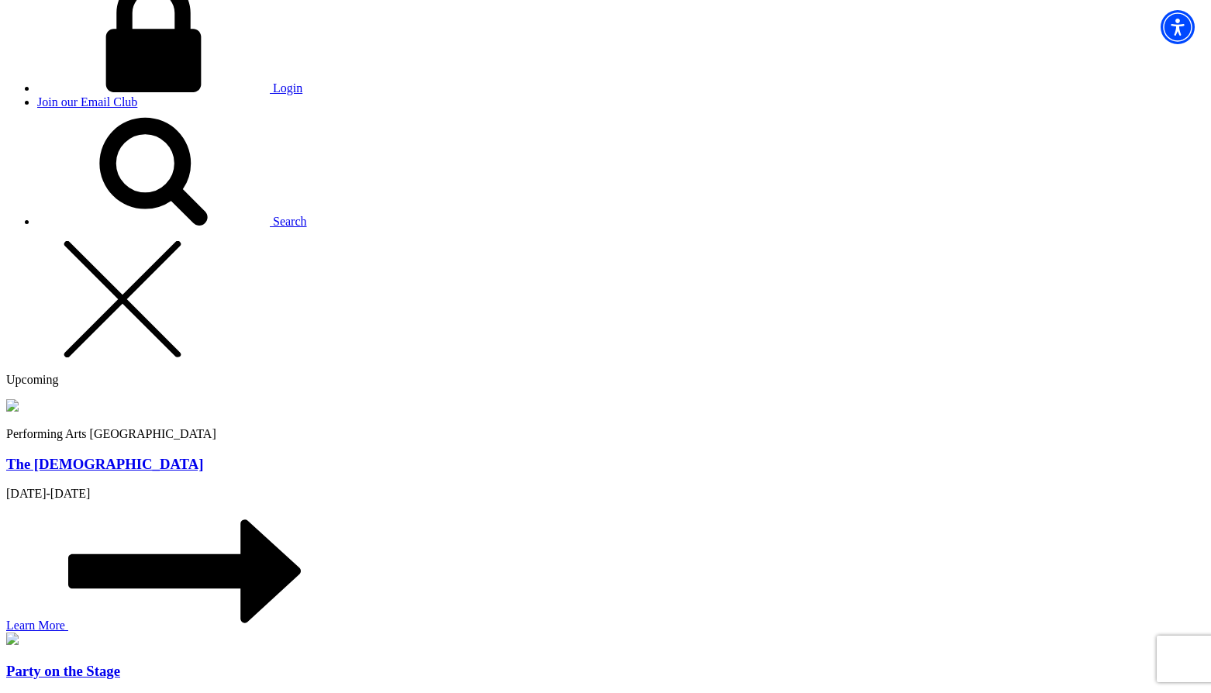
scroll to position [1318, 0]
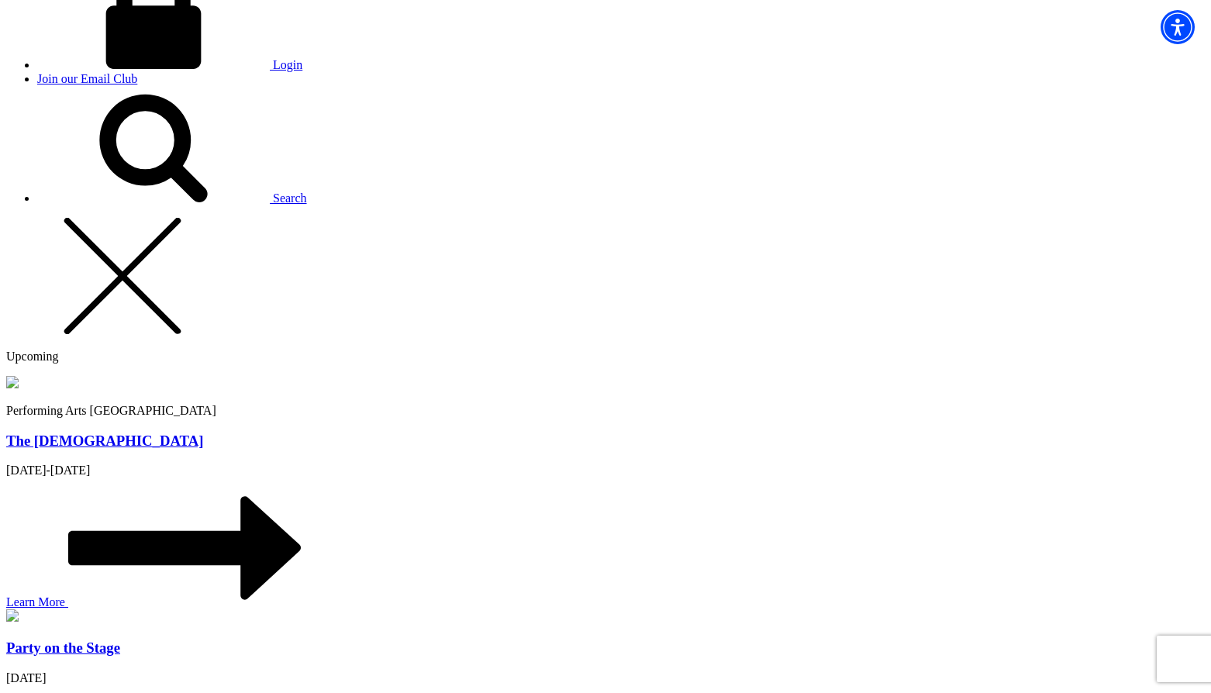
type input "250-809-5154"
type input "253"
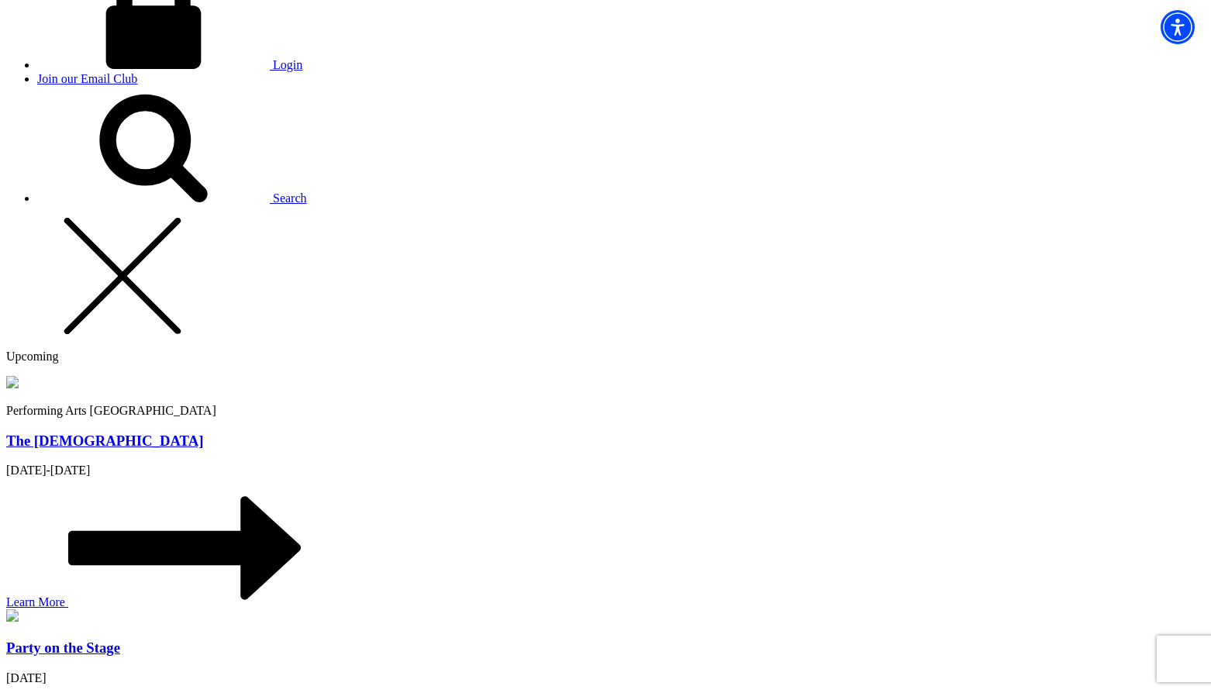
radio input "true"
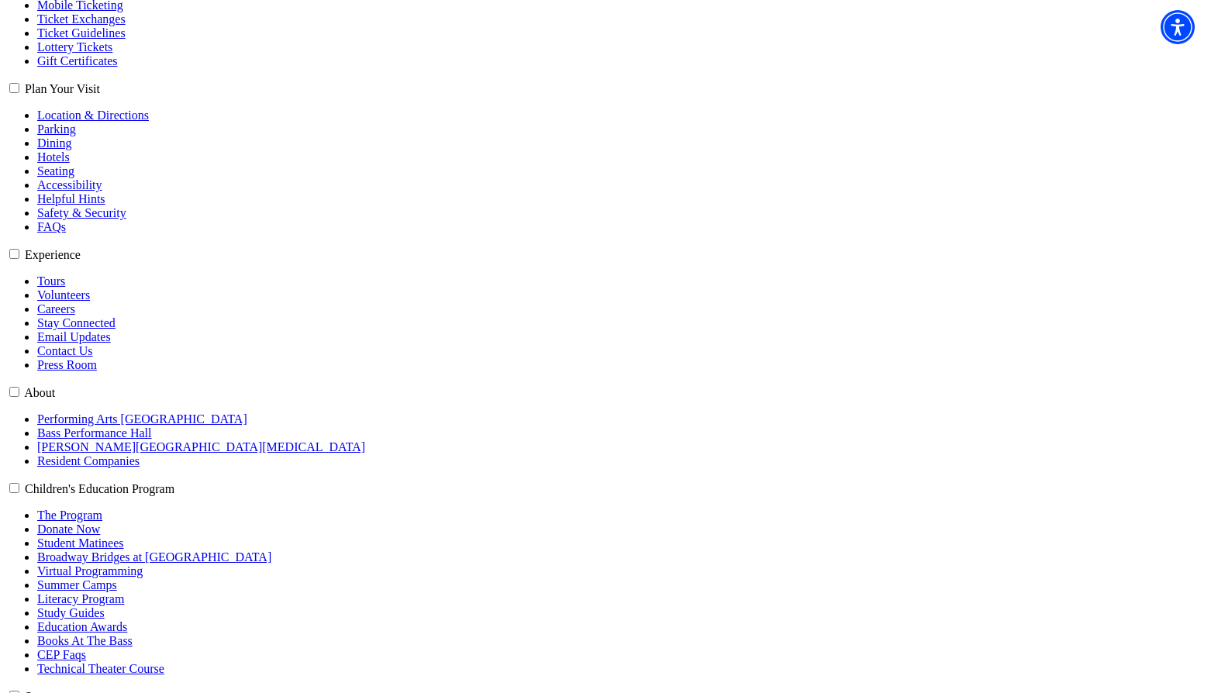
scroll to position [388, 0]
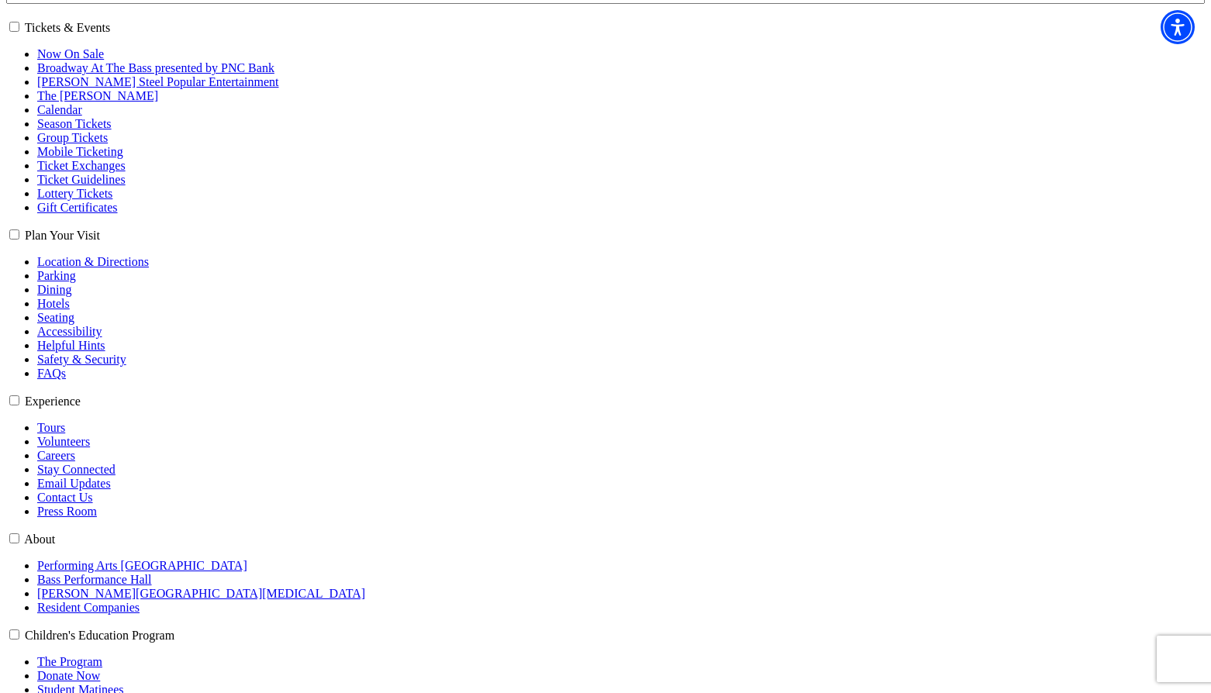
scroll to position [310, 0]
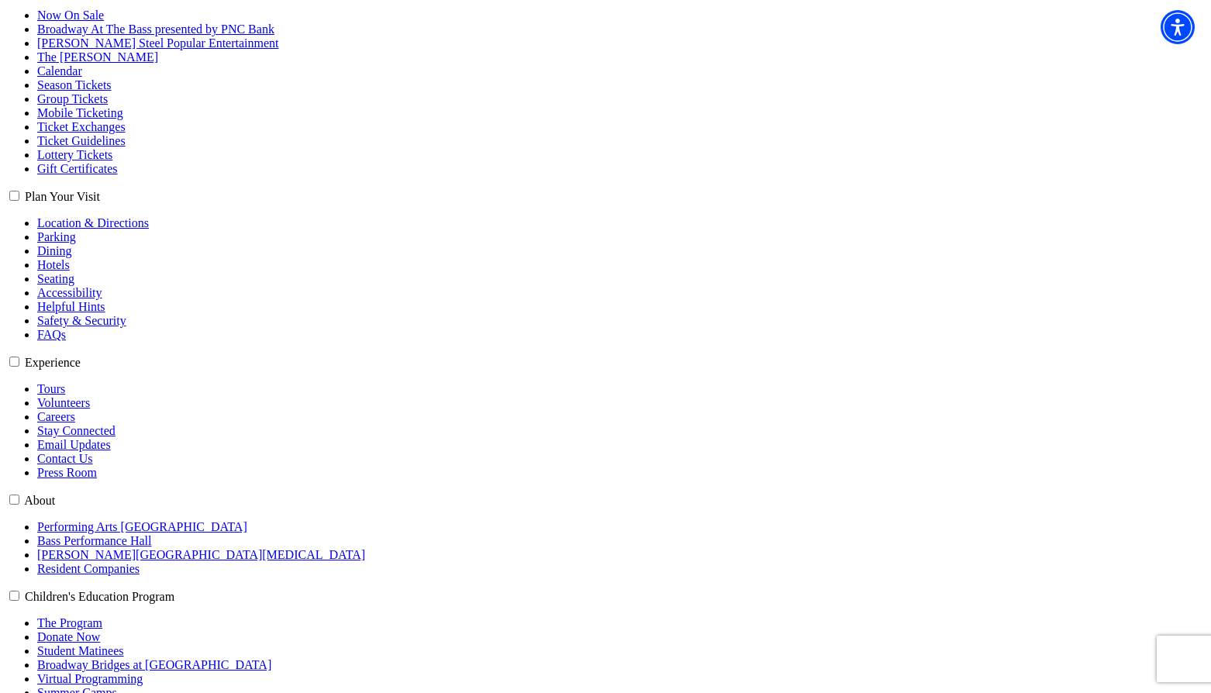
select select "6182"
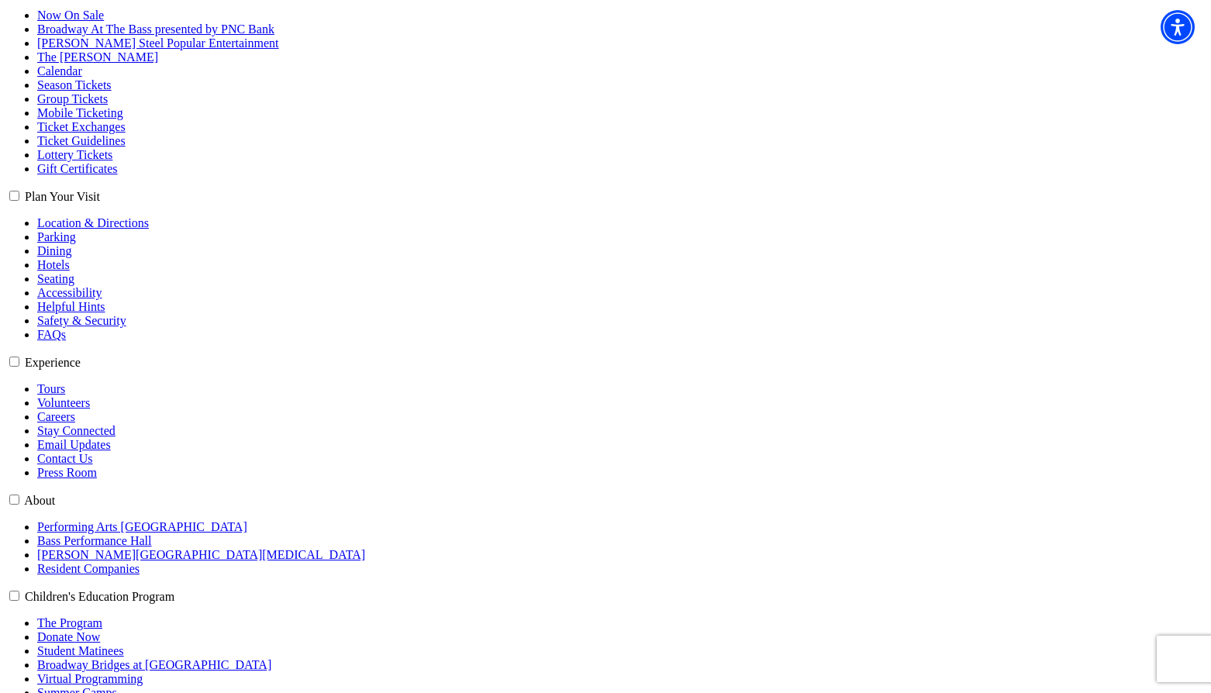
select select "6275"
click input "Premium $132.00" at bounding box center [0, 0] width 0 height 0
radio input "true"
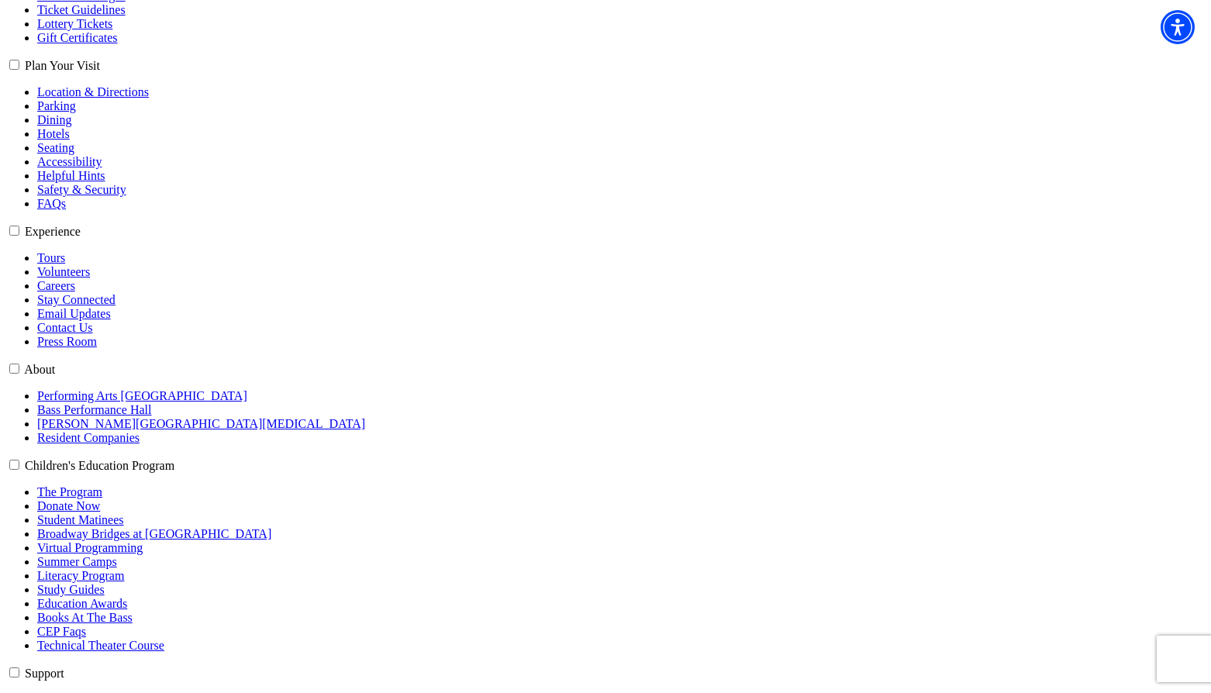
scroll to position [620, 0]
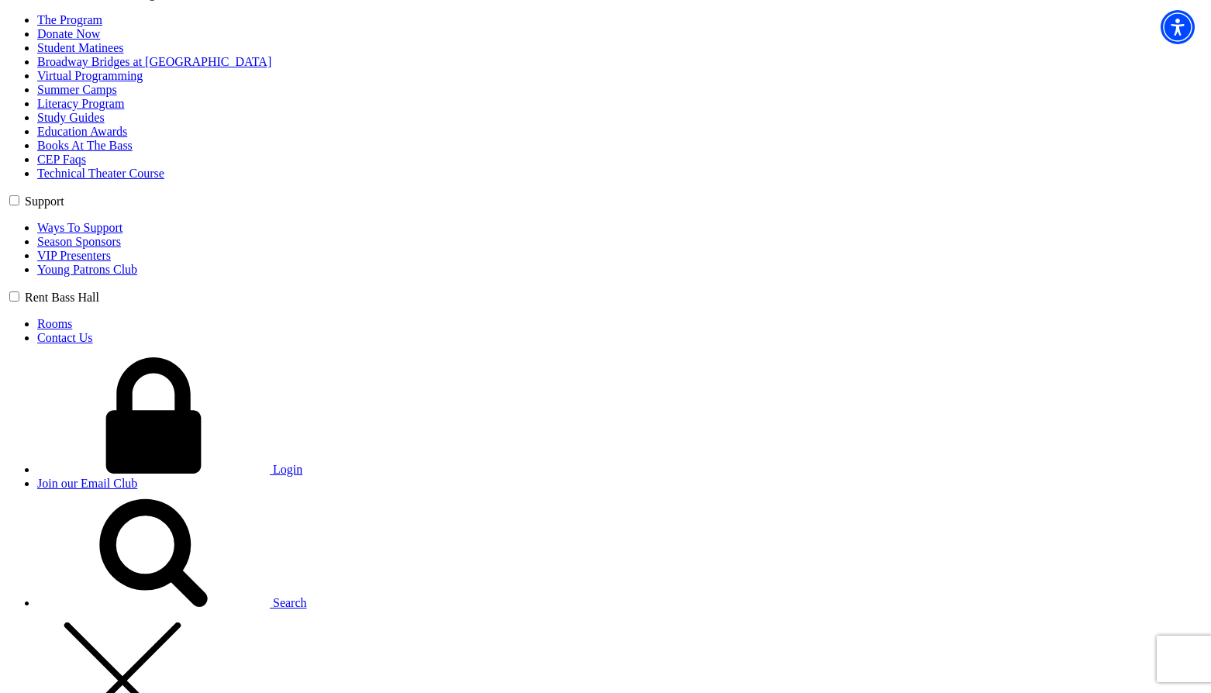
scroll to position [931, 0]
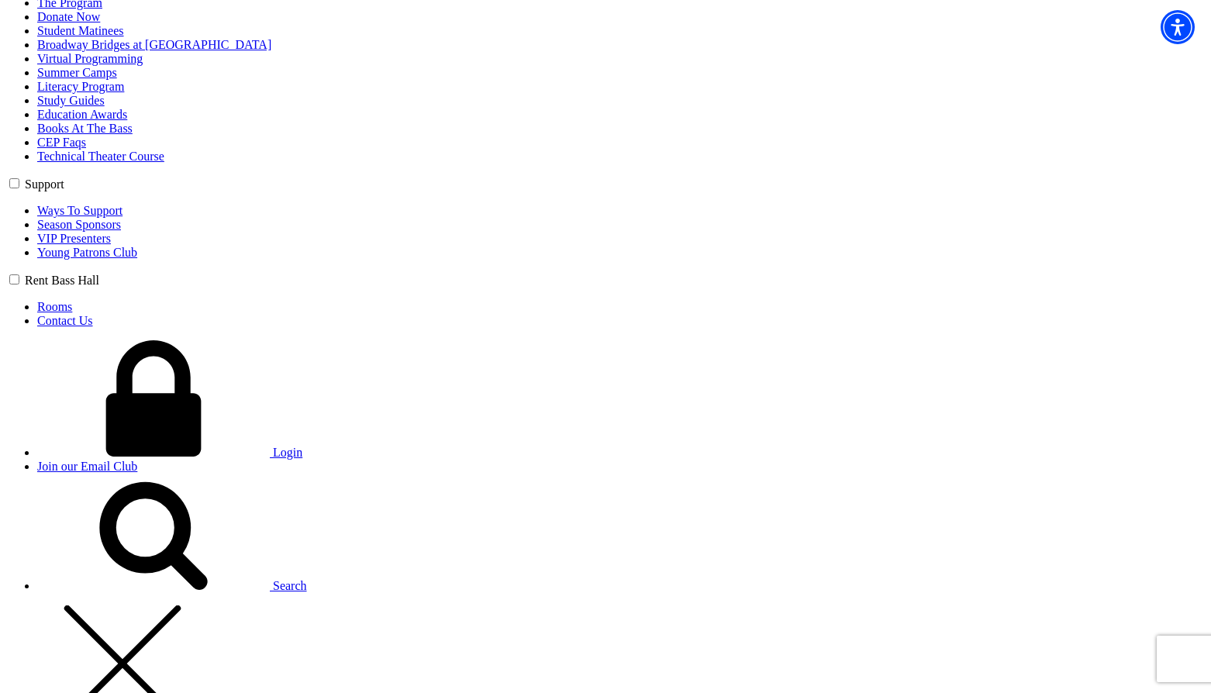
type input "werwr"
select select "Family / Friends"
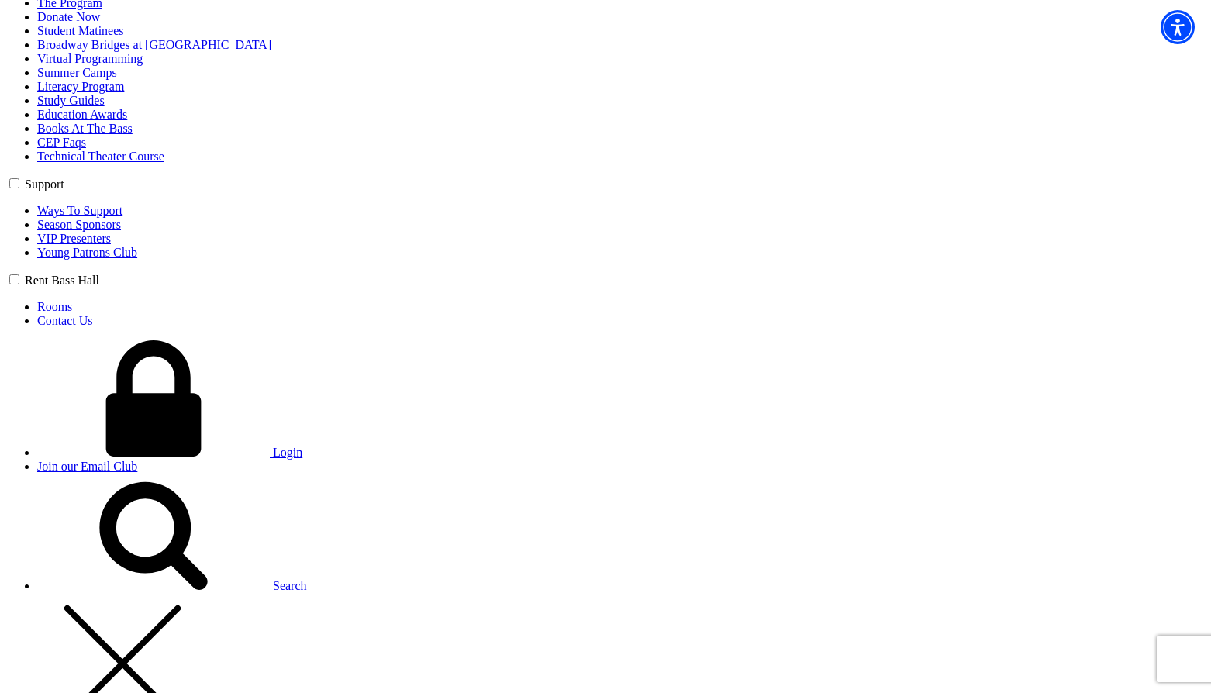
type input "3"
type input "42"
radio input "true"
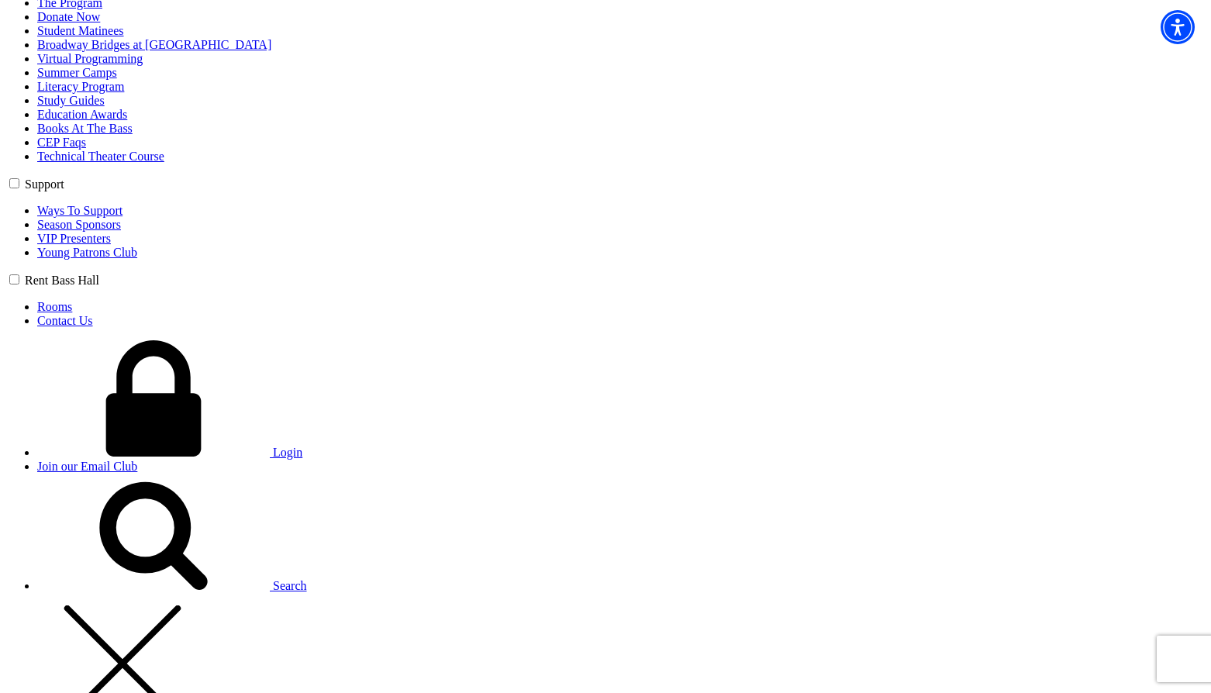
radio input "true"
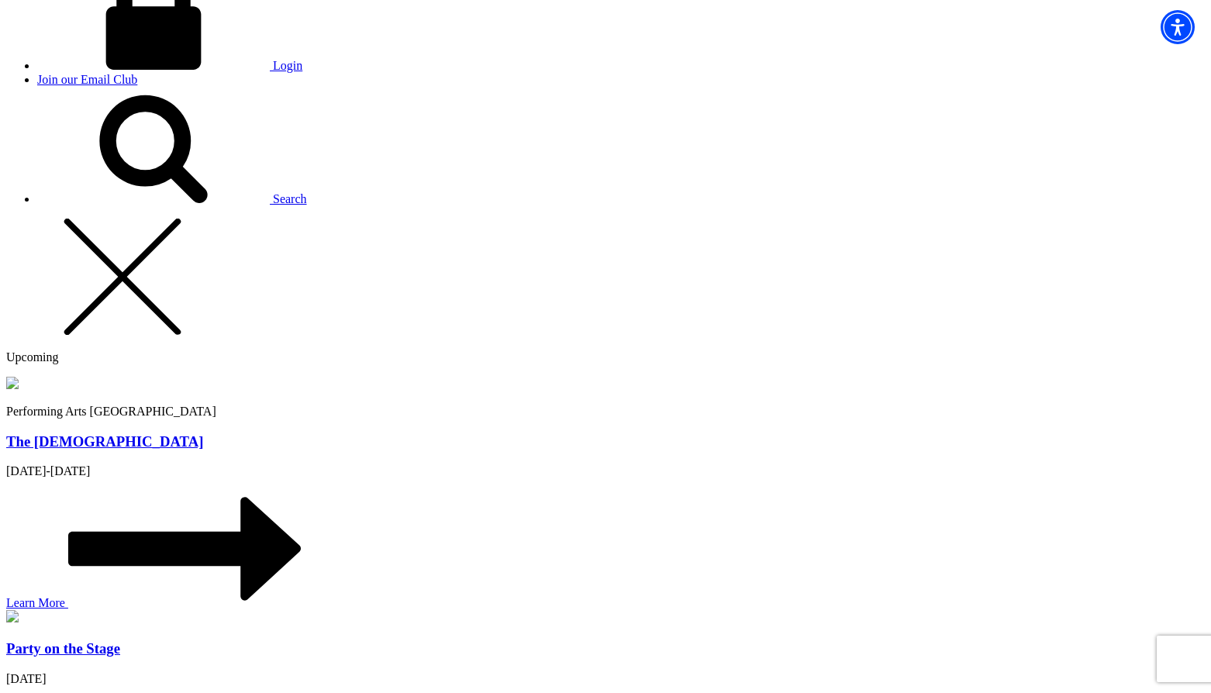
scroll to position [1318, 0]
type input "Chris"
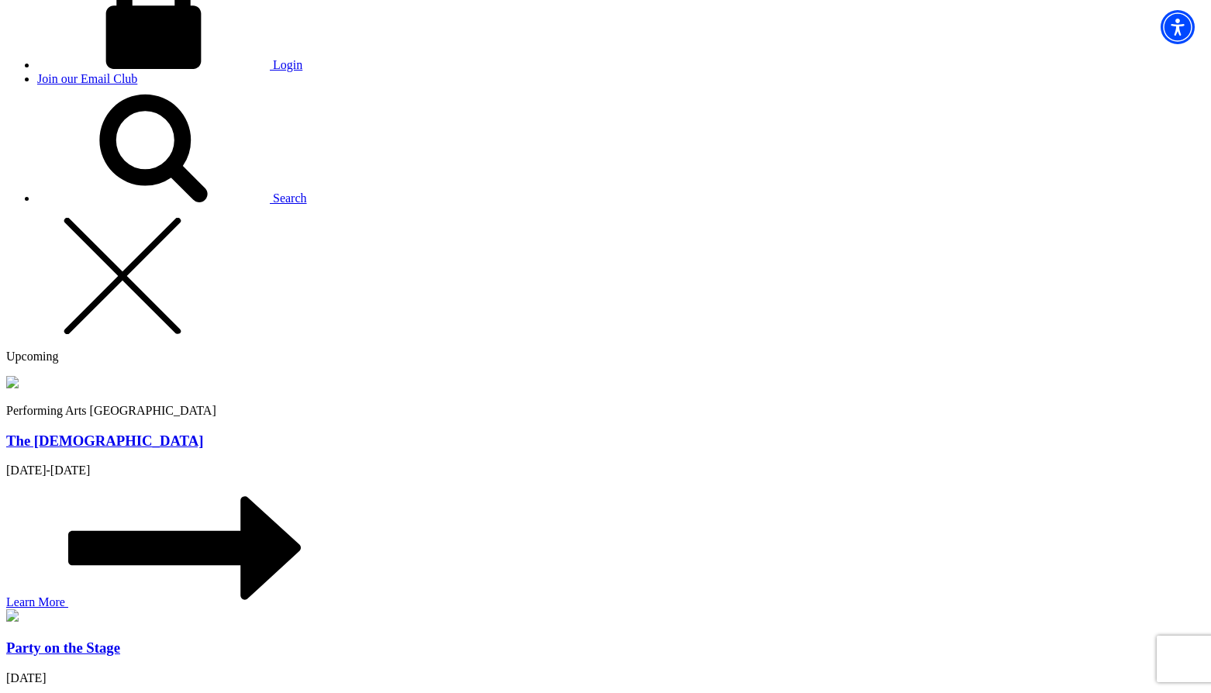
type input "chris@bremmer.ca"
type input "250-809-5154"
type input "253"
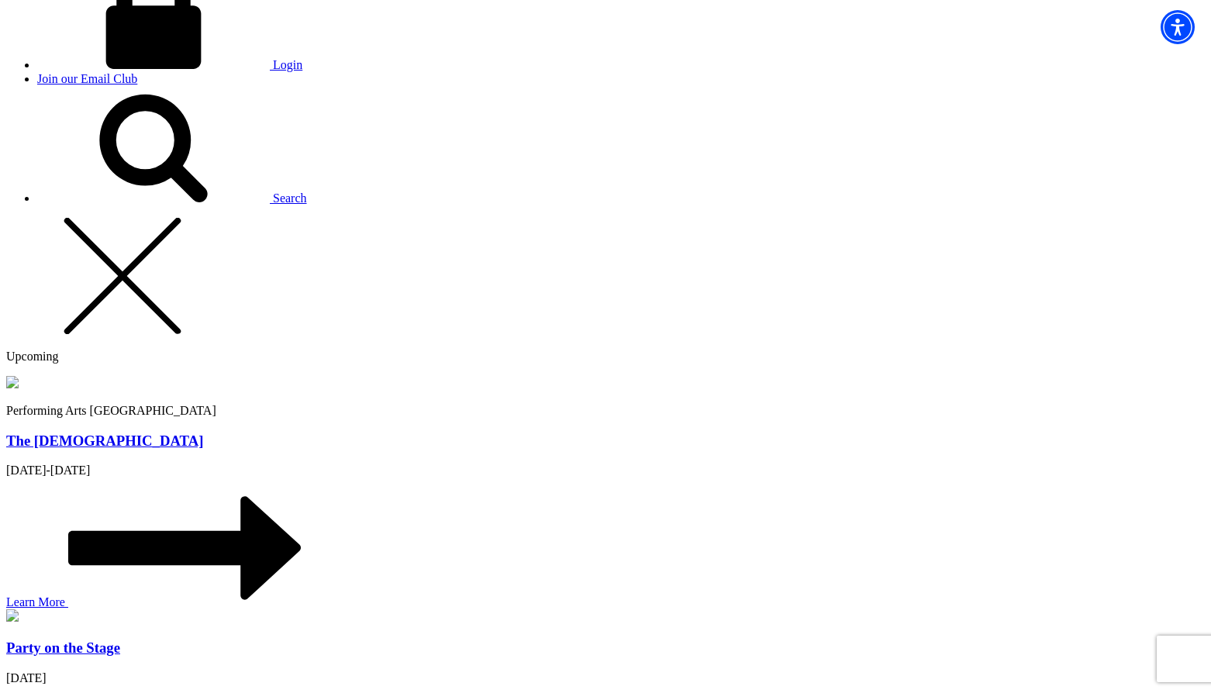
radio input "true"
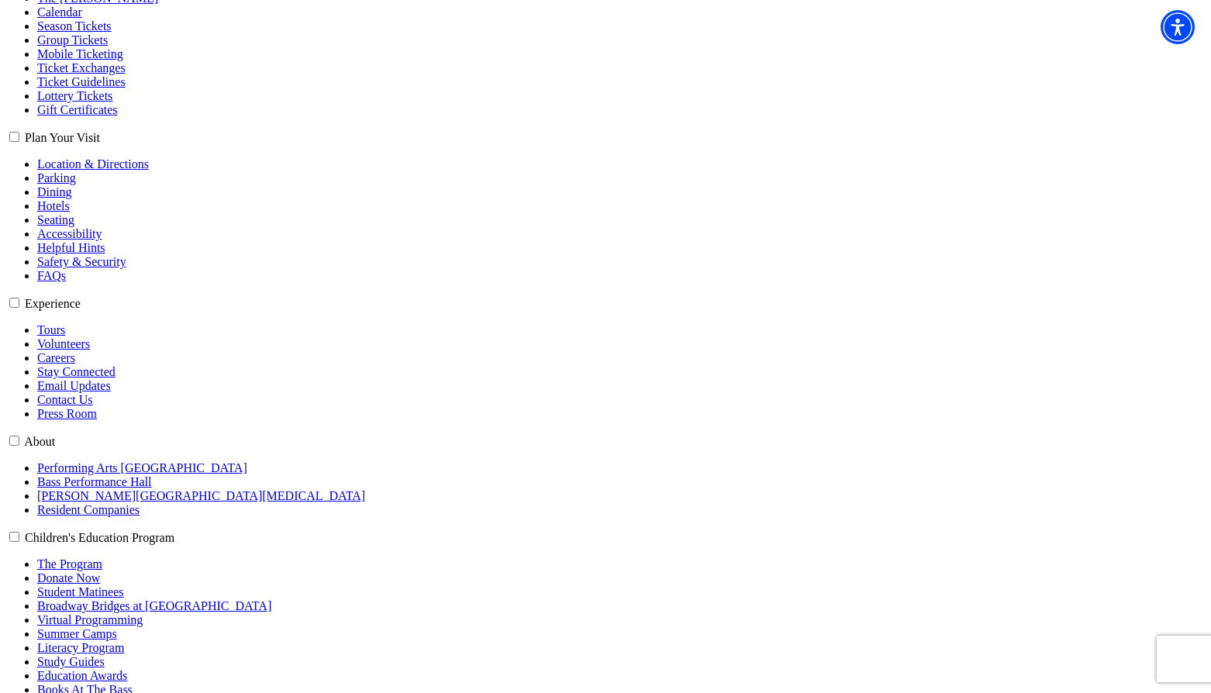
scroll to position [235, 0]
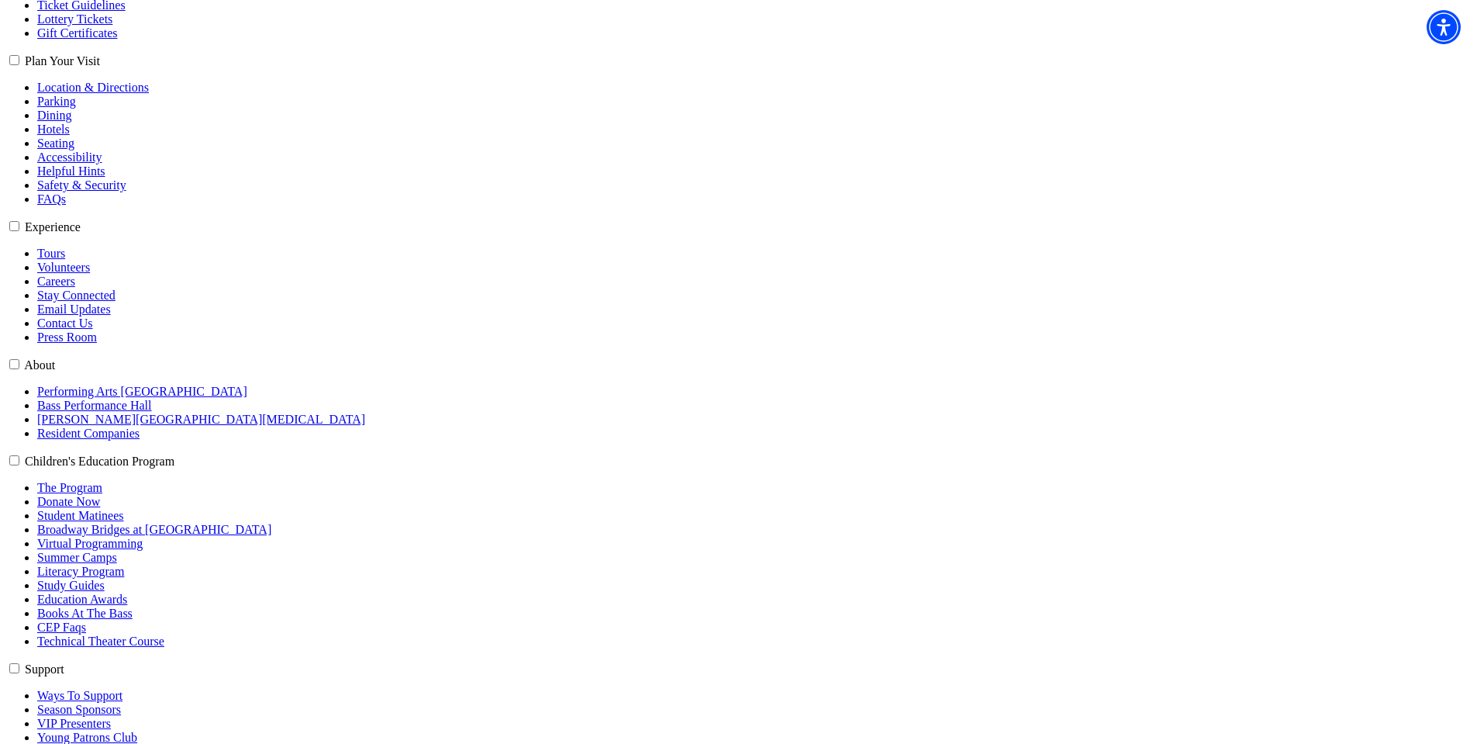
scroll to position [465, 0]
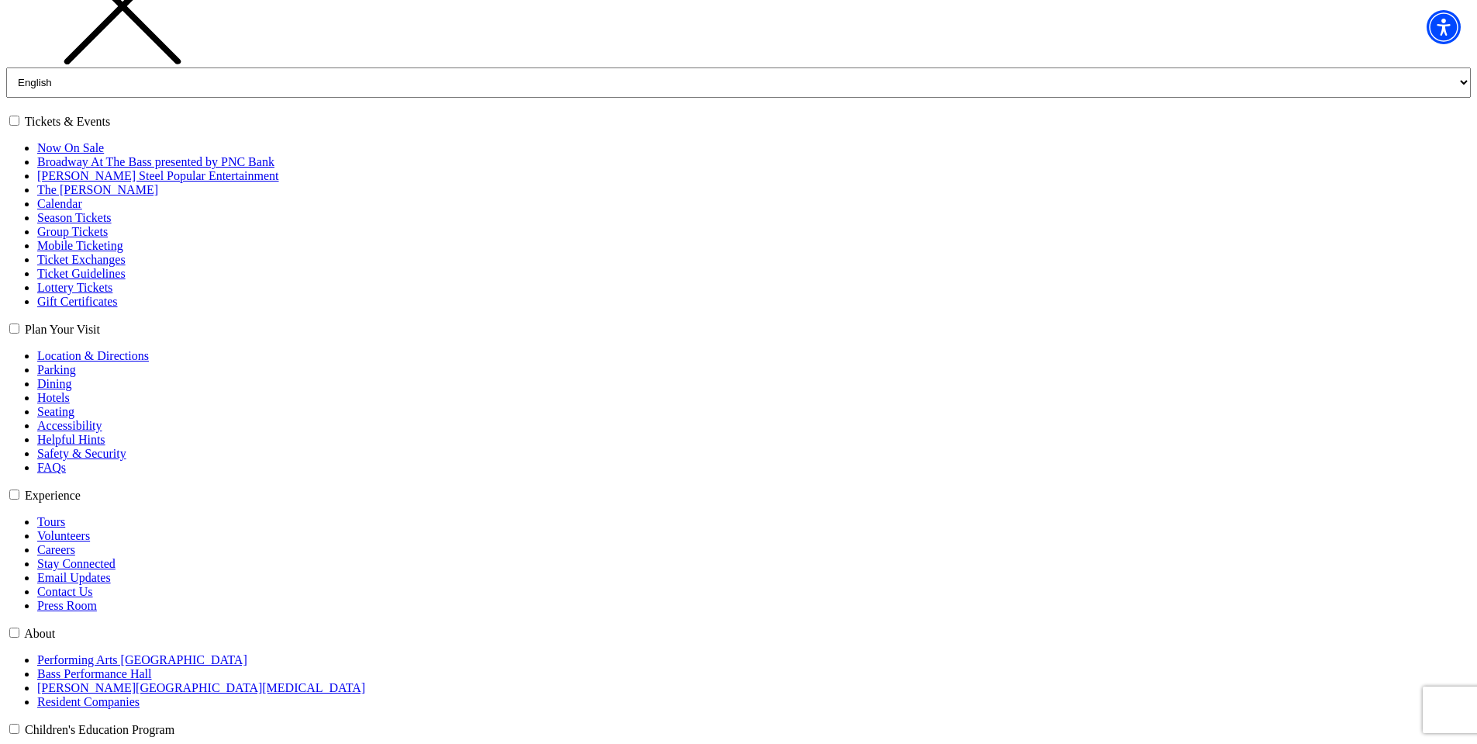
scroll to position [310, 0]
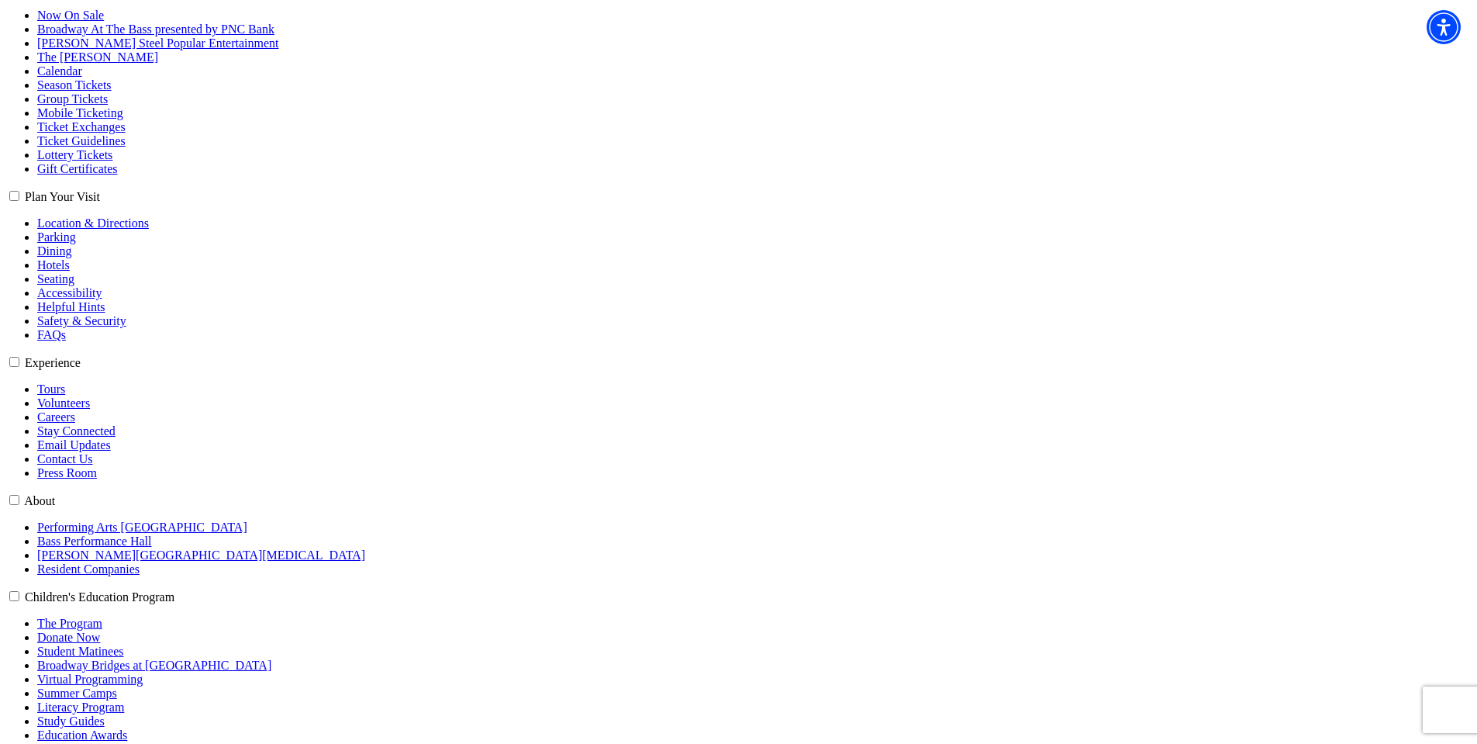
select select "6595"
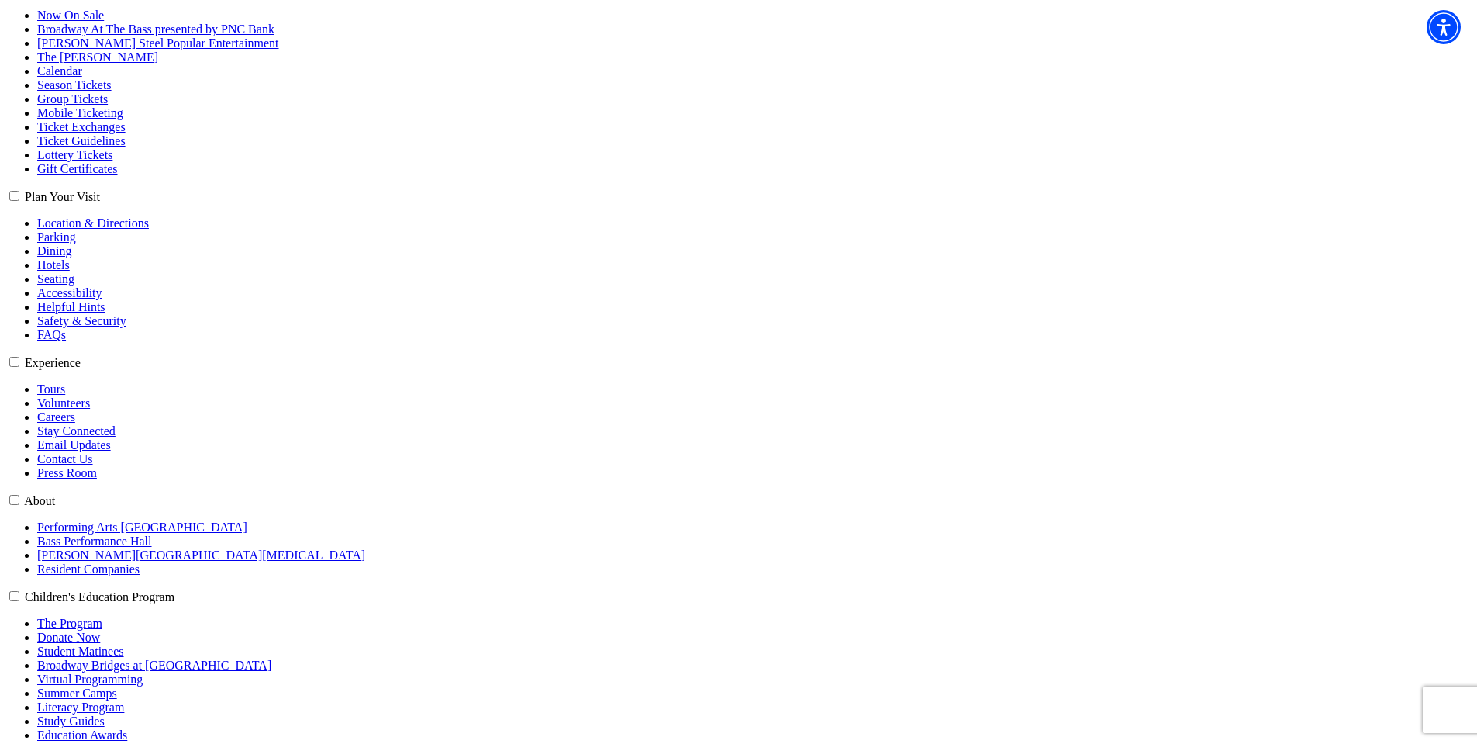
drag, startPoint x: 710, startPoint y: 629, endPoint x: 710, endPoint y: 616, distance: 13.2
select select "6599"
click input "General Admission $34.65" at bounding box center [0, 0] width 0 height 0
radio input "true"
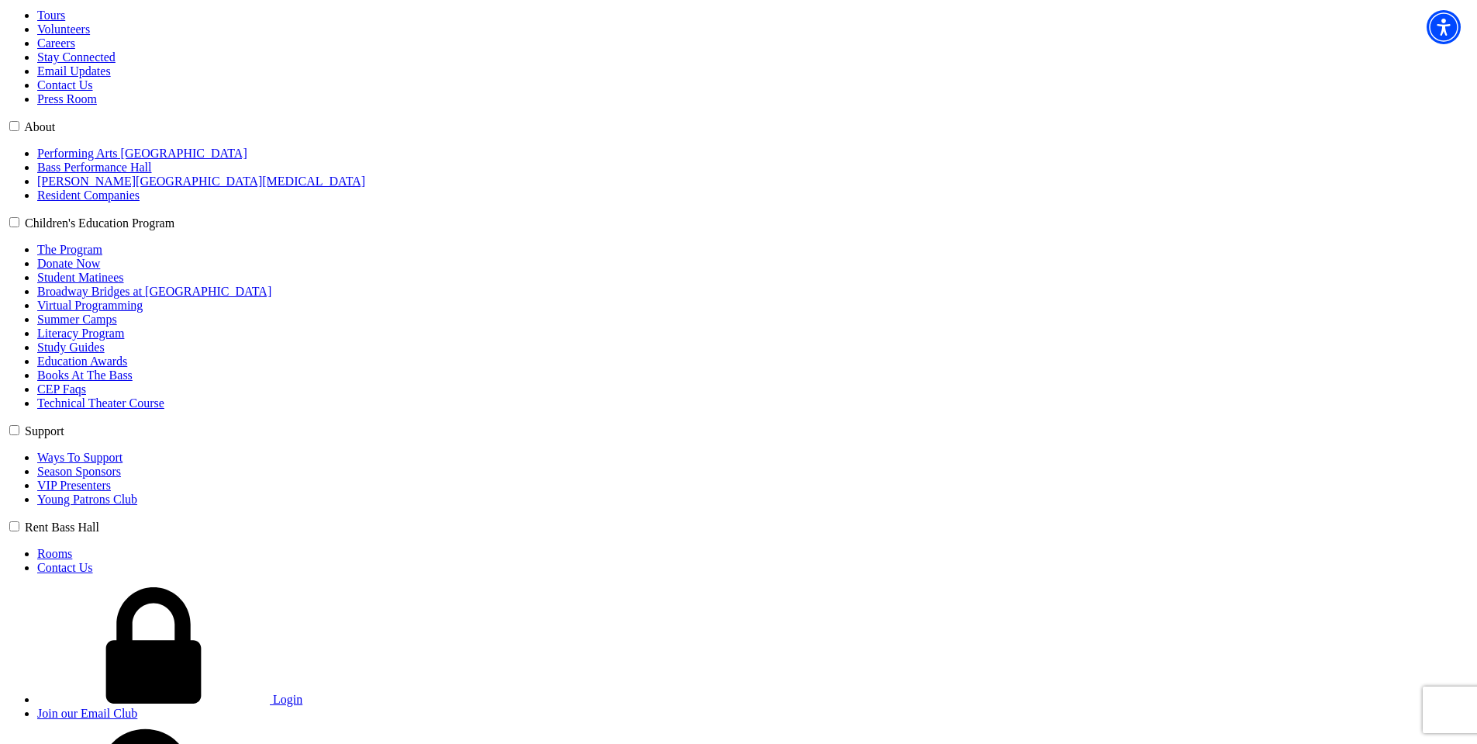
scroll to position [698, 0]
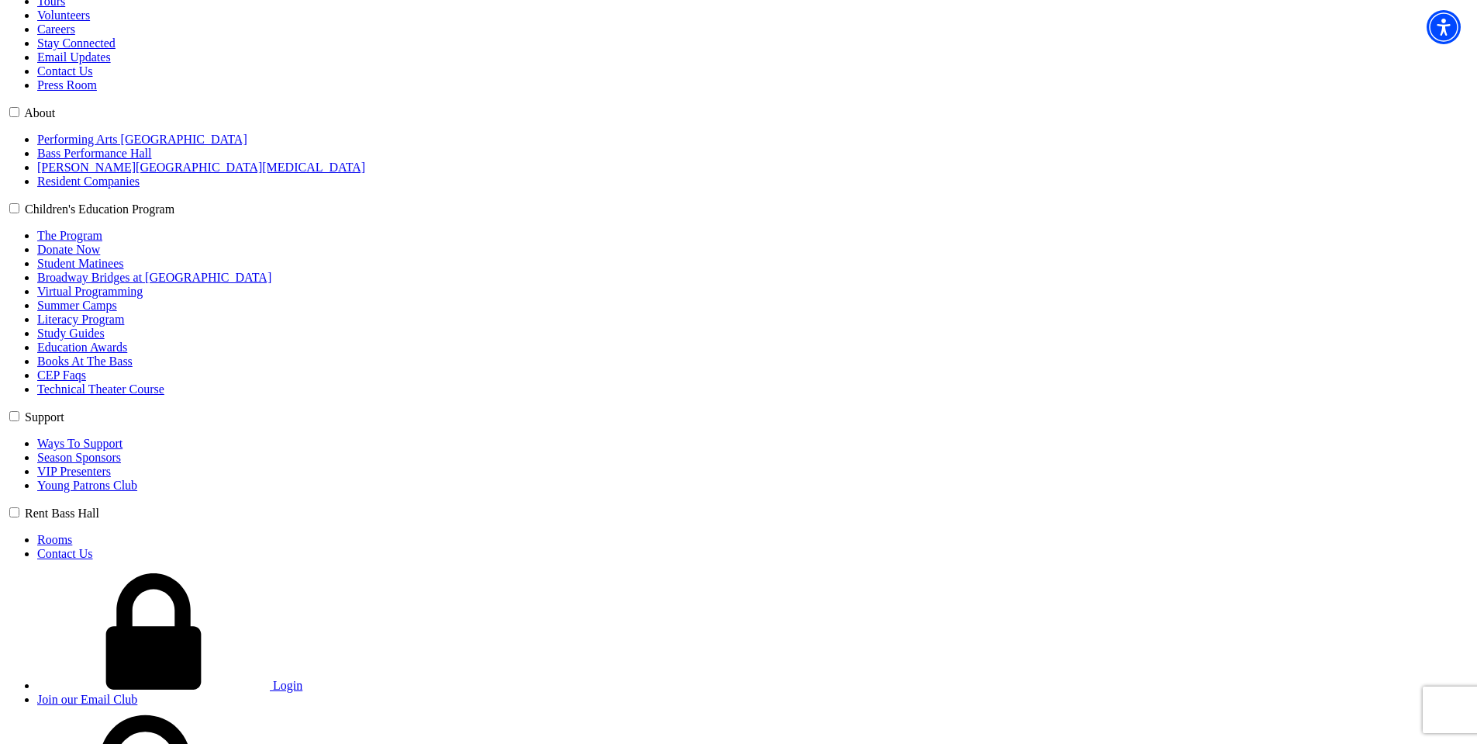
type input "sdfsdf"
select select "High School"
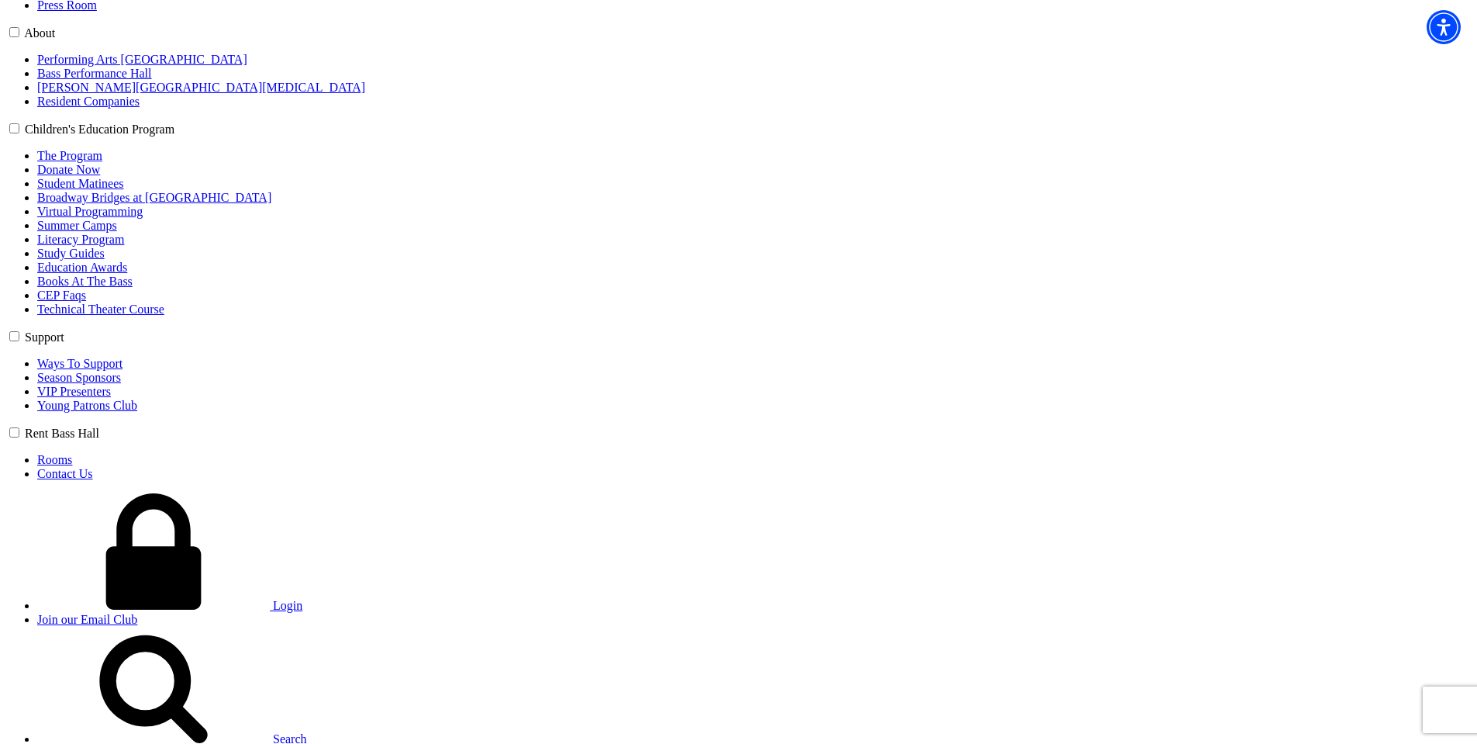
scroll to position [1008, 0]
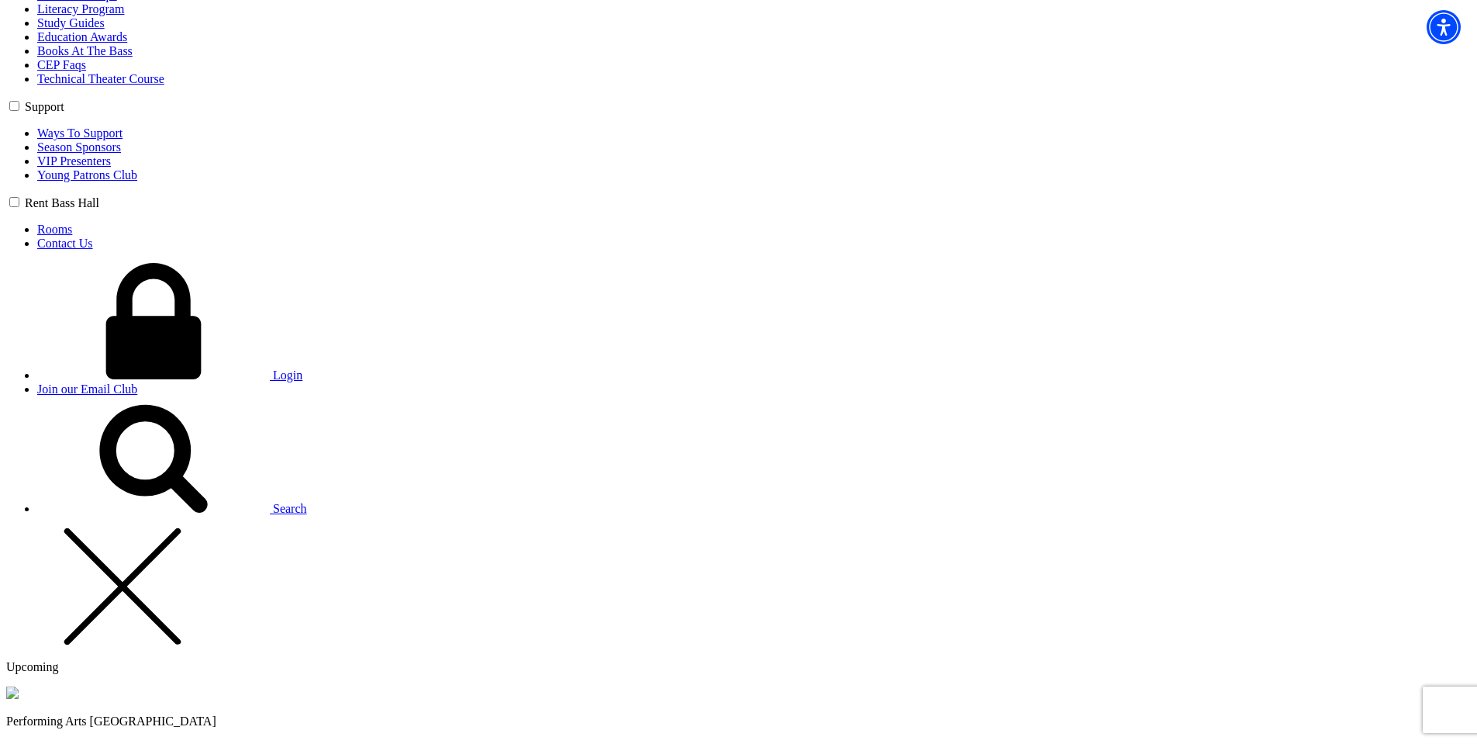
type input "42"
radio input "true"
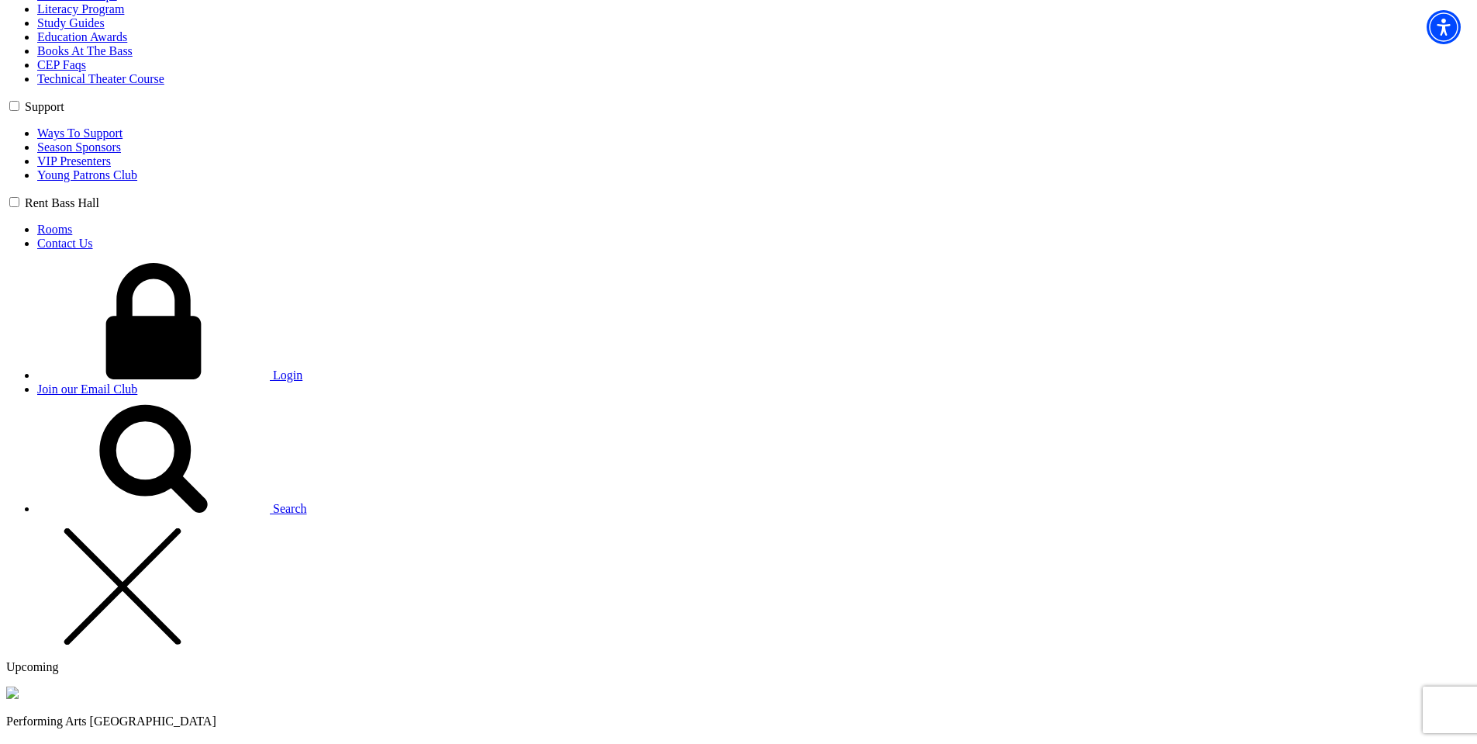
radio input "true"
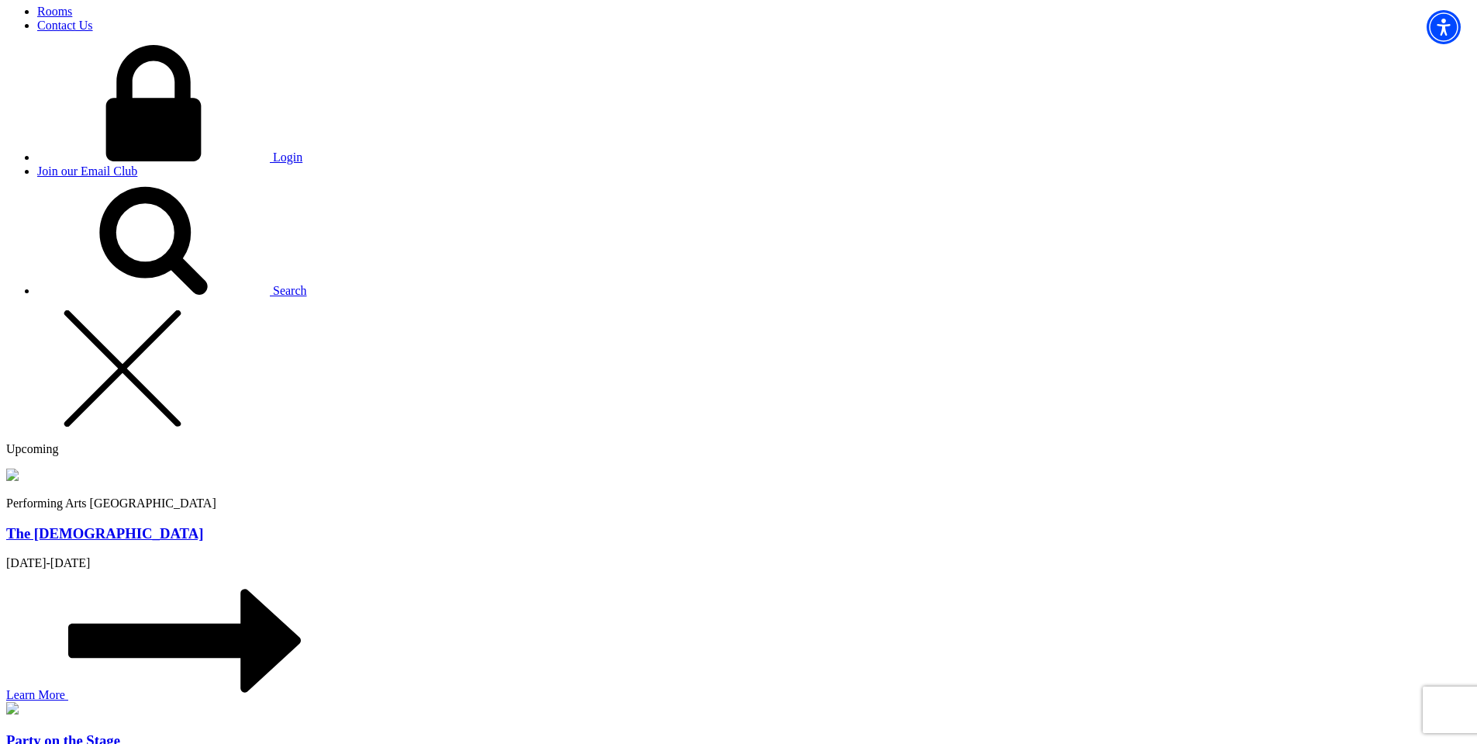
scroll to position [1241, 0]
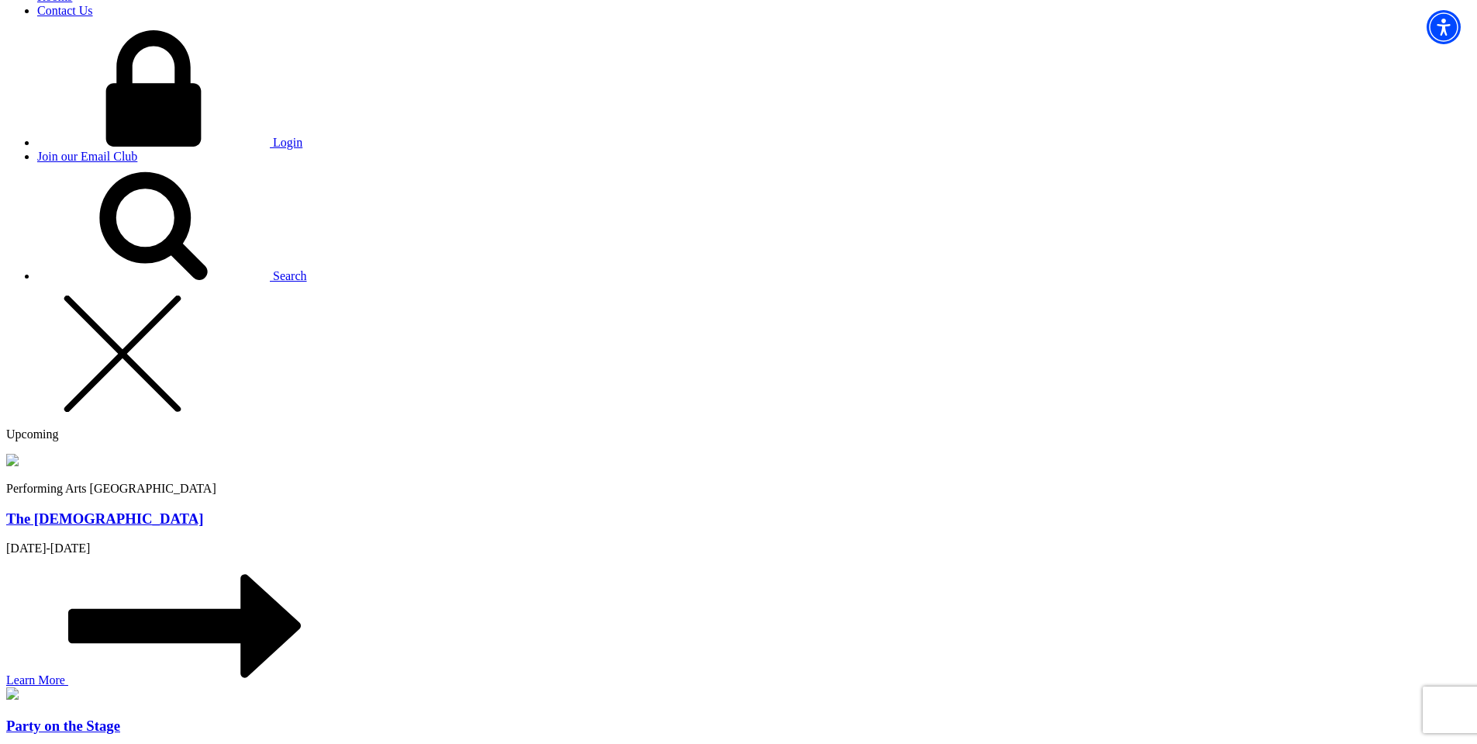
type input "Chris"
type input "chris@bremmer.ca"
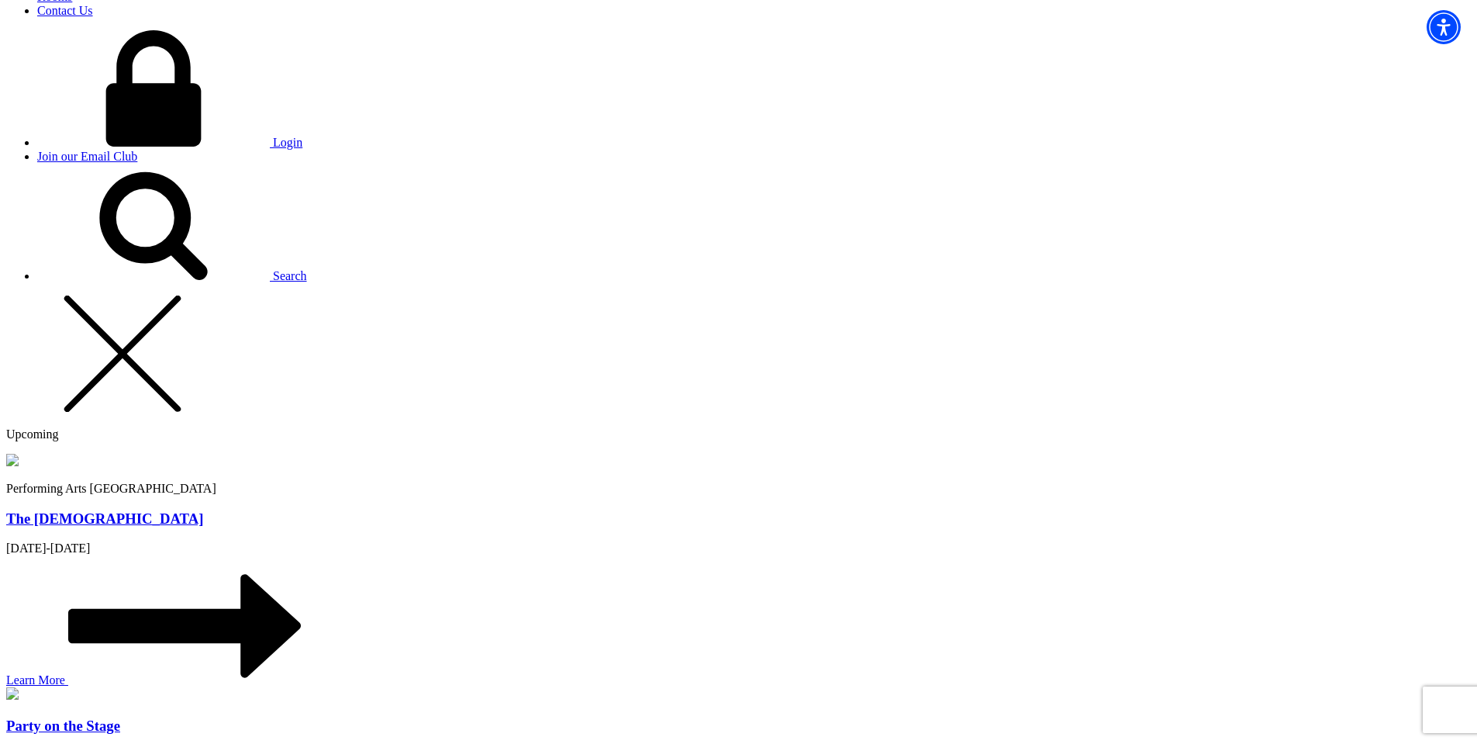
type input "250-809-5154"
type input "szxc 253"
radio input "true"
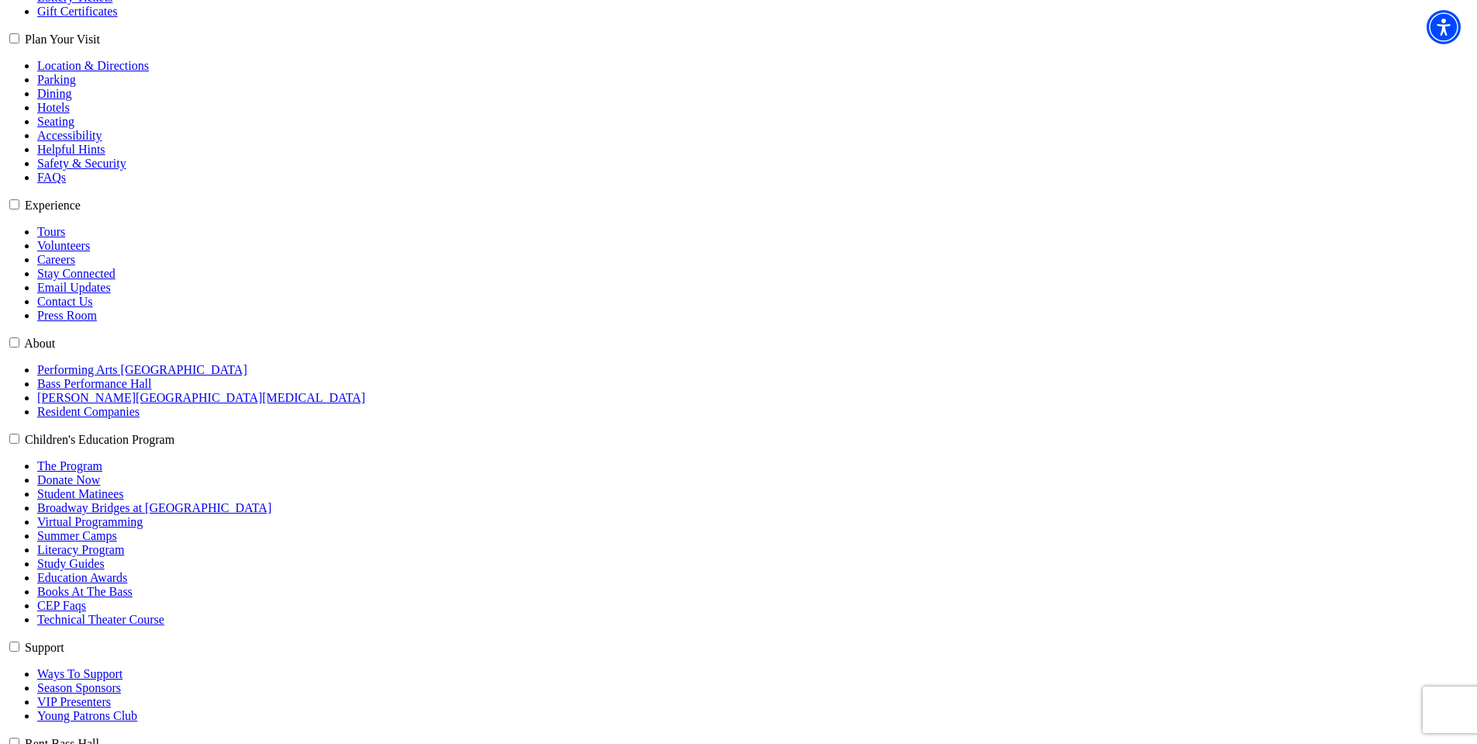
scroll to position [470, 0]
drag, startPoint x: 948, startPoint y: 192, endPoint x: 923, endPoint y: 195, distance: 25.0
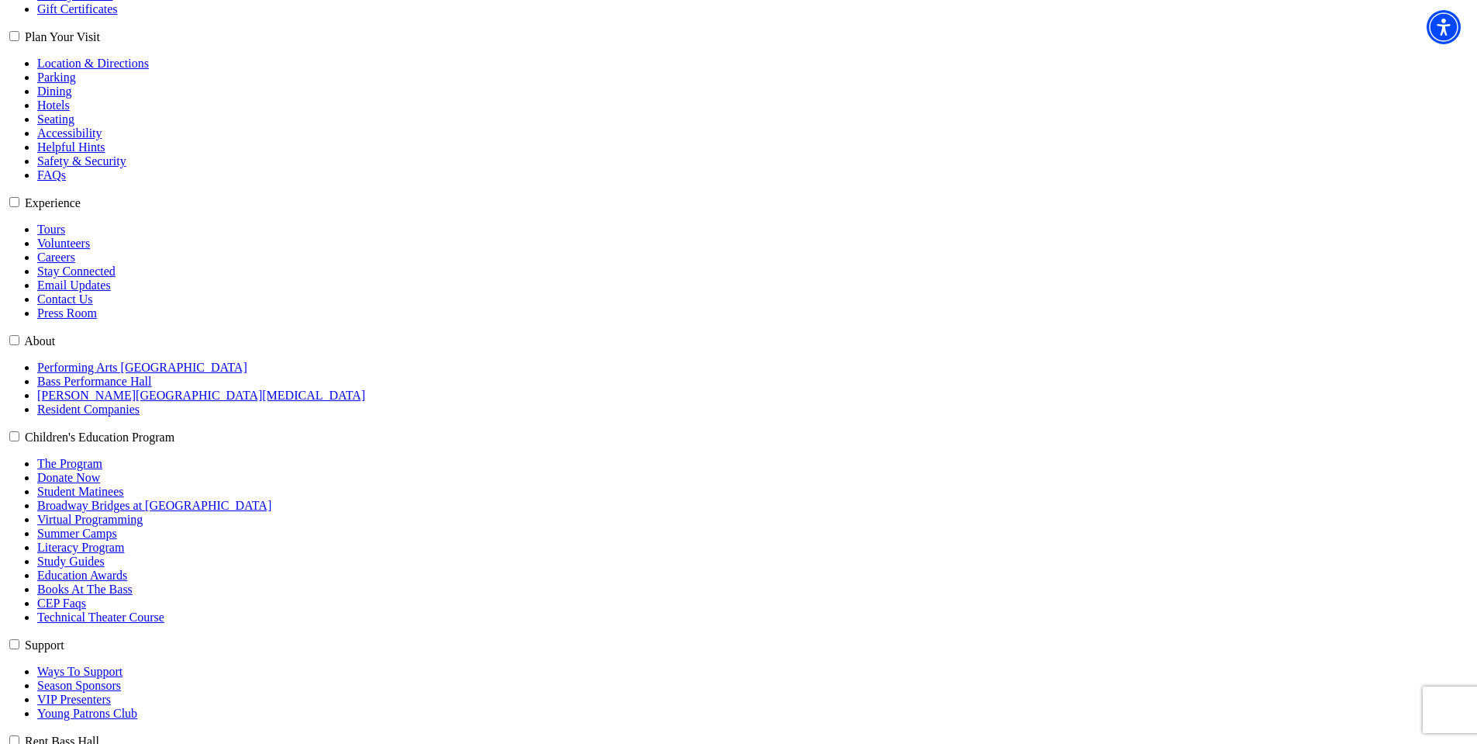
select select "6603"
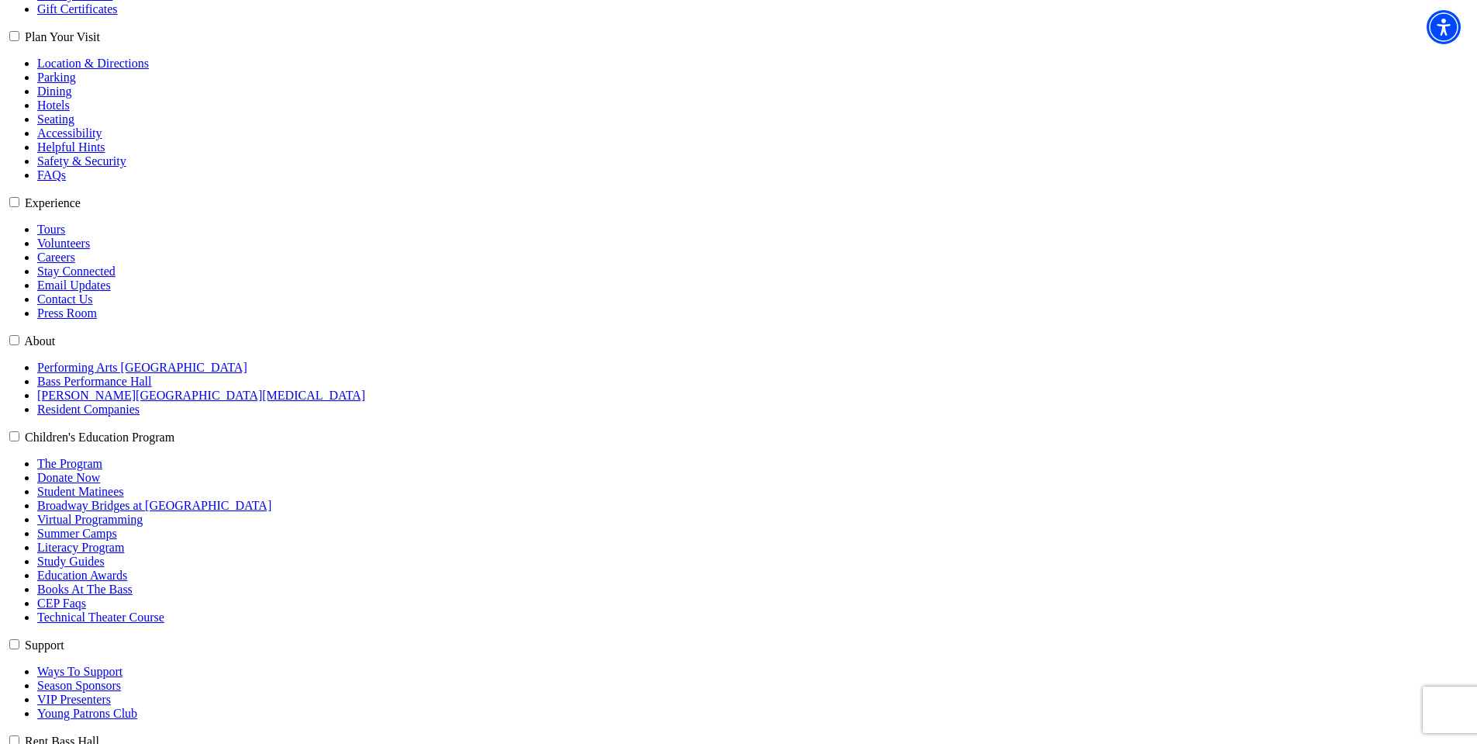
select select "6605"
click input "Pit Premium $118.80" at bounding box center [0, 0] width 0 height 0
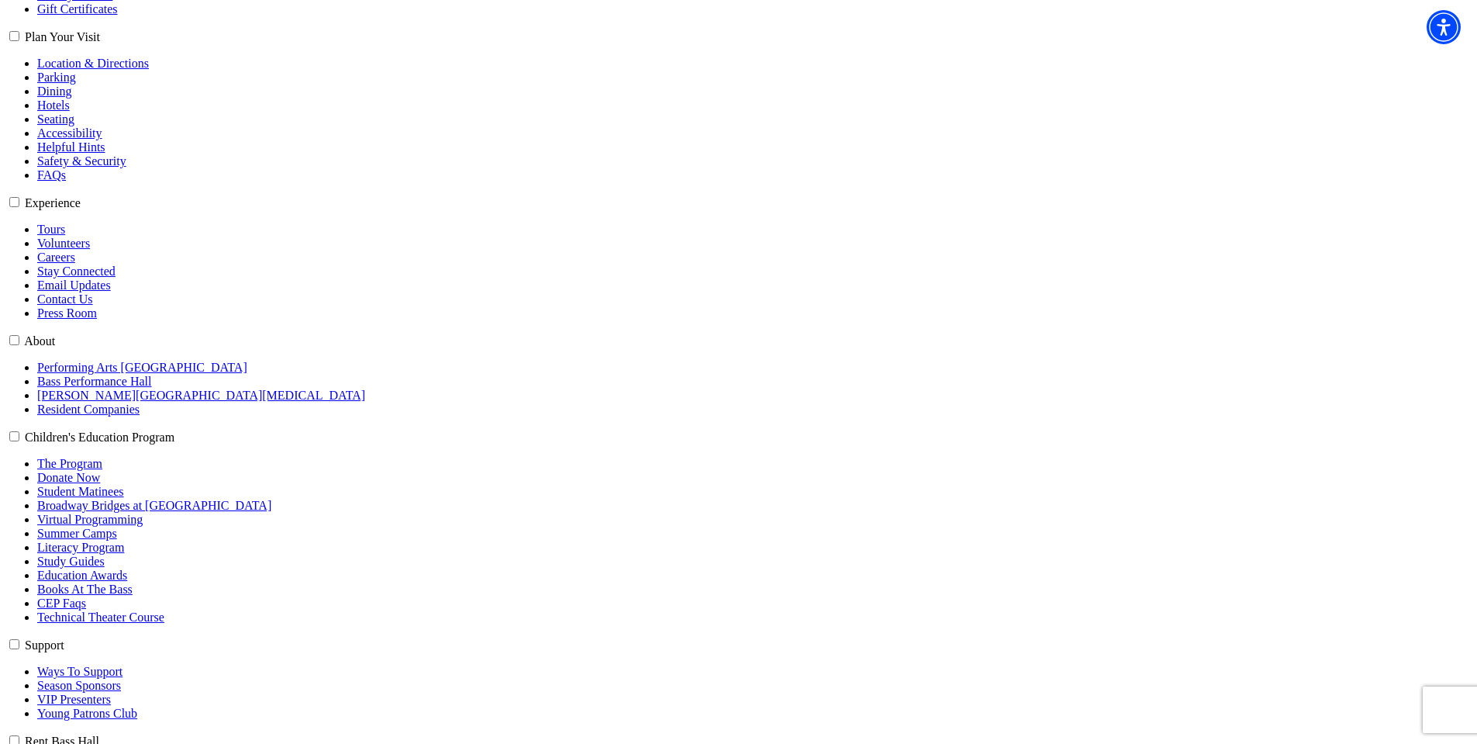
radio input "true"
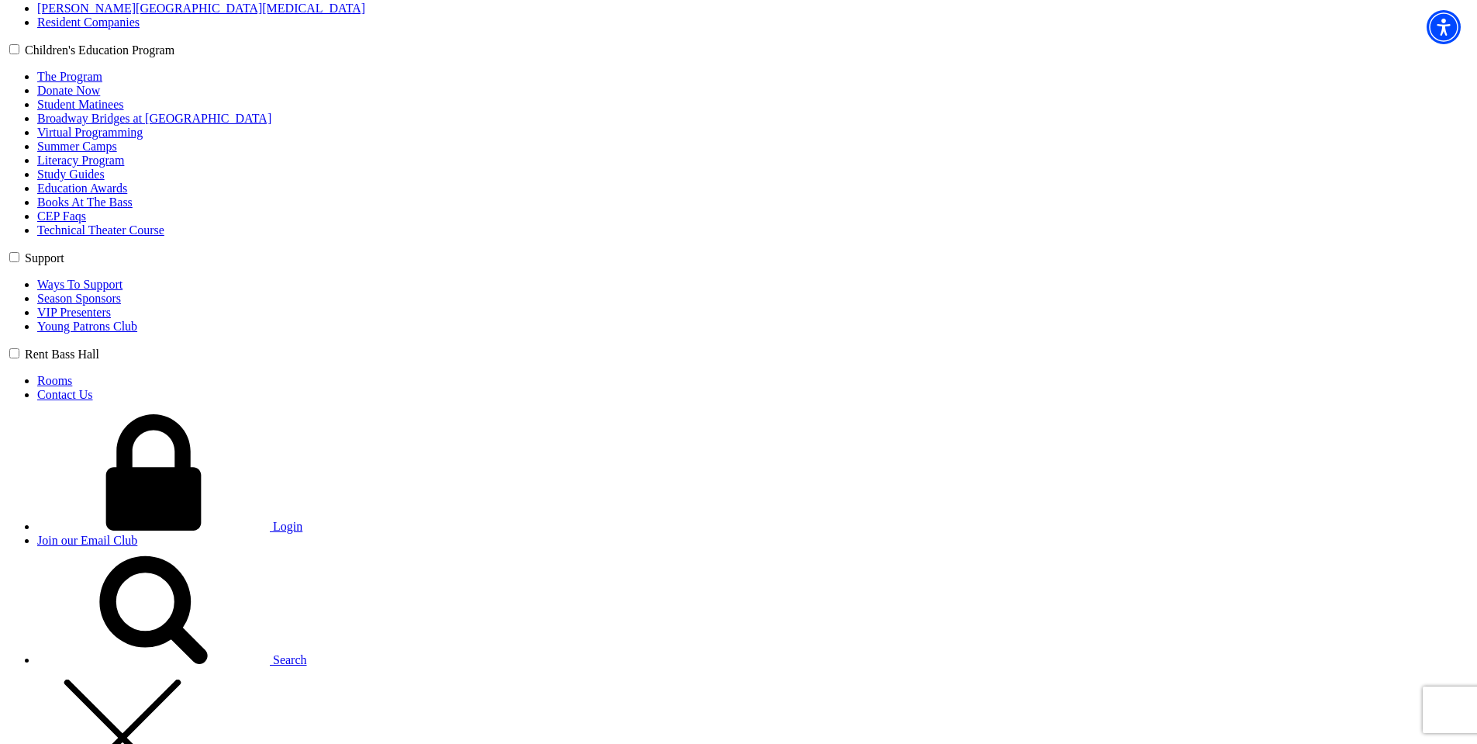
scroll to position [858, 0]
type input "dfsdf"
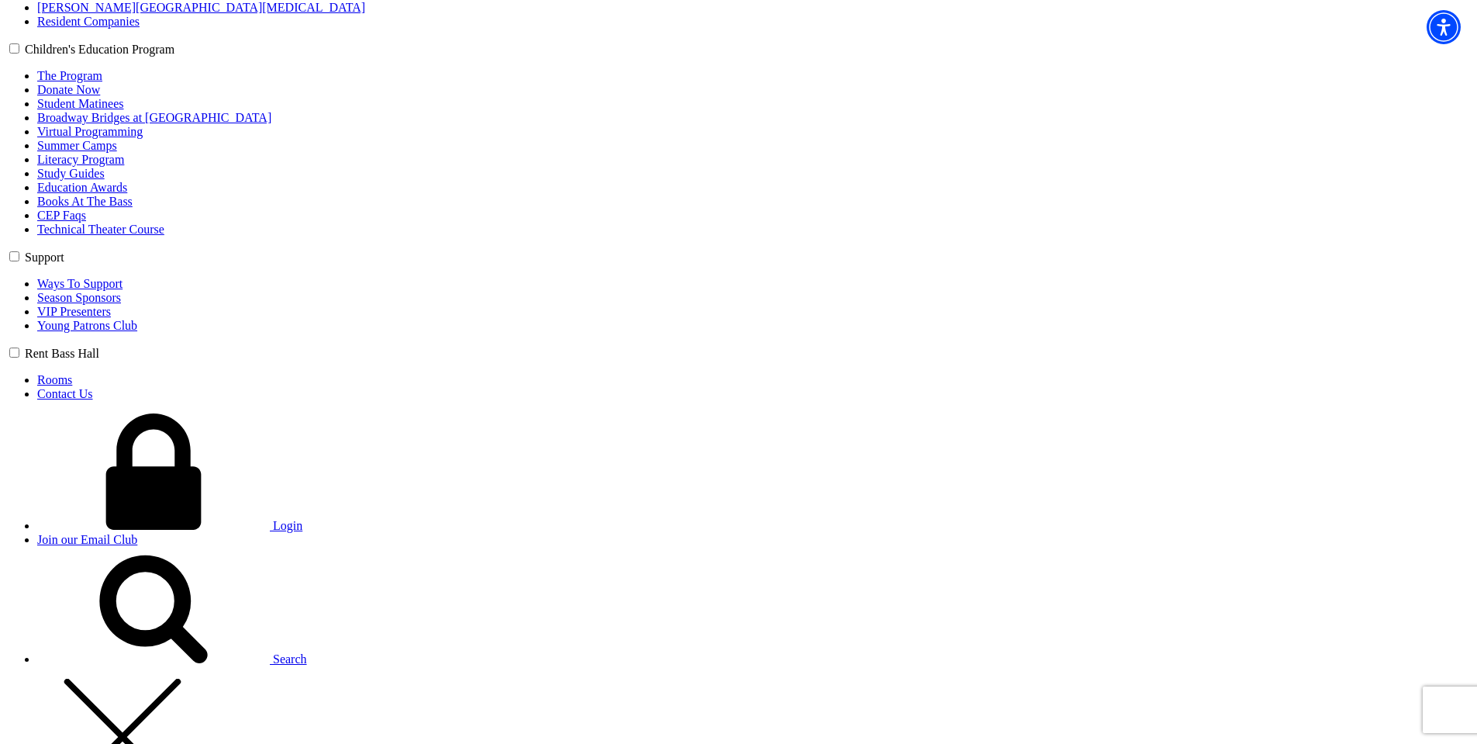
select select "Tour / Travel"
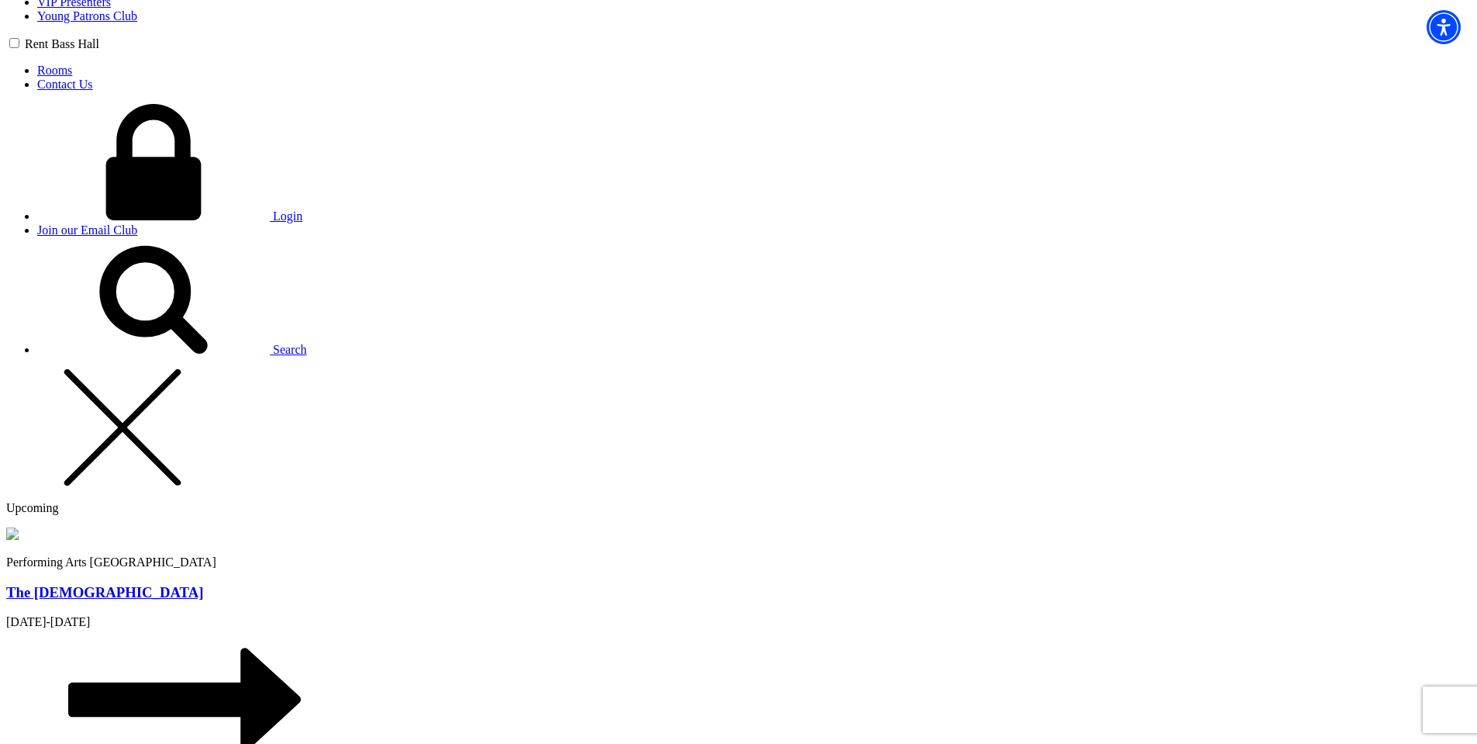
scroll to position [1168, 0]
type input "12"
radio input "true"
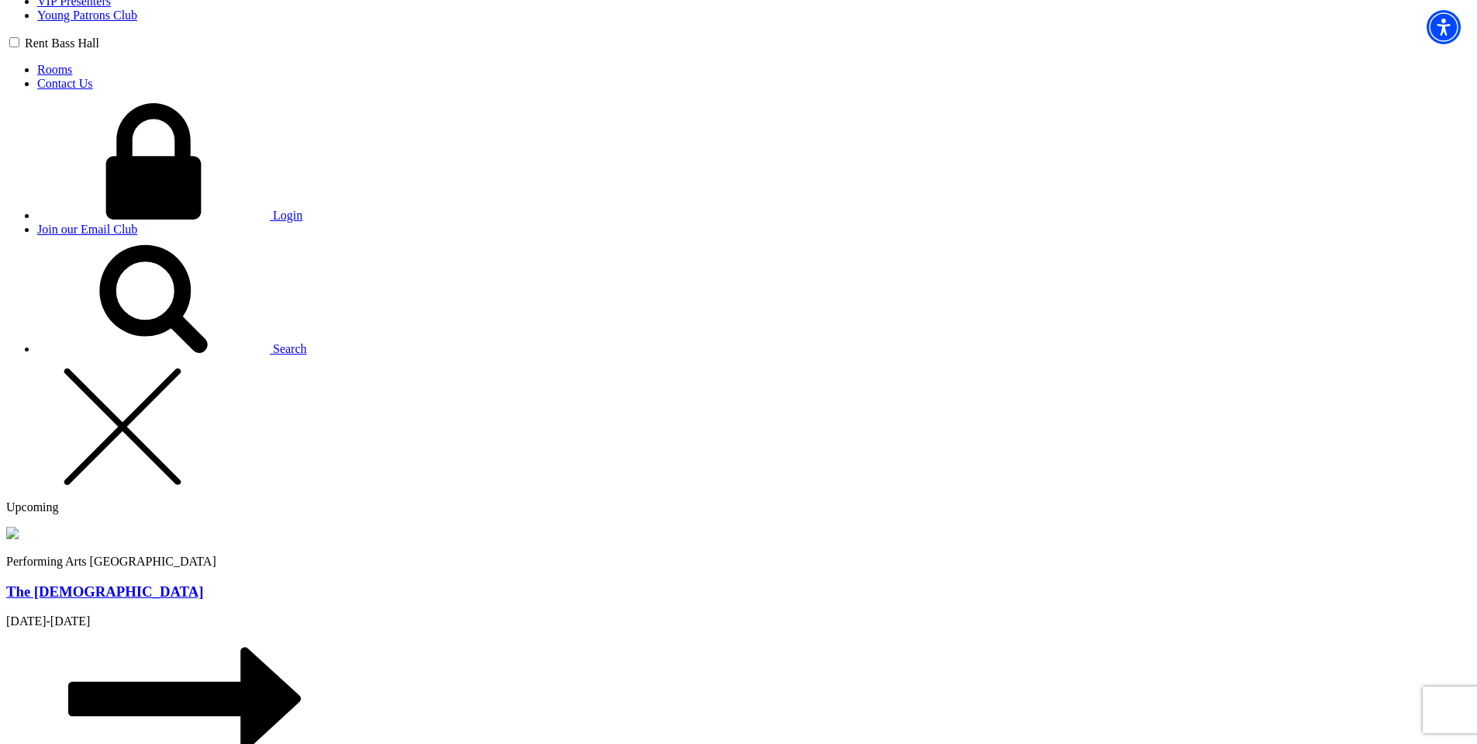
radio input "true"
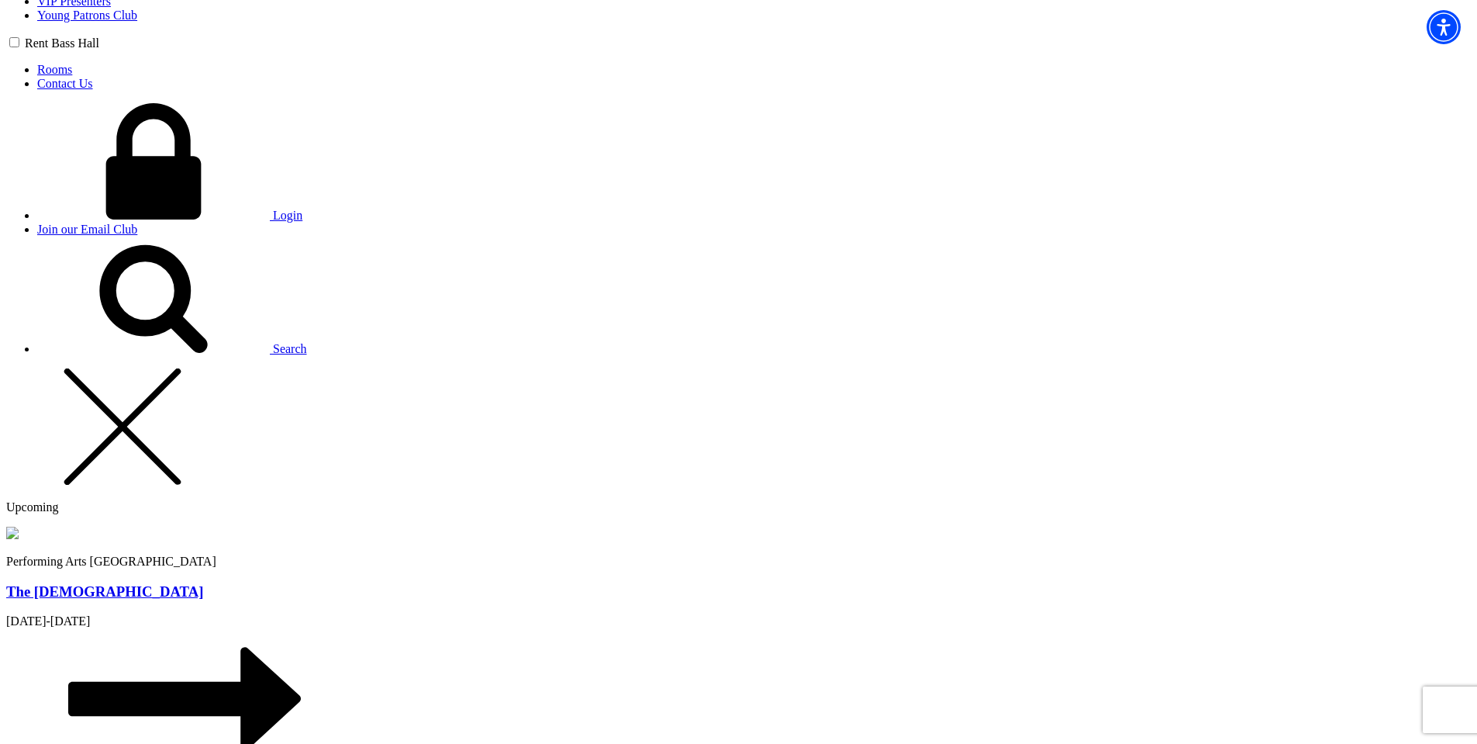
type input "Chirs"
type input "[PERSON_NAME][EMAIL_ADDRESS][PERSON_NAME][DOMAIN_NAME]"
type input "250-809-5451"
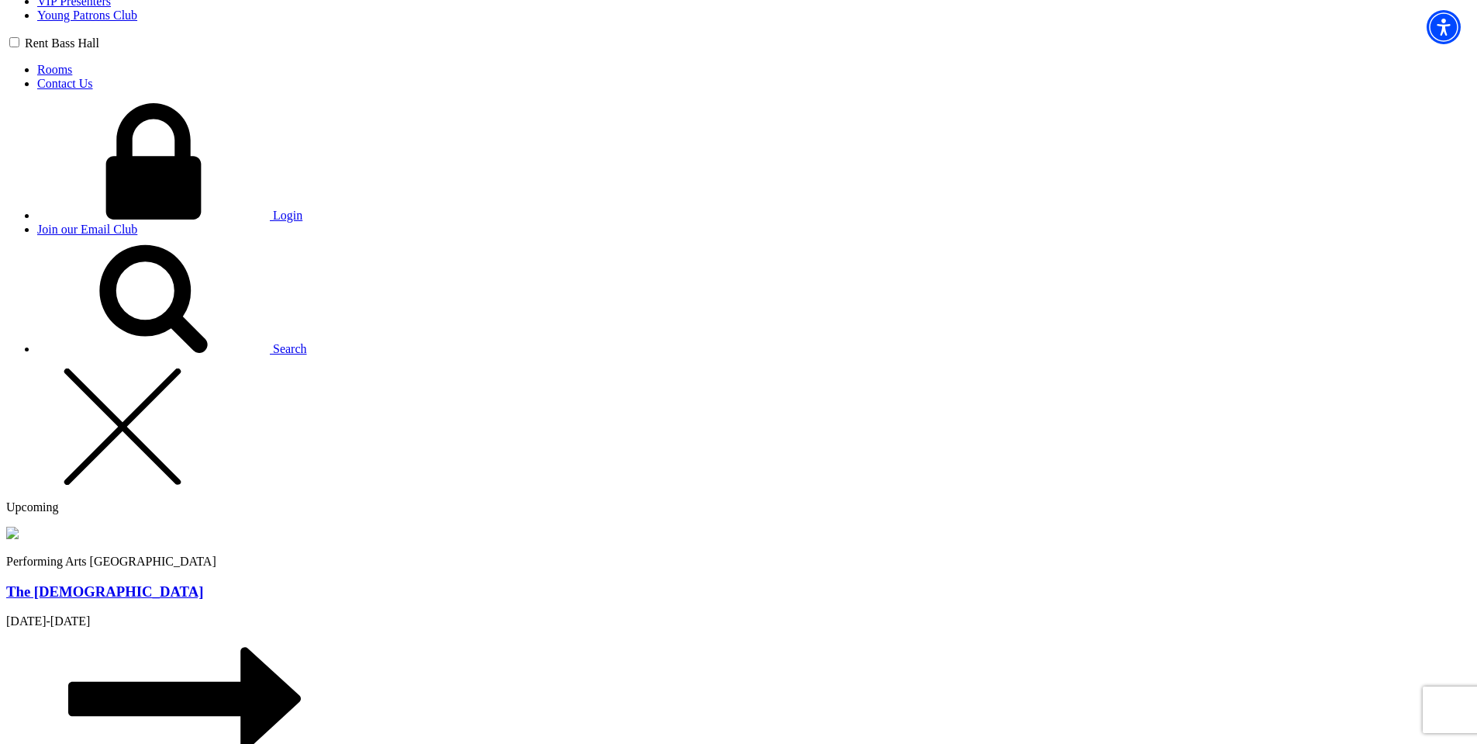
type input "dfsdf"
radio input "true"
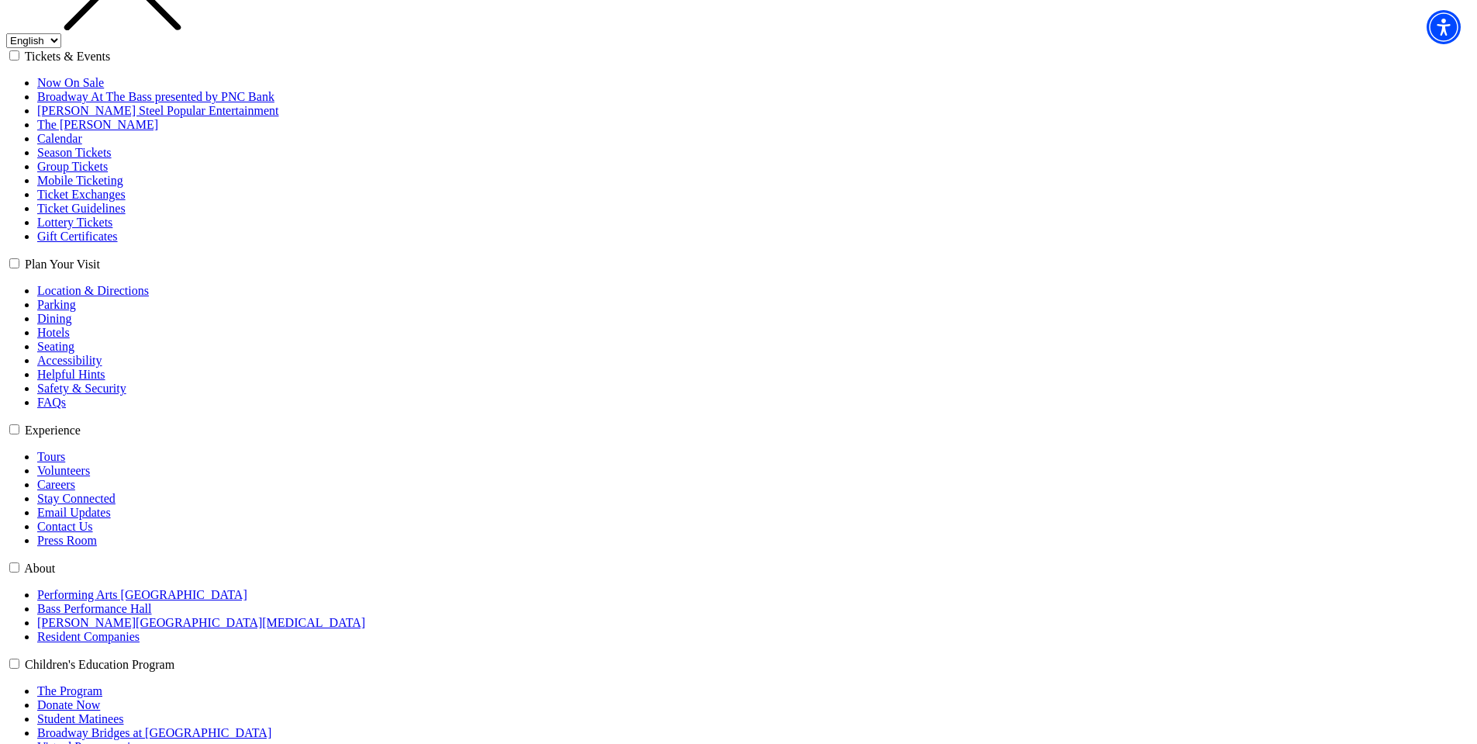
scroll to position [310, 0]
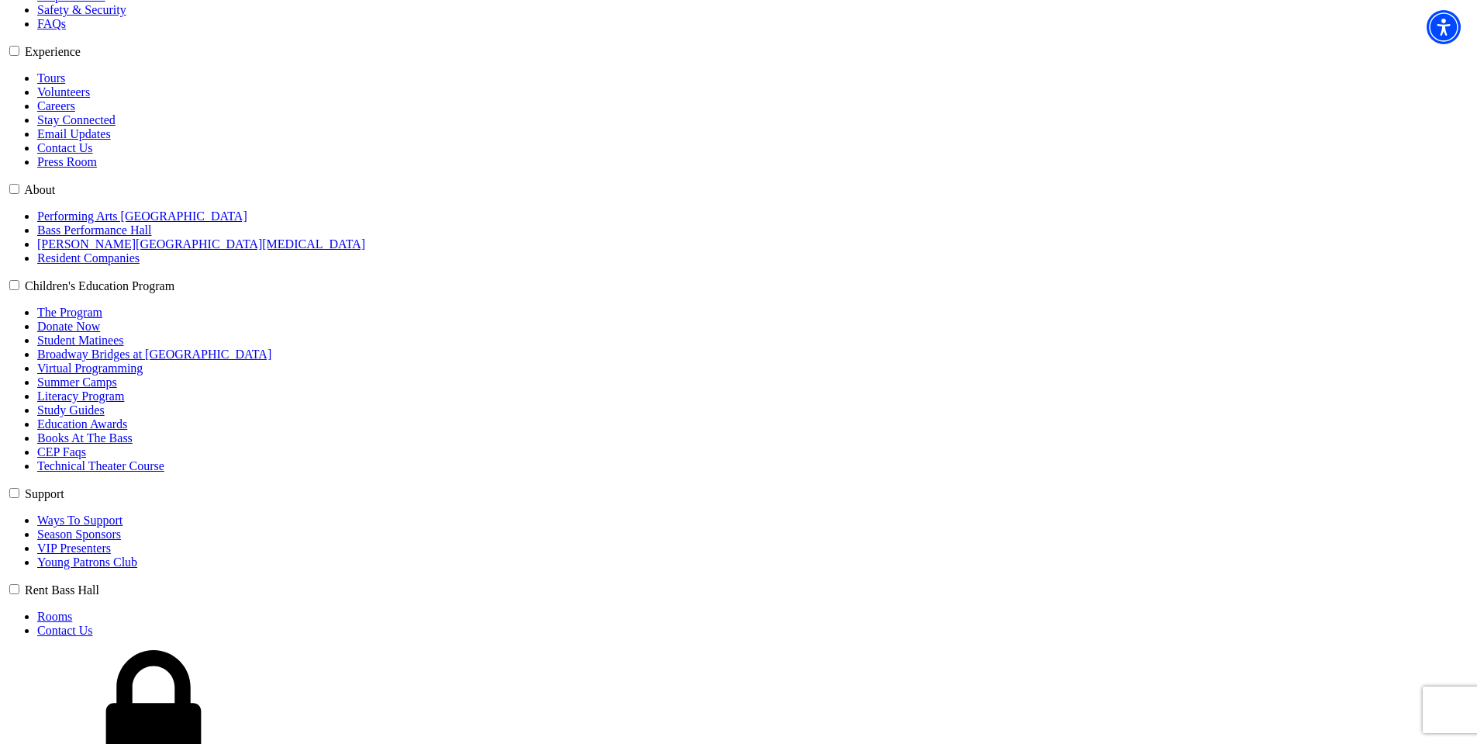
scroll to position [931, 0]
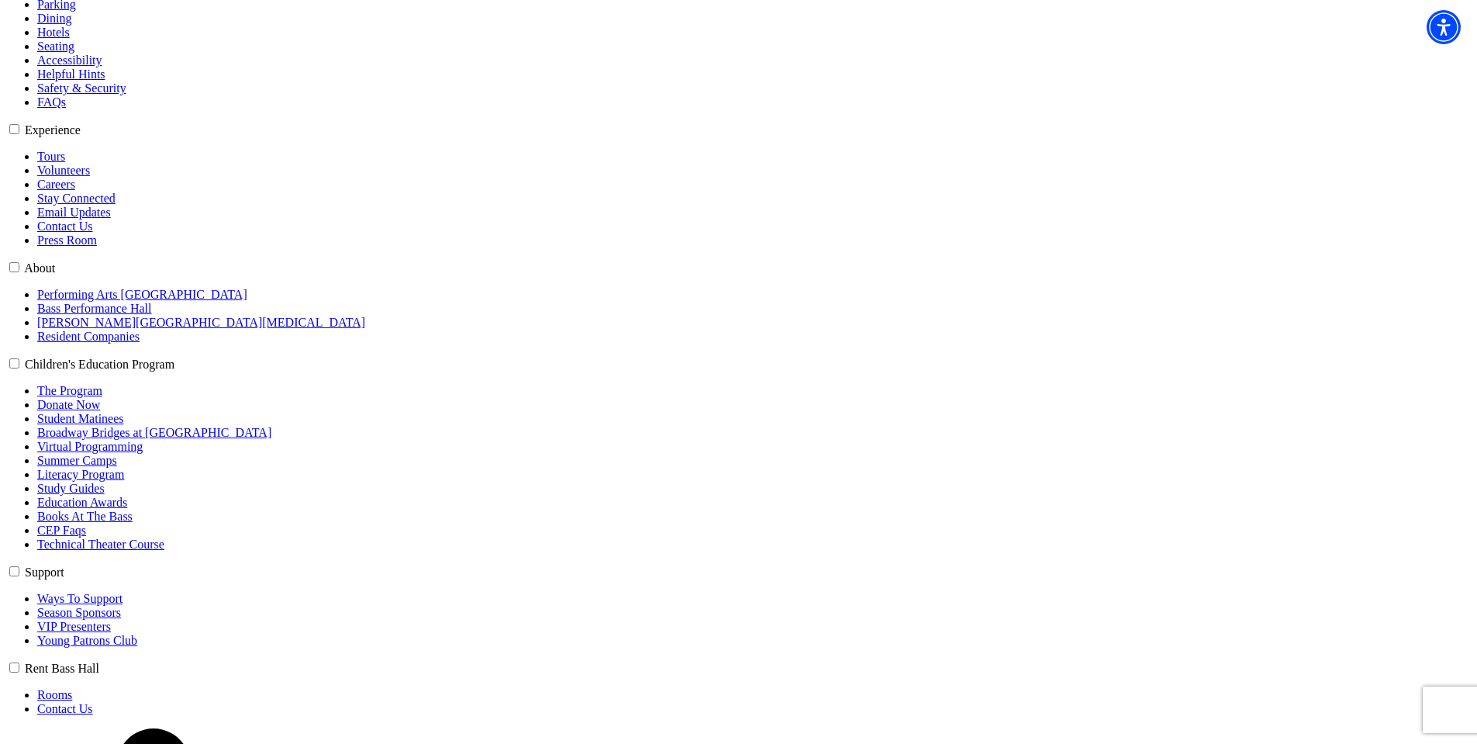
select select "6603"
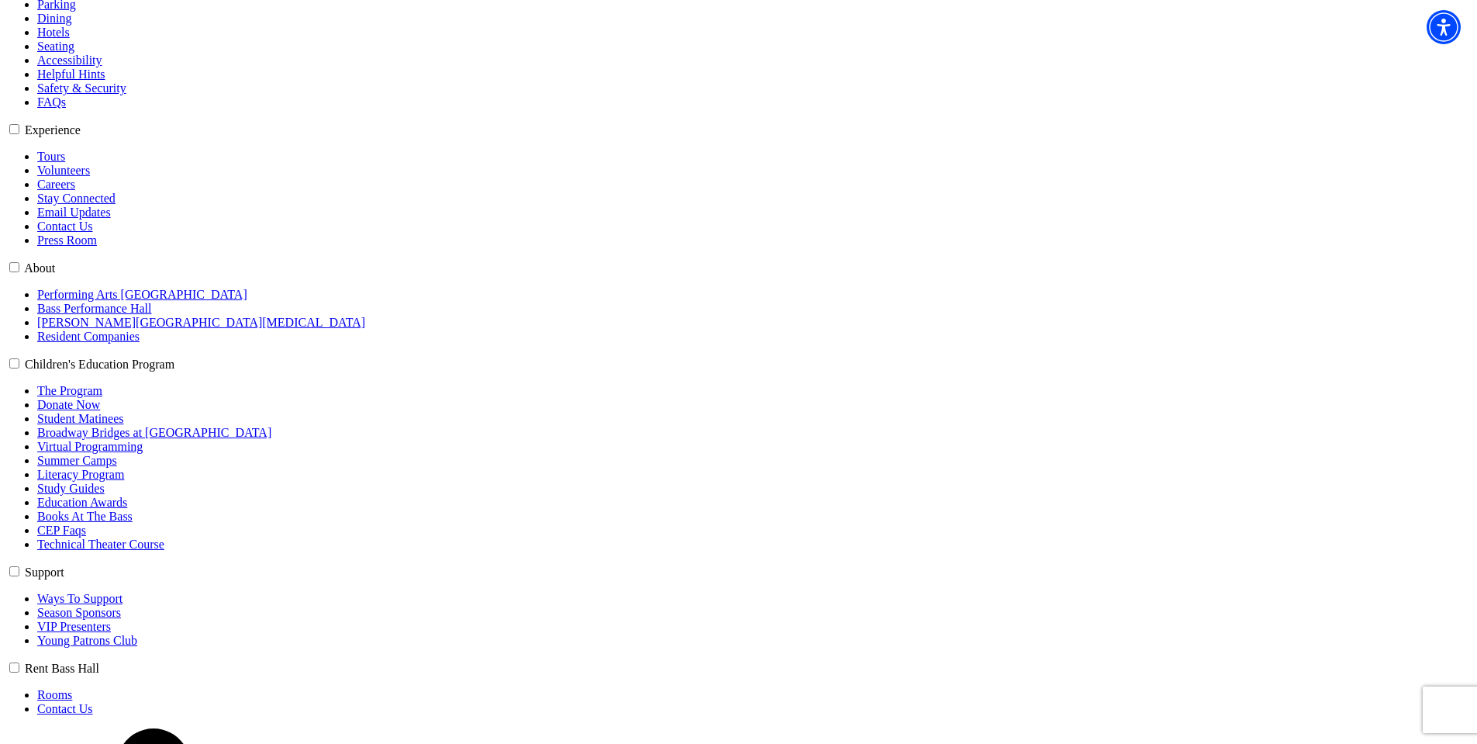
select select "6605"
click input "Pit Premium $118.80" at bounding box center [0, 0] width 0 height 0
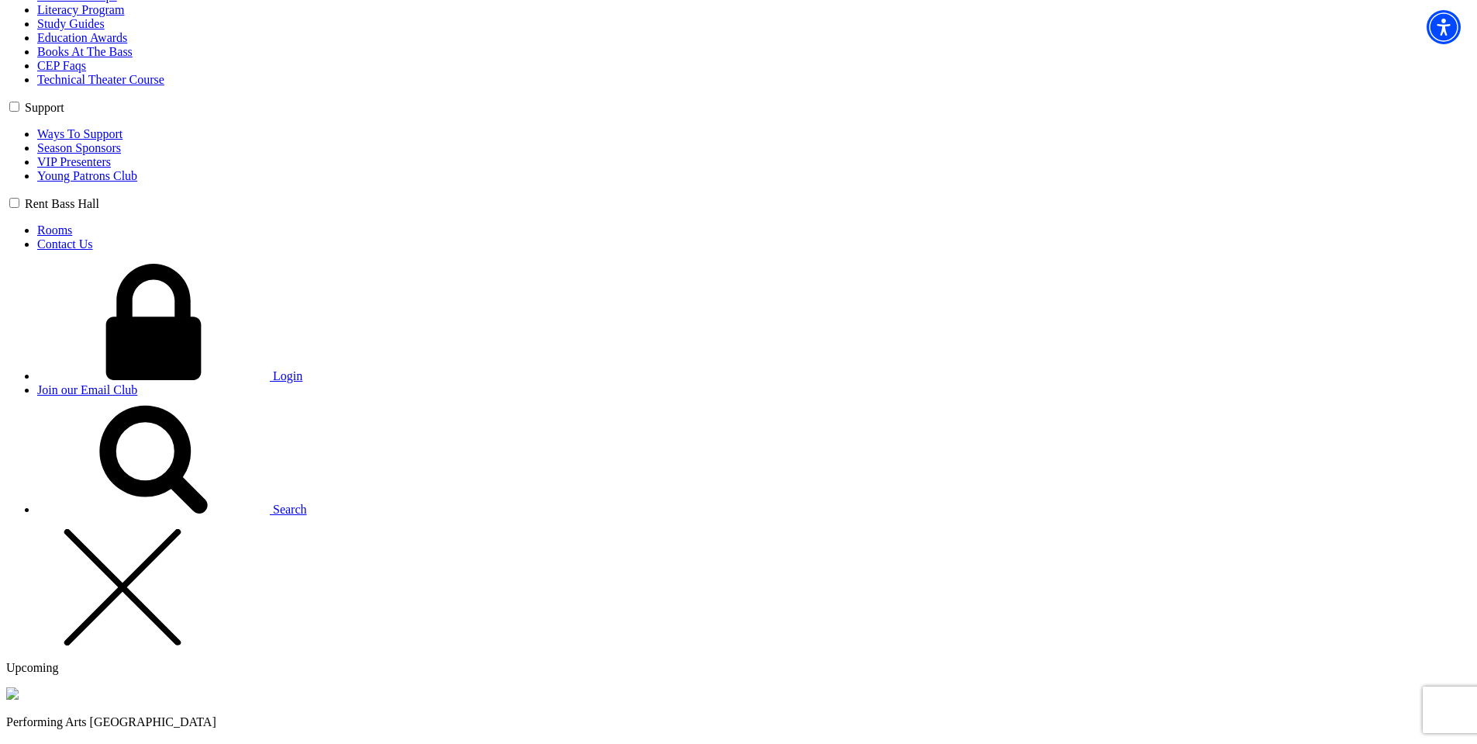
scroll to position [1008, 0]
type input "zczxczx"
select select "Dance / Theater / Music"
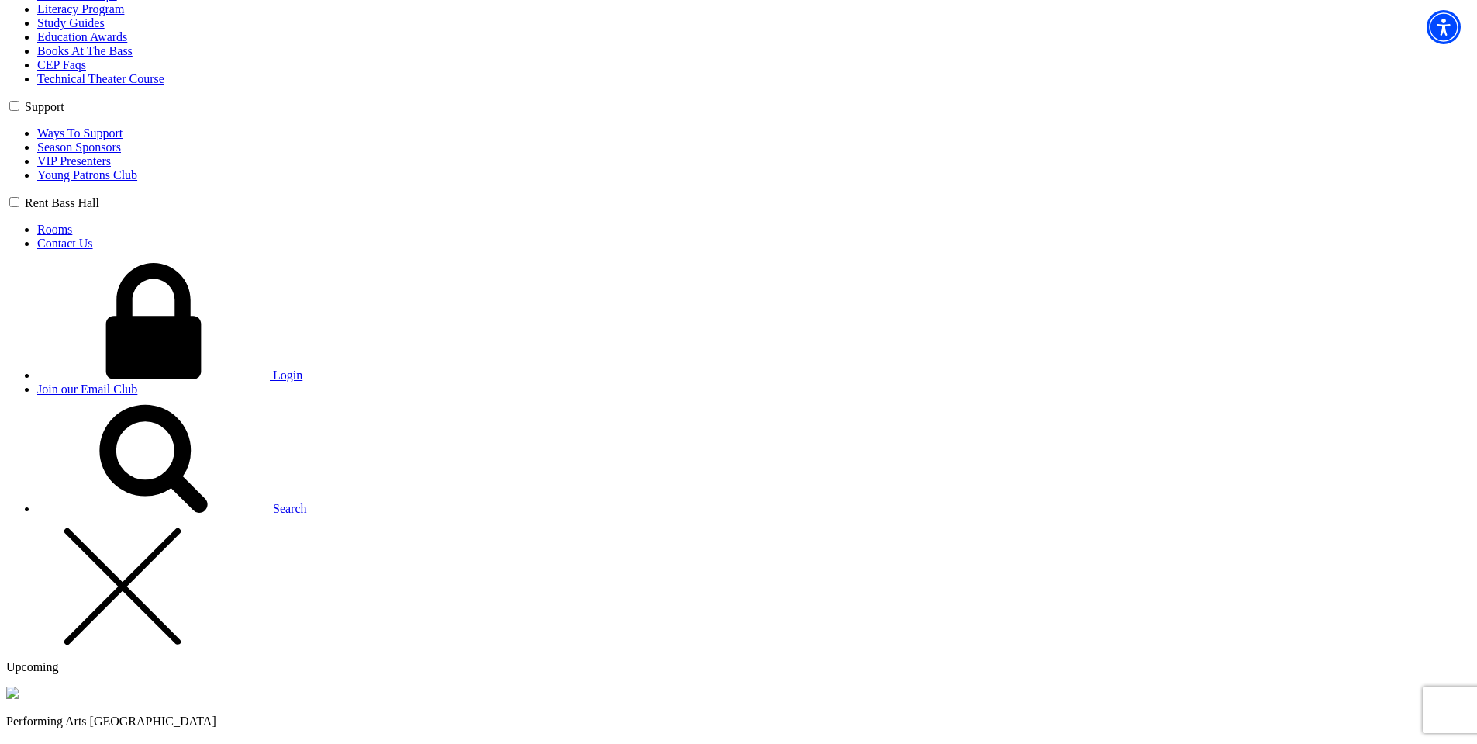
type input "42"
radio input "true"
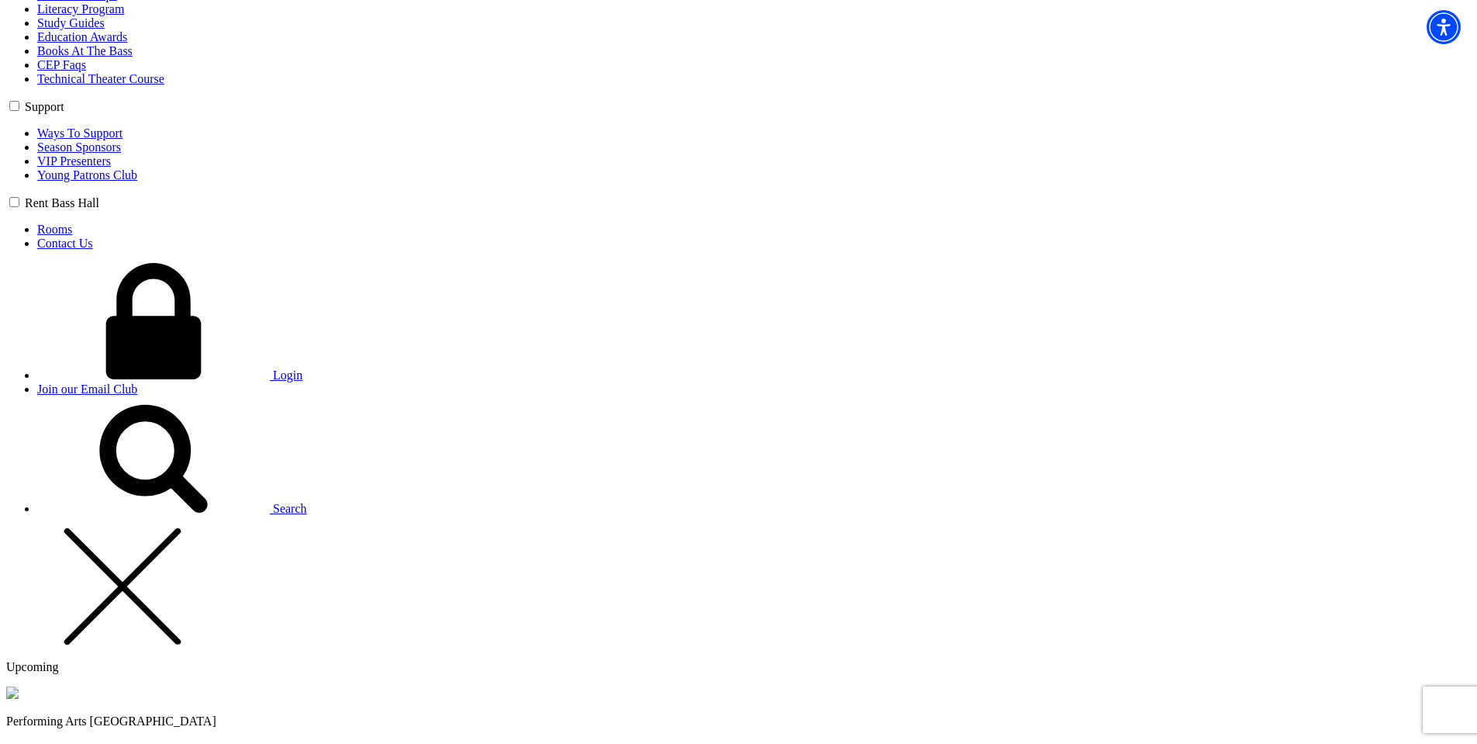
radio input "true"
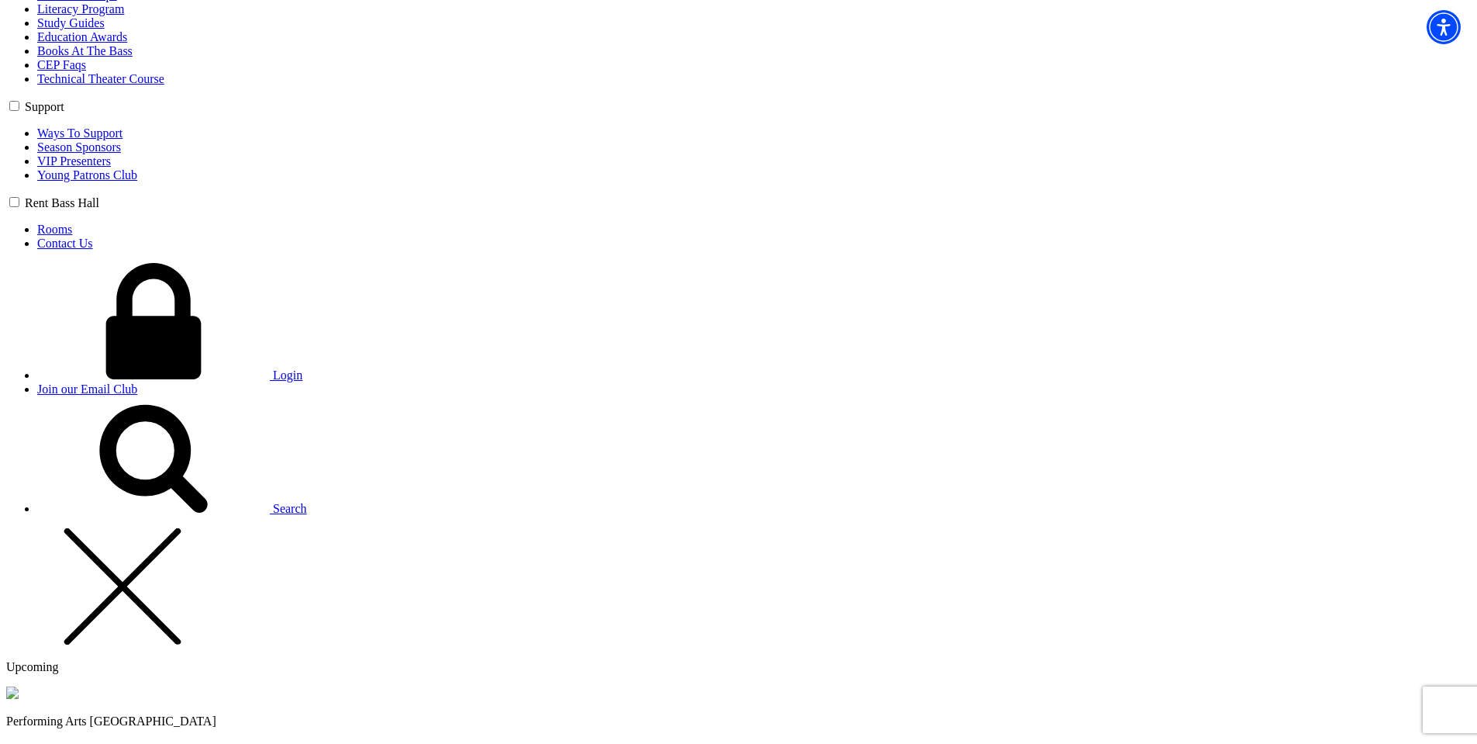
radio input "true"
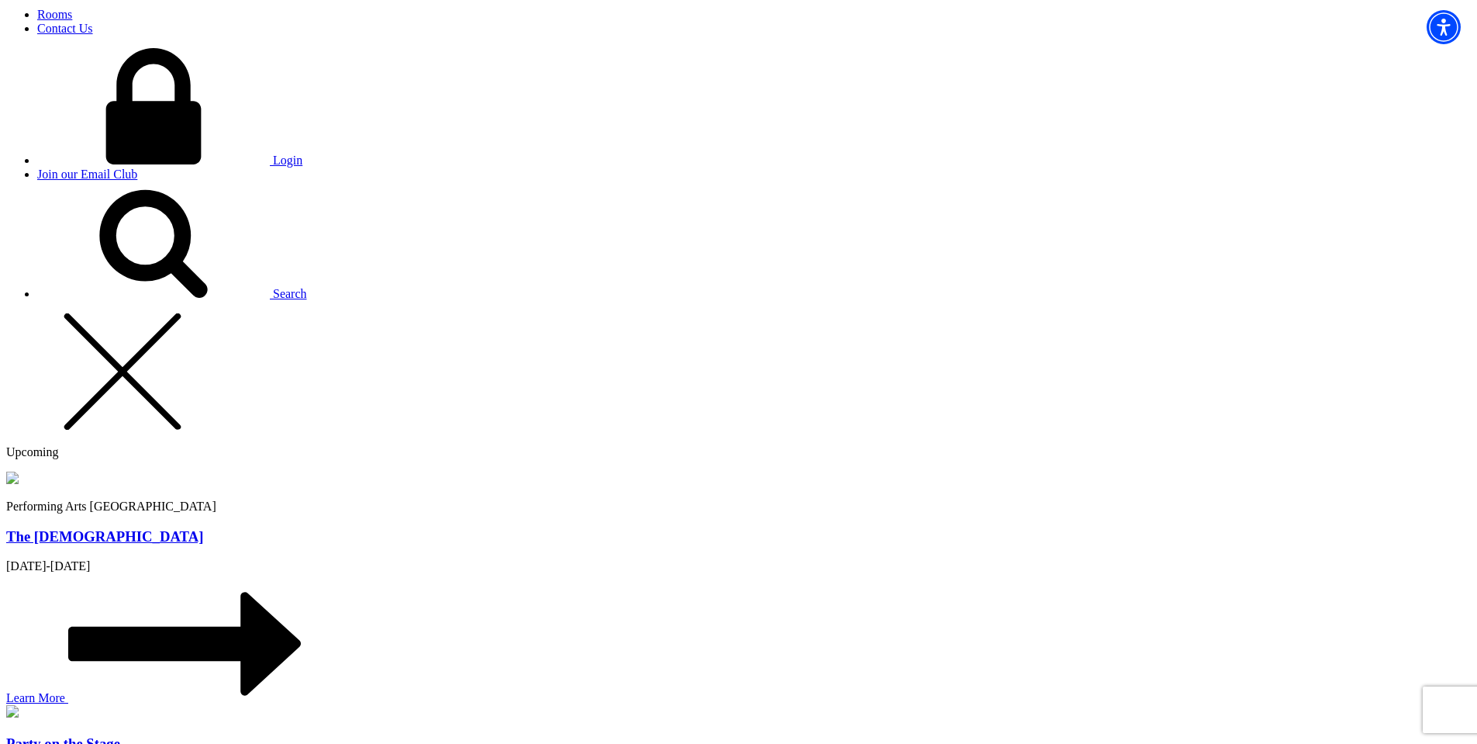
scroll to position [1241, 0]
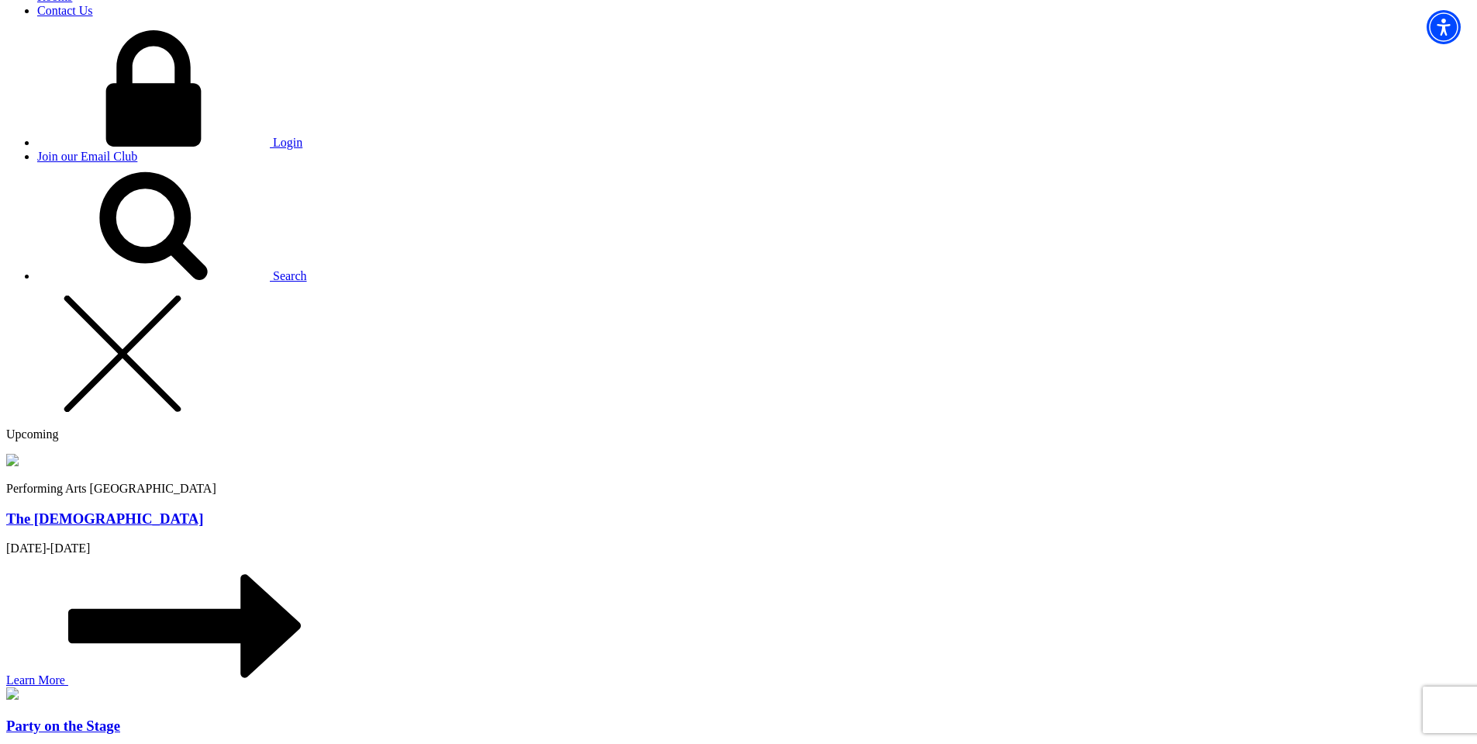
type input "[PERSON_NAME]"
type input "[PERSON_NAME][EMAIL_ADDRESS][PERSON_NAME][DOMAIN_NAME]"
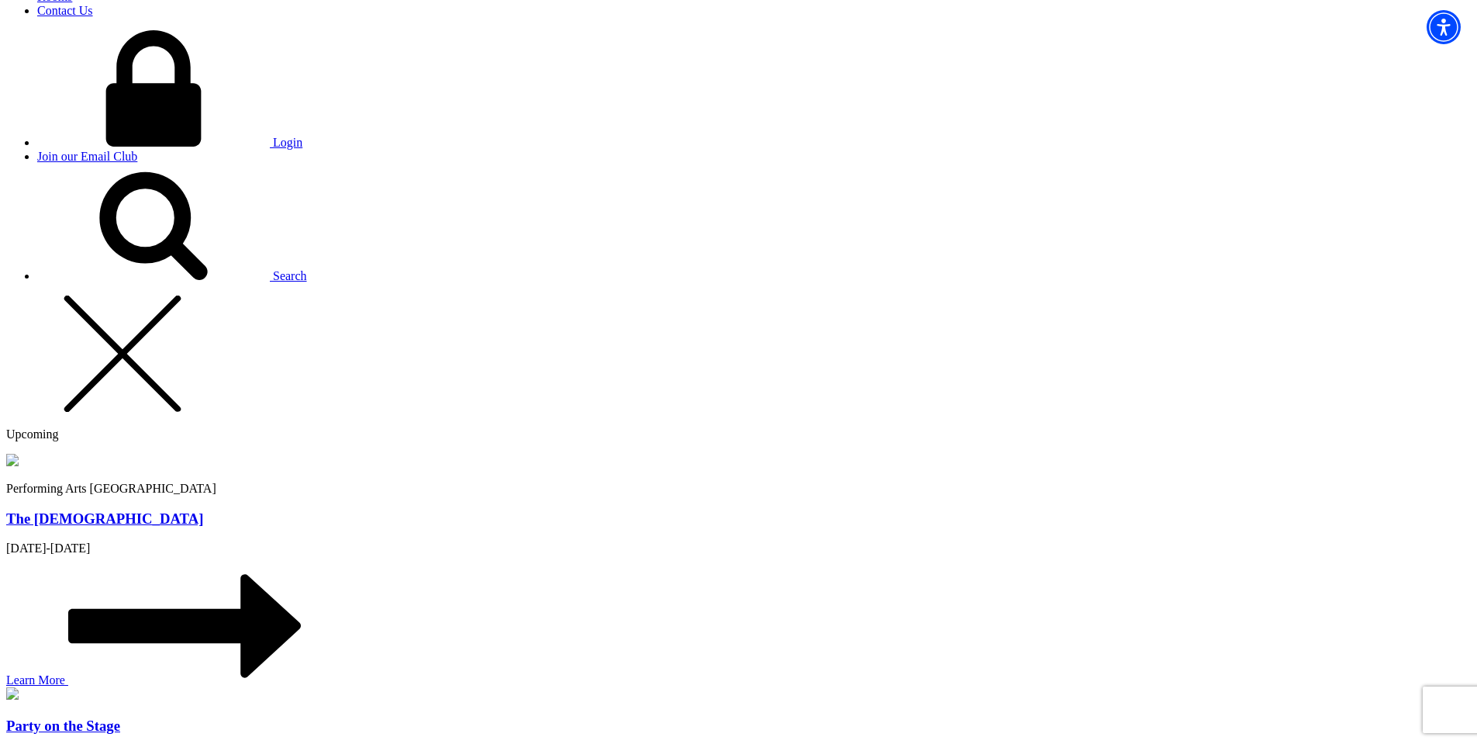
type input "[PHONE_NUMBER]"
type input "asdasd"
radio input "true"
